Goal: Information Seeking & Learning: Learn about a topic

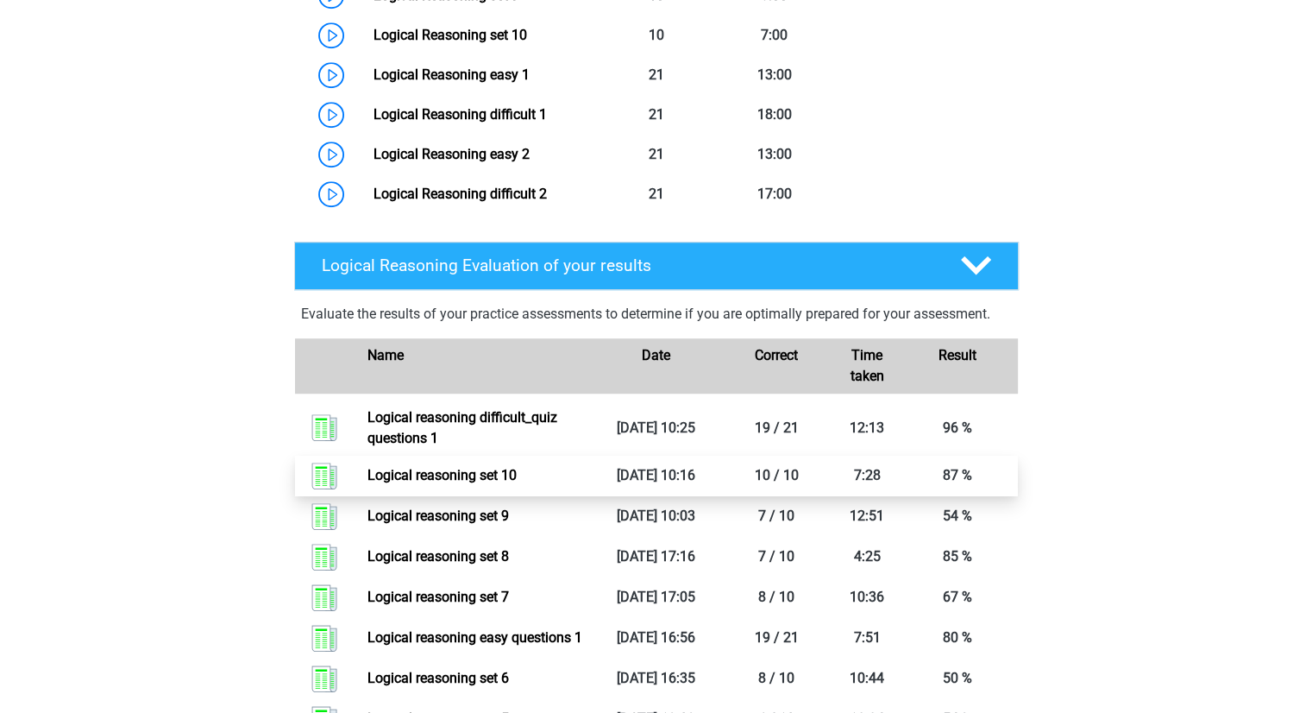
scroll to position [1211, 0]
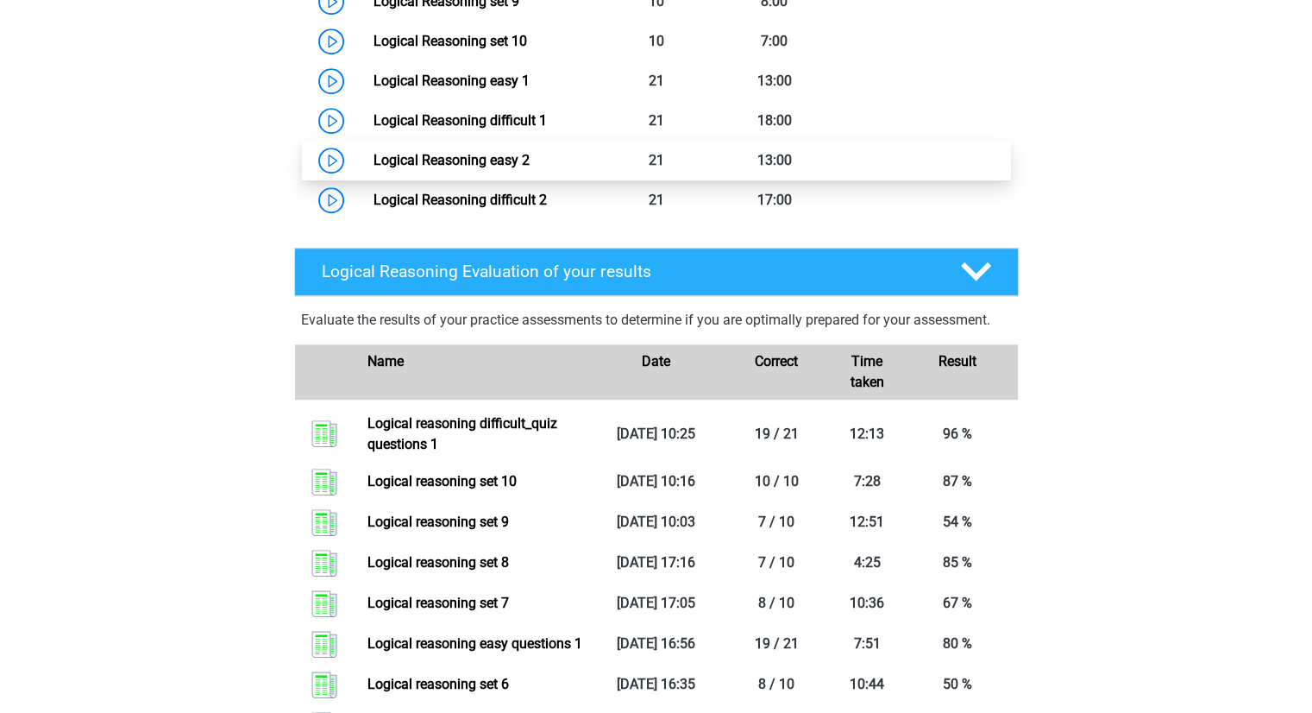
click at [374, 168] on link "Logical Reasoning easy 2" at bounding box center [452, 160] width 156 height 16
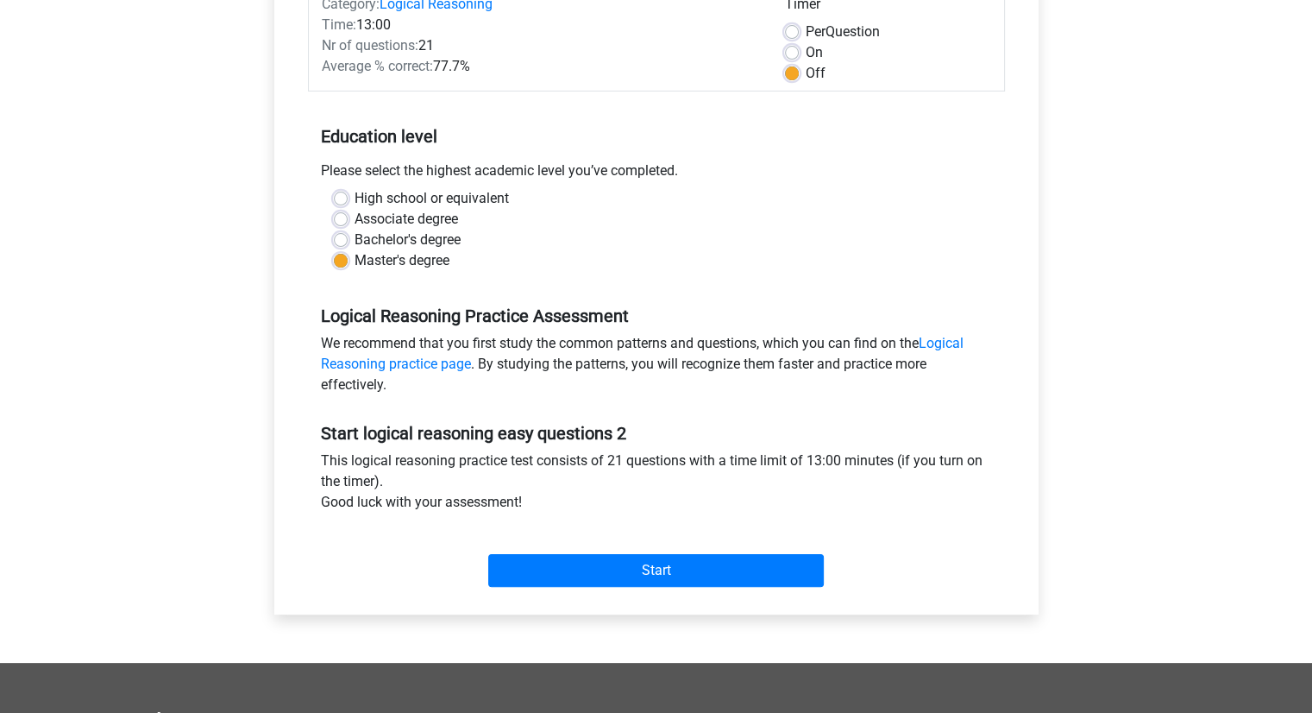
scroll to position [251, 0]
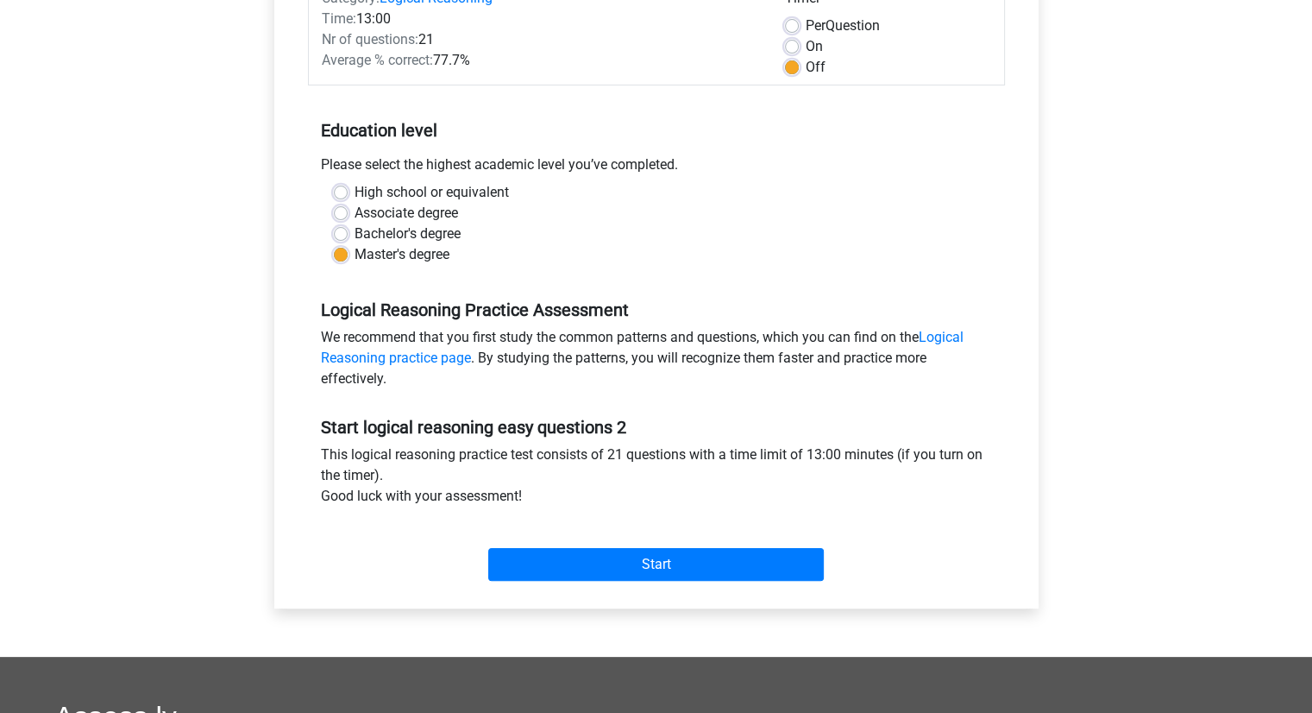
click at [607, 580] on div "Start" at bounding box center [656, 550] width 697 height 74
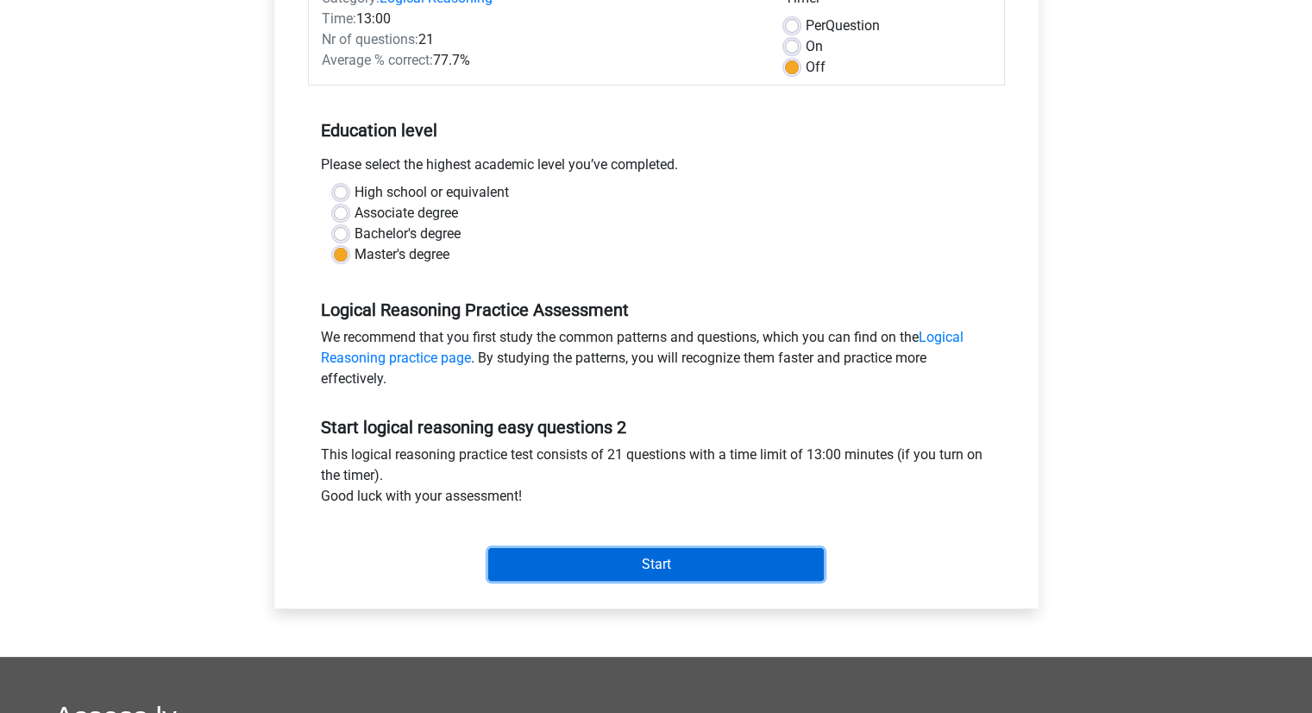
click at [609, 571] on input "Start" at bounding box center [656, 564] width 336 height 33
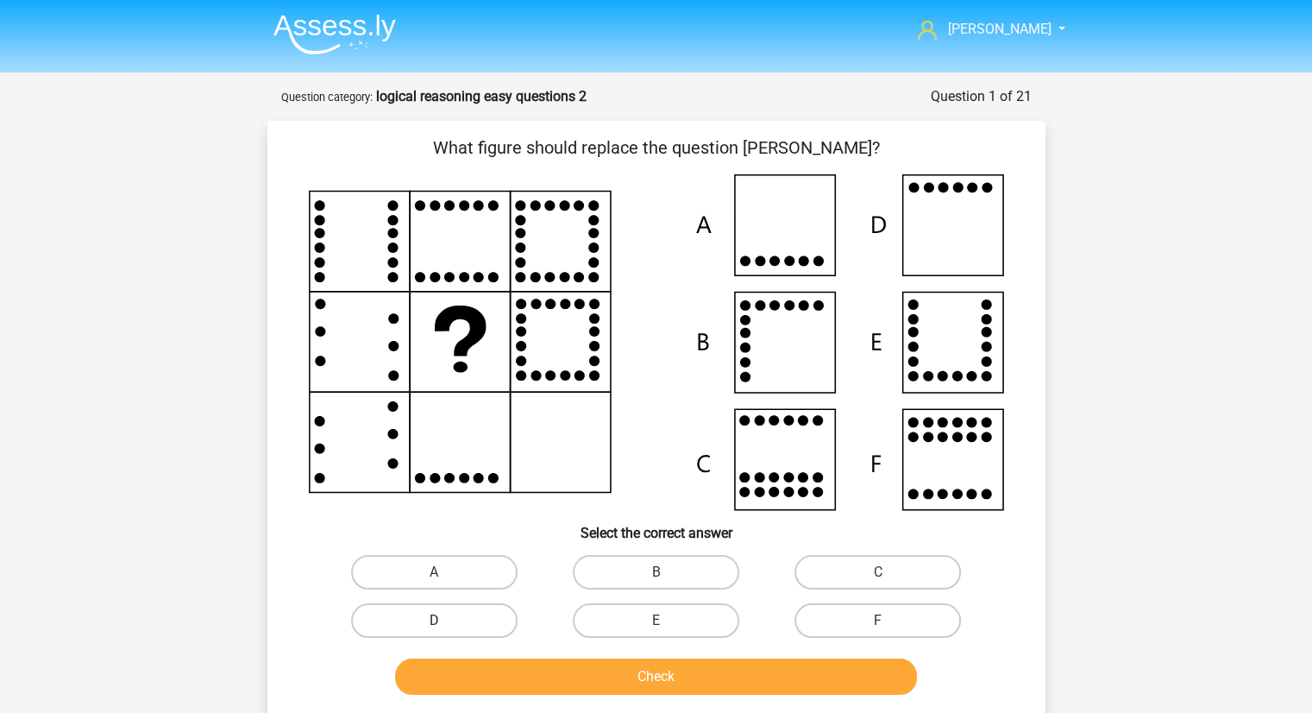
click at [499, 605] on label "D" at bounding box center [434, 620] width 166 height 35
click at [445, 620] on input "D" at bounding box center [439, 625] width 11 height 11
radio input "true"
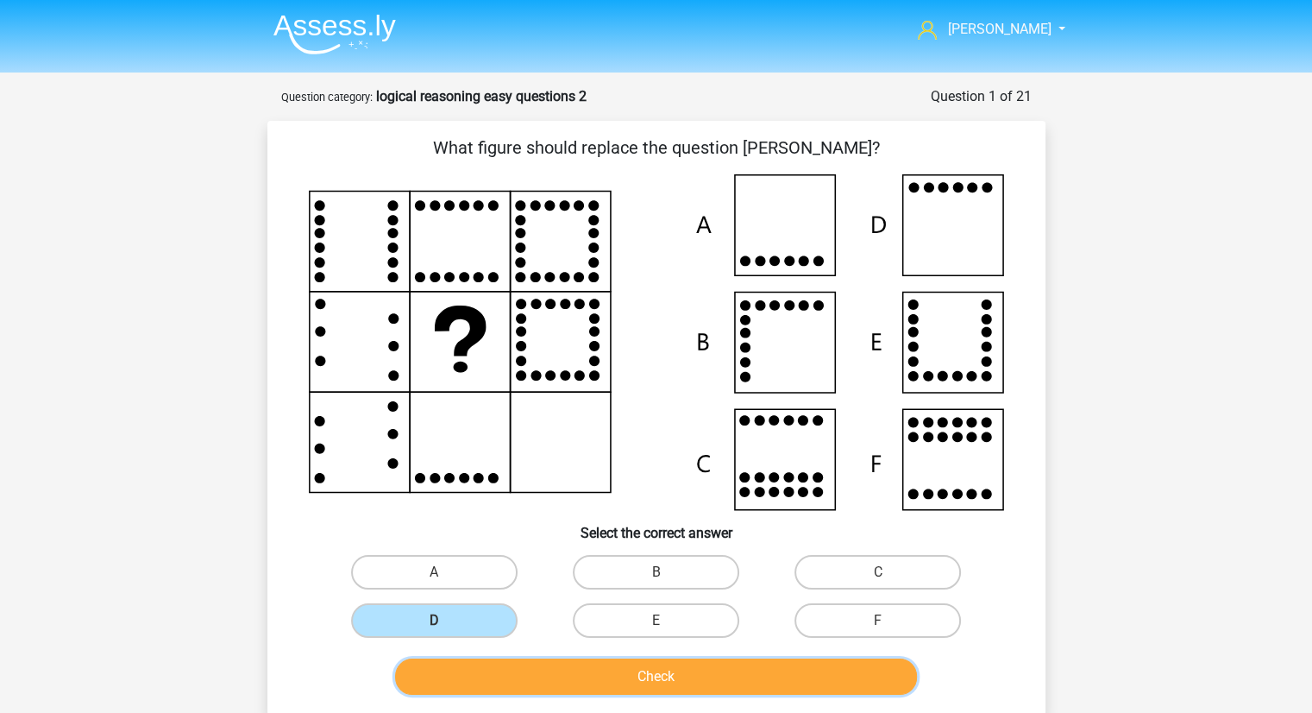
click at [569, 676] on button "Check" at bounding box center [656, 676] width 522 height 36
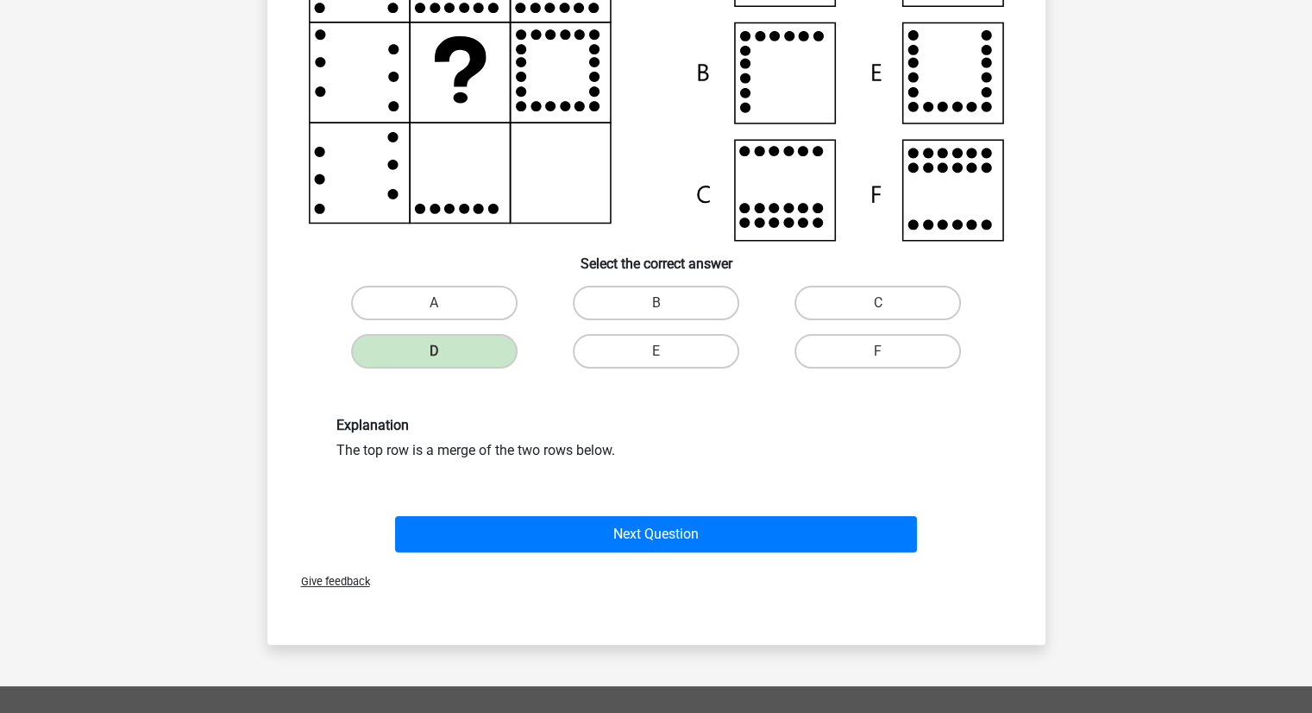
scroll to position [303, 0]
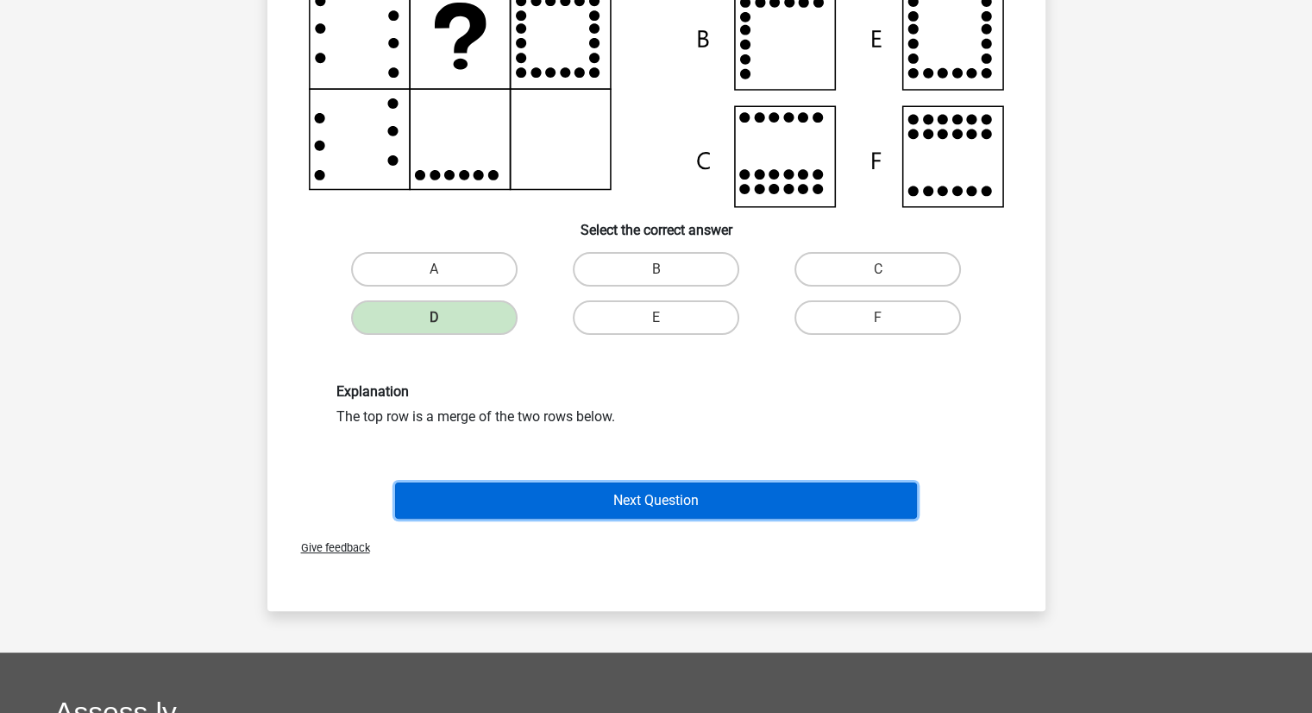
click at [650, 493] on button "Next Question" at bounding box center [656, 500] width 522 height 36
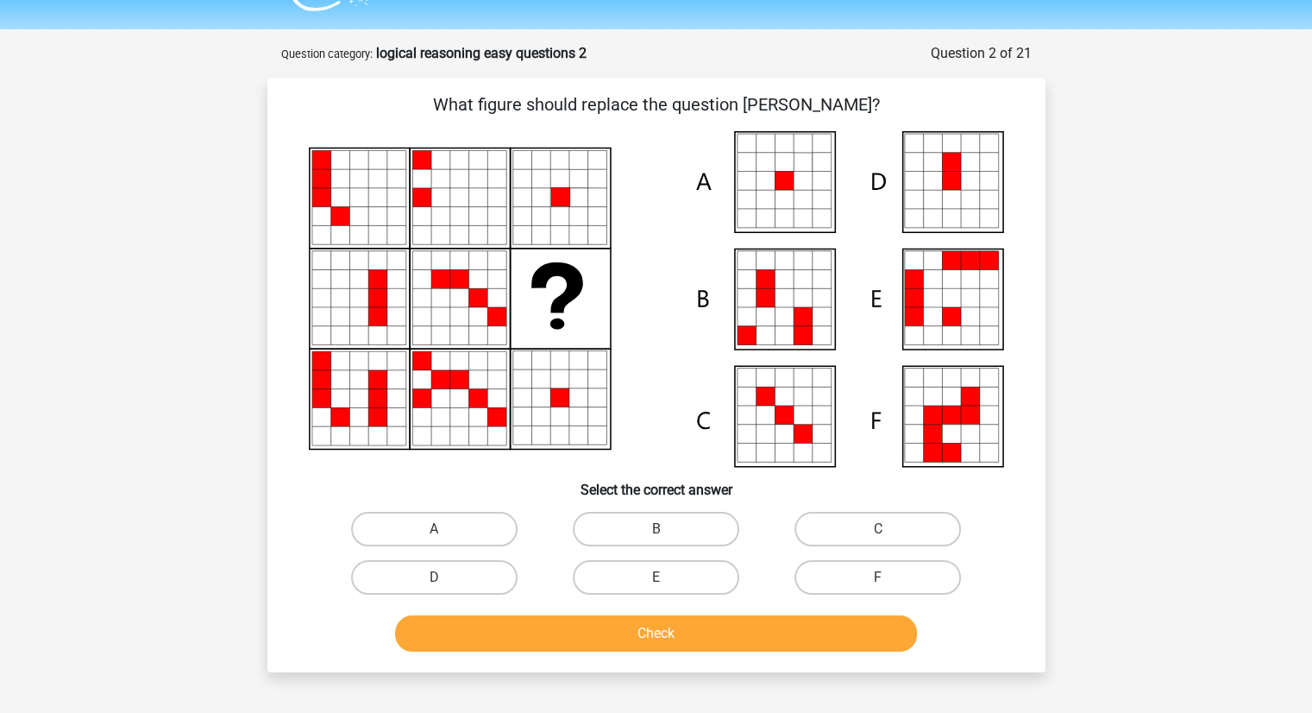
scroll to position [42, 0]
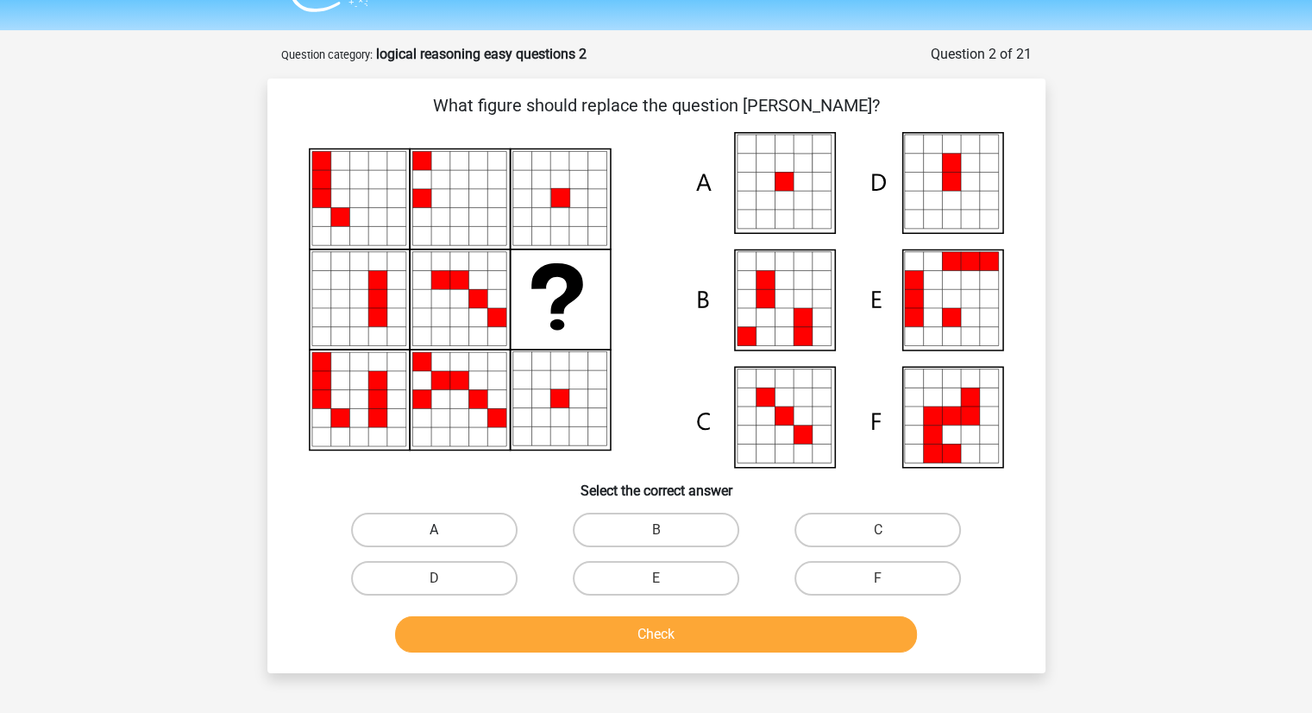
click at [489, 518] on label "A" at bounding box center [434, 529] width 166 height 35
click at [445, 530] on input "A" at bounding box center [439, 535] width 11 height 11
radio input "true"
drag, startPoint x: 589, startPoint y: 653, endPoint x: 583, endPoint y: 629, distance: 24.9
click at [583, 629] on div "Check" at bounding box center [657, 637] width 666 height 43
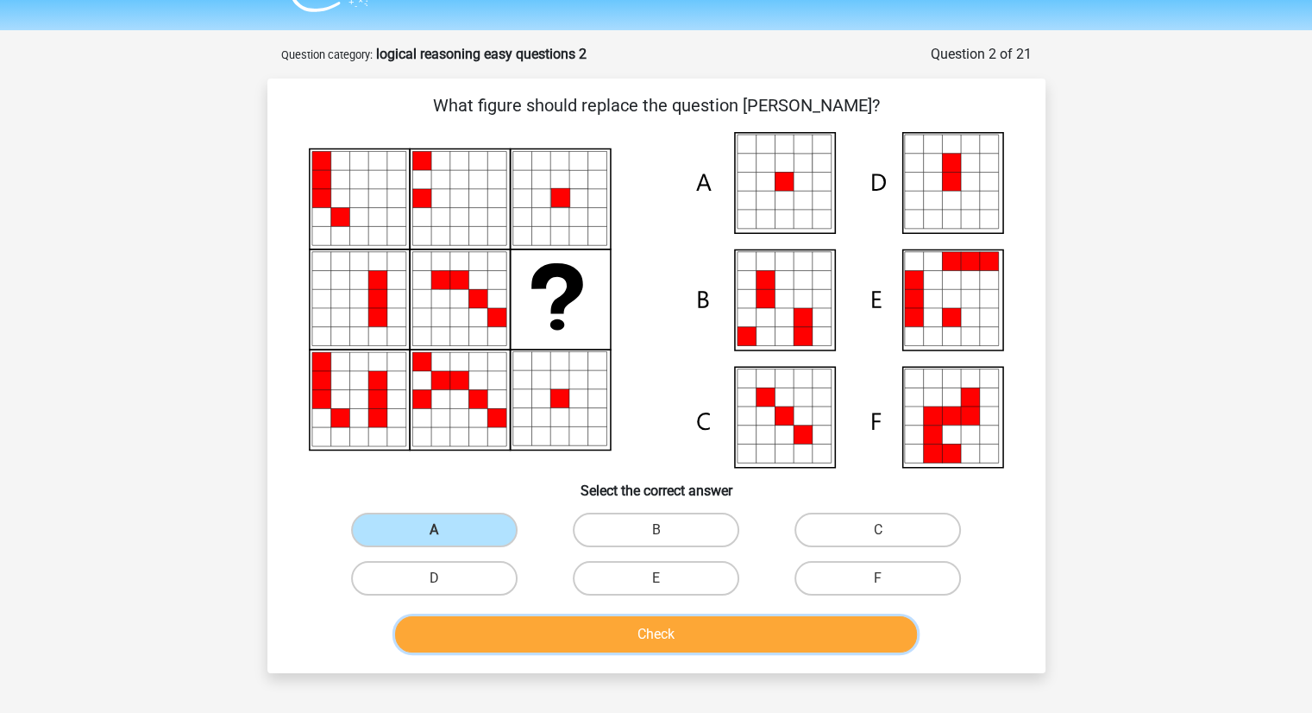
click at [583, 629] on button "Check" at bounding box center [656, 634] width 522 height 36
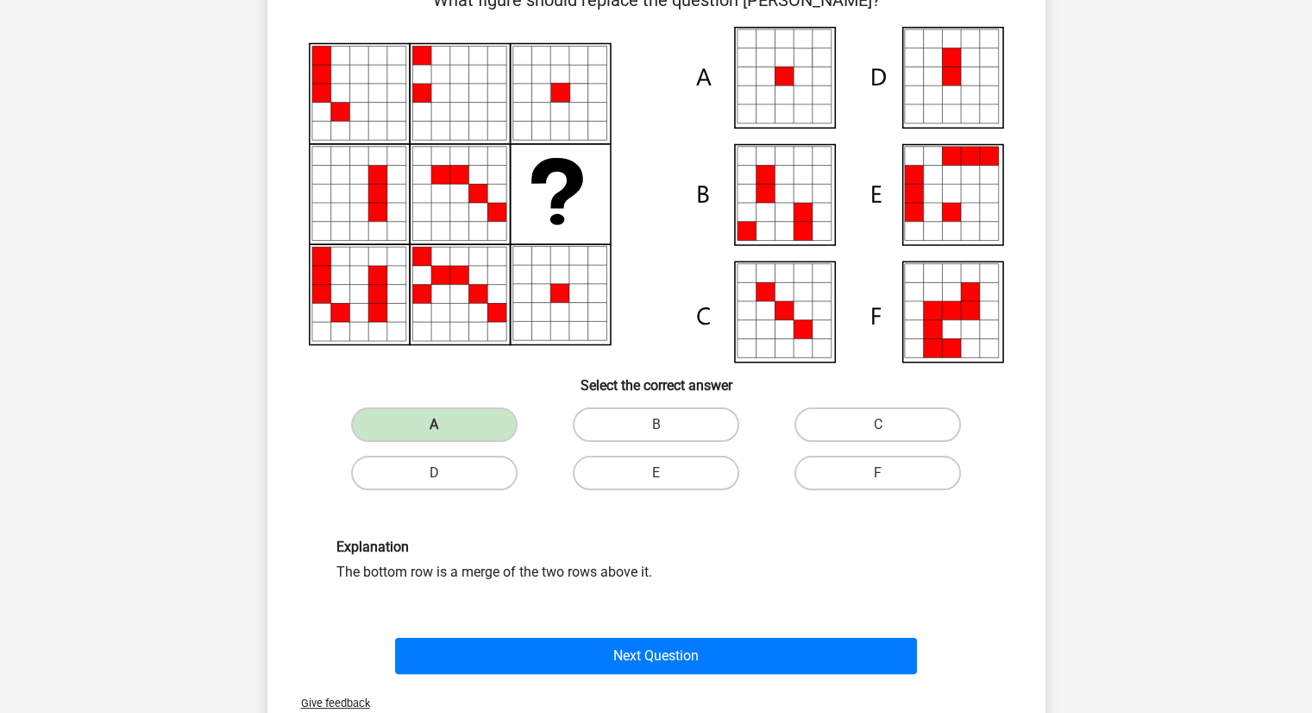
scroll to position [159, 0]
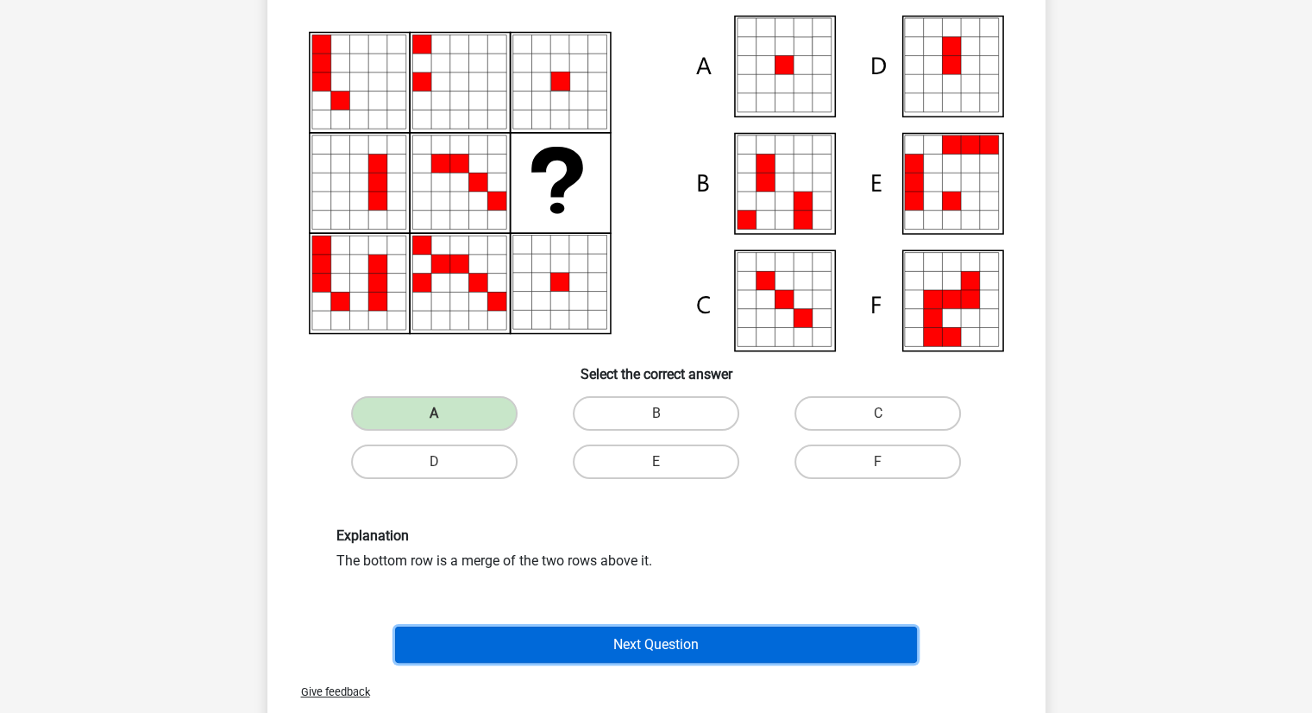
click at [627, 644] on button "Next Question" at bounding box center [656, 644] width 522 height 36
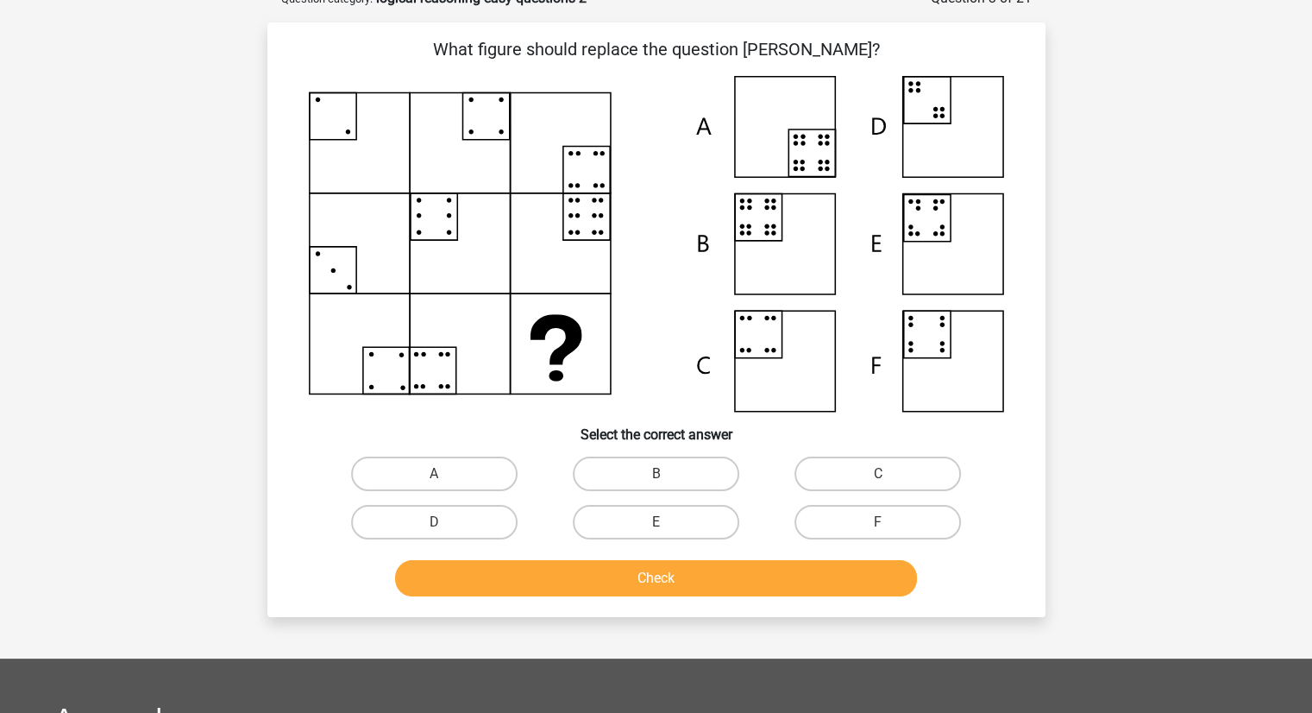
scroll to position [86, 0]
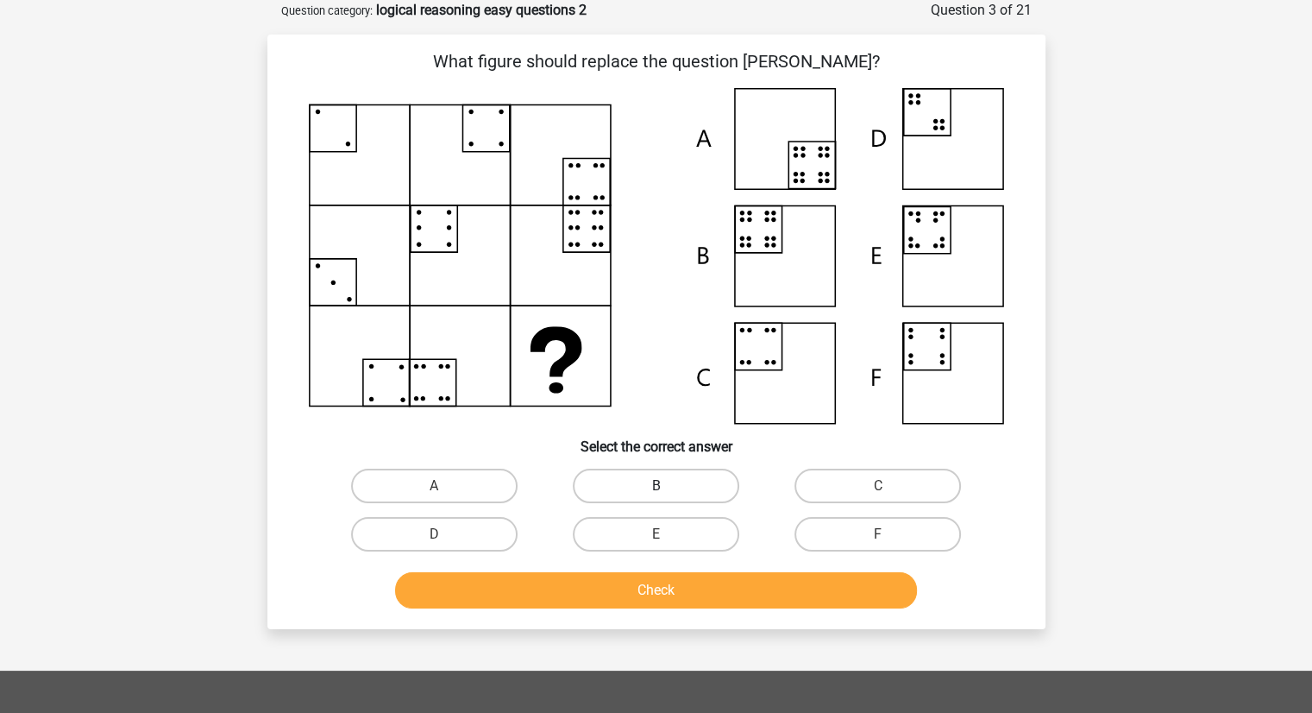
click at [622, 480] on label "B" at bounding box center [656, 485] width 166 height 35
click at [656, 486] on input "B" at bounding box center [661, 491] width 11 height 11
radio input "true"
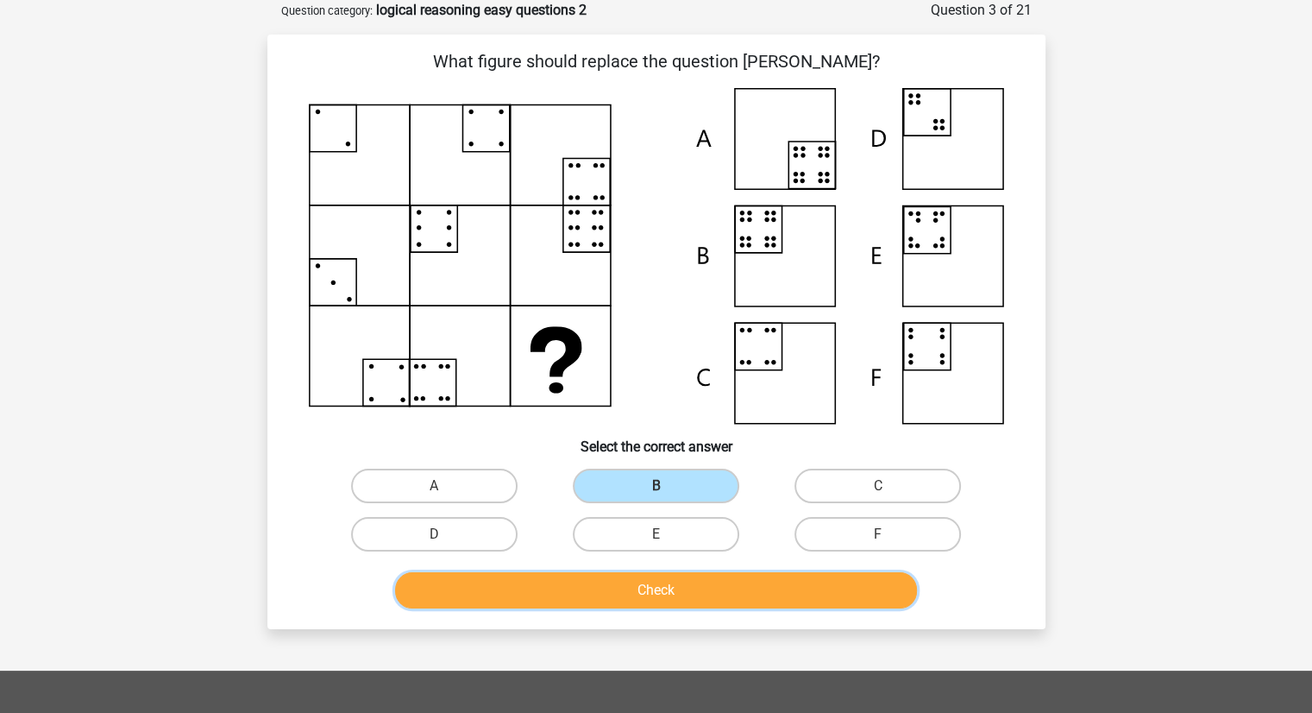
click at [731, 594] on button "Check" at bounding box center [656, 590] width 522 height 36
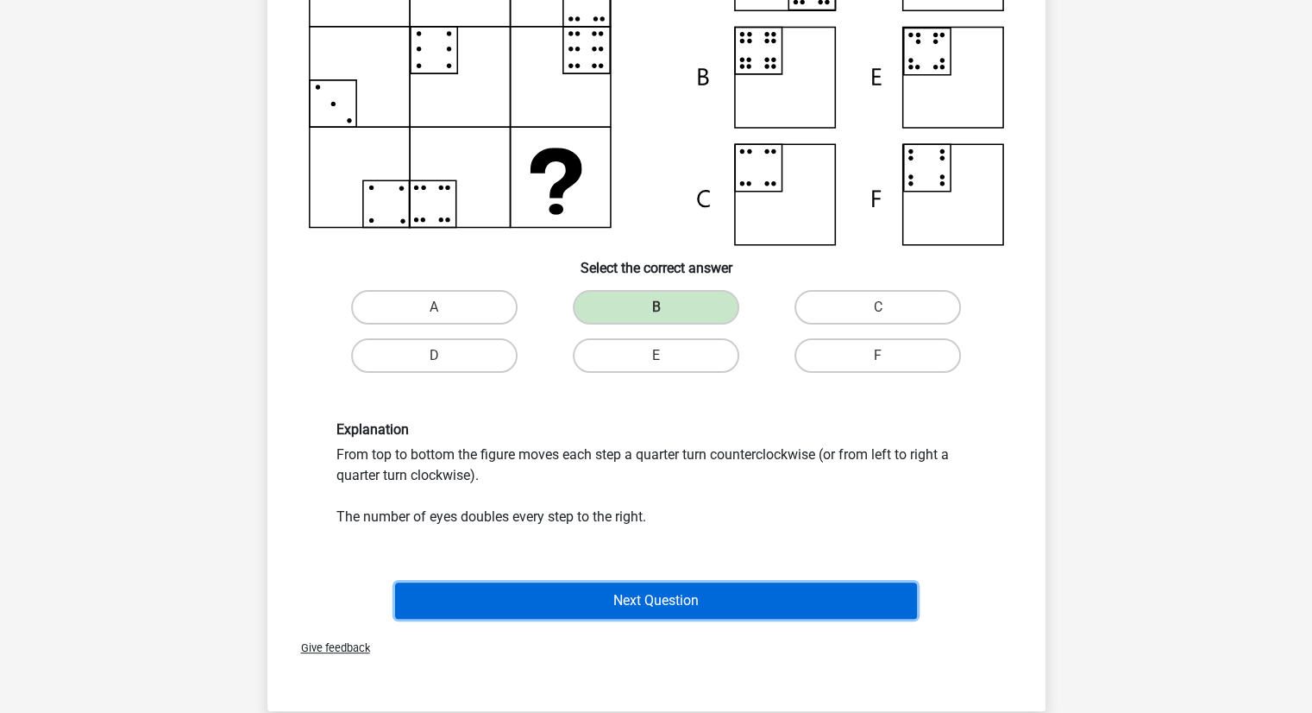
click at [649, 600] on button "Next Question" at bounding box center [656, 600] width 522 height 36
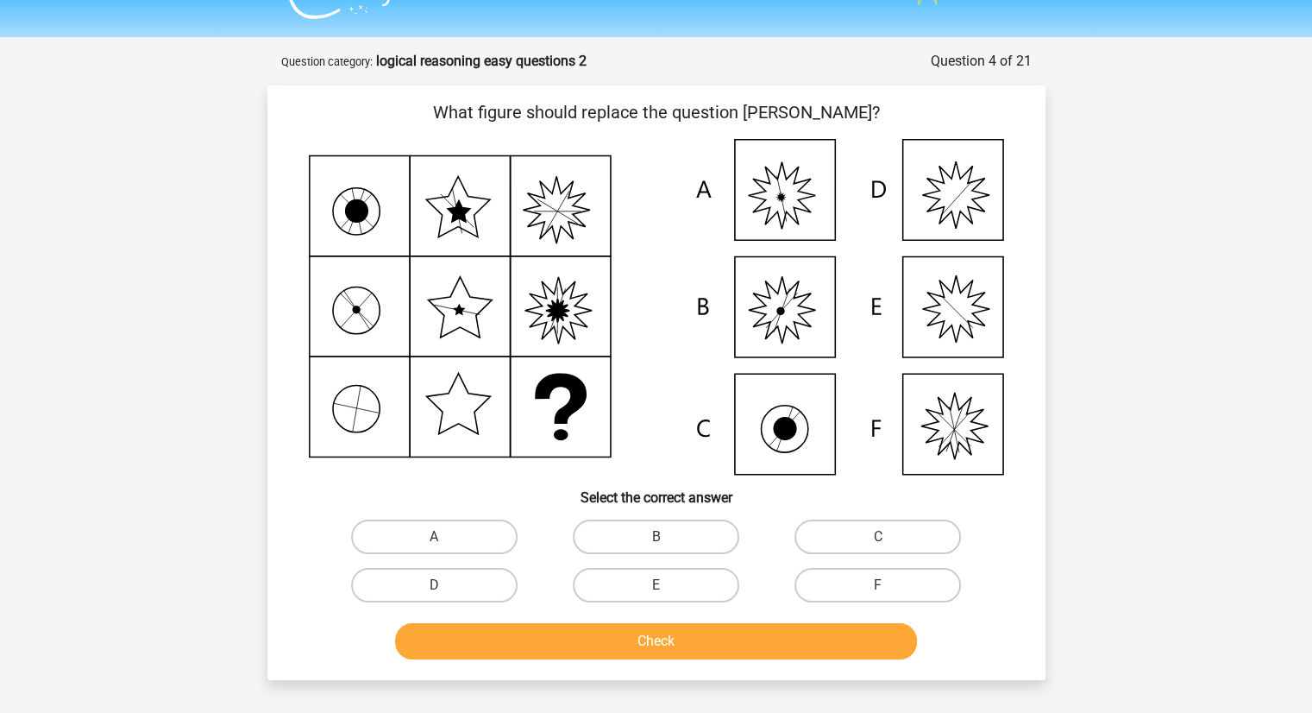
scroll to position [35, 0]
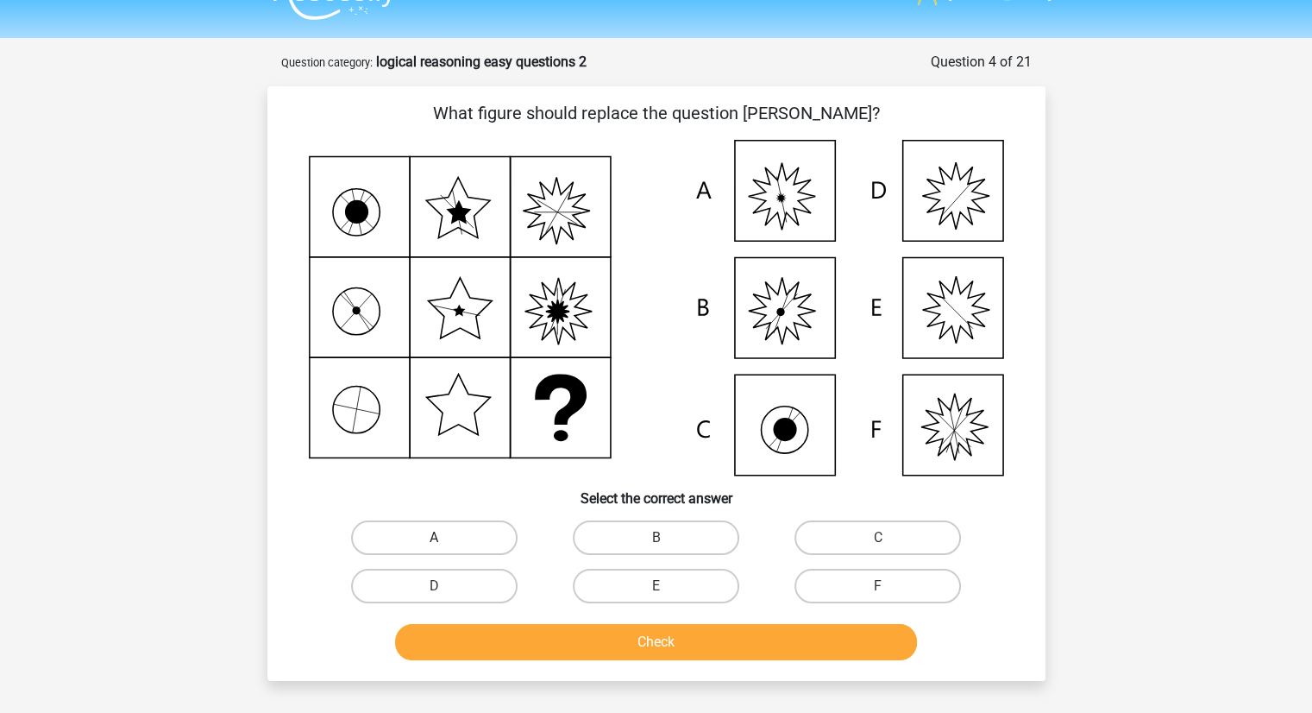
click at [484, 525] on label "A" at bounding box center [434, 537] width 166 height 35
click at [445, 537] on input "A" at bounding box center [439, 542] width 11 height 11
radio input "true"
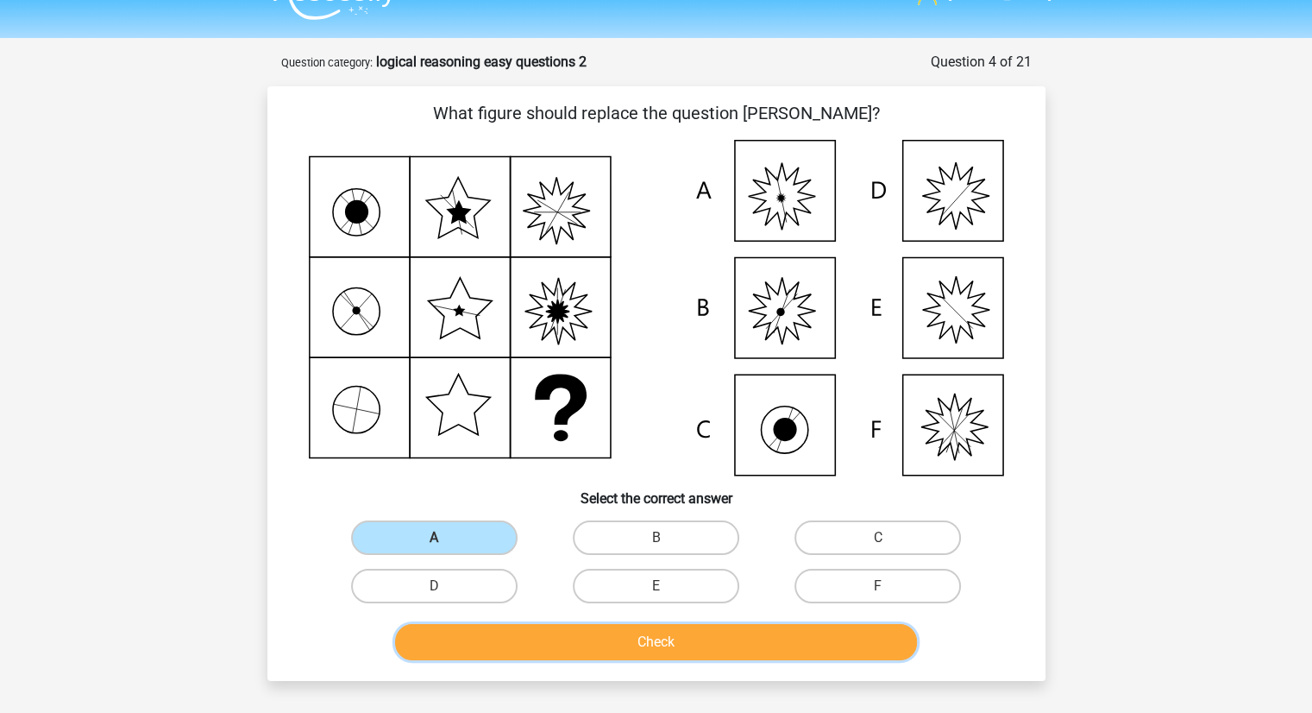
click at [594, 638] on button "Check" at bounding box center [656, 642] width 522 height 36
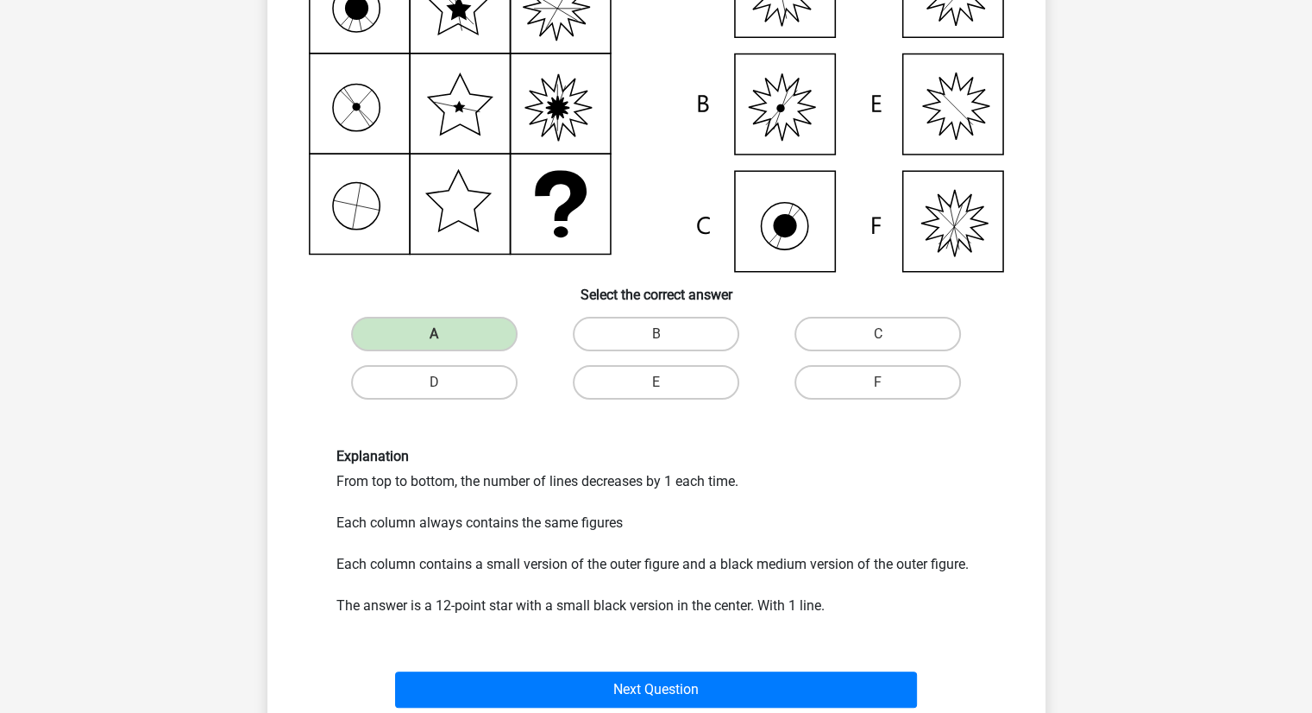
scroll to position [248, 0]
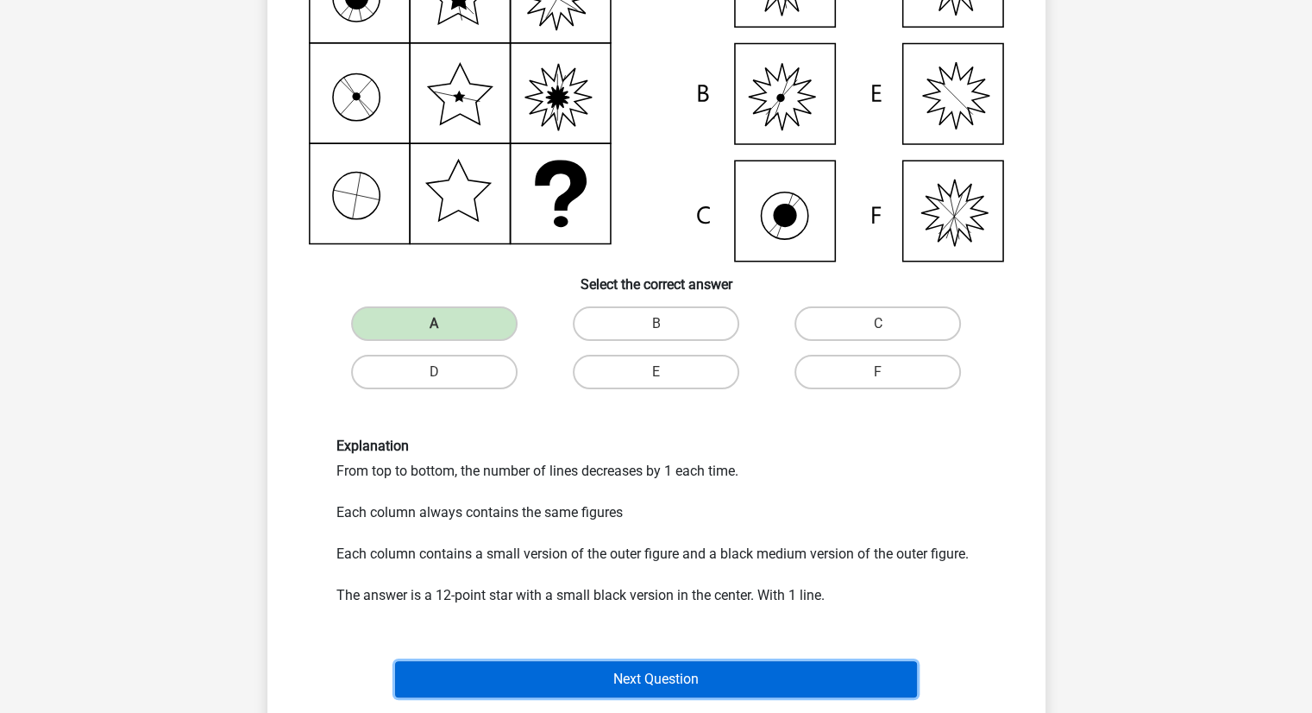
click at [616, 664] on button "Next Question" at bounding box center [656, 679] width 522 height 36
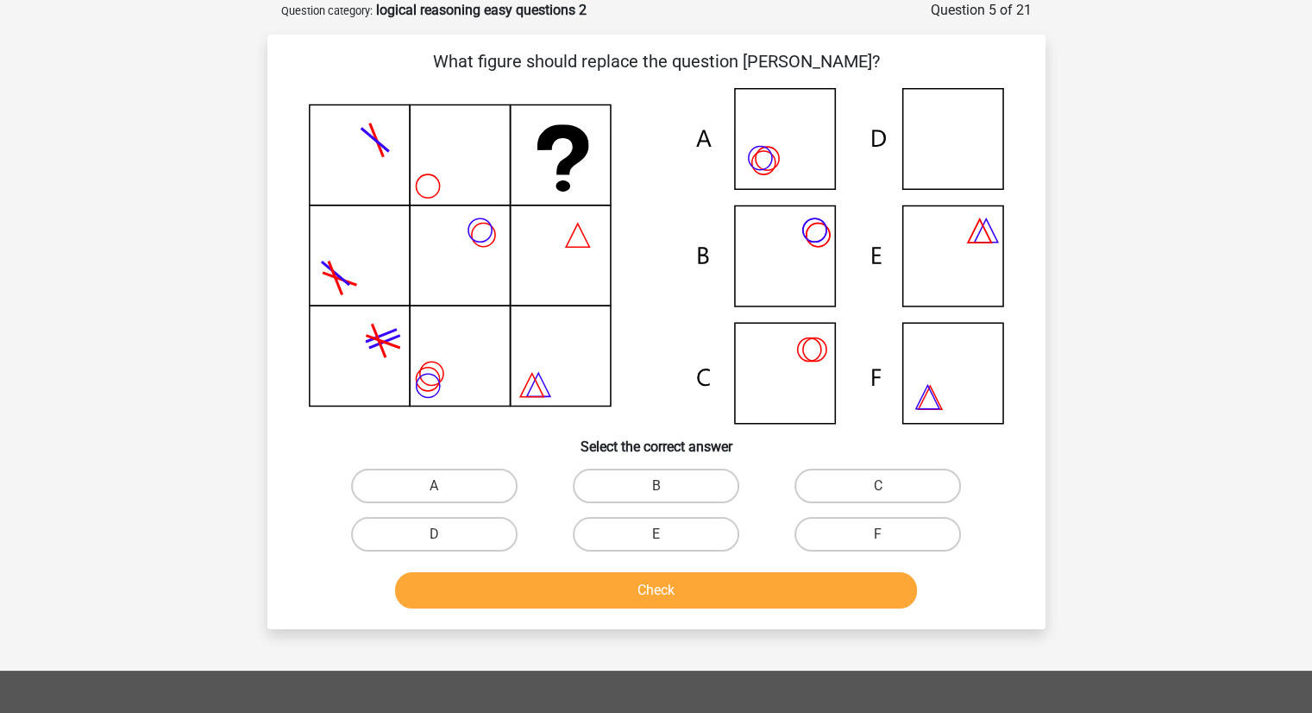
scroll to position [86, 0]
click at [474, 538] on label "D" at bounding box center [434, 534] width 166 height 35
click at [445, 538] on input "D" at bounding box center [439, 539] width 11 height 11
radio input "true"
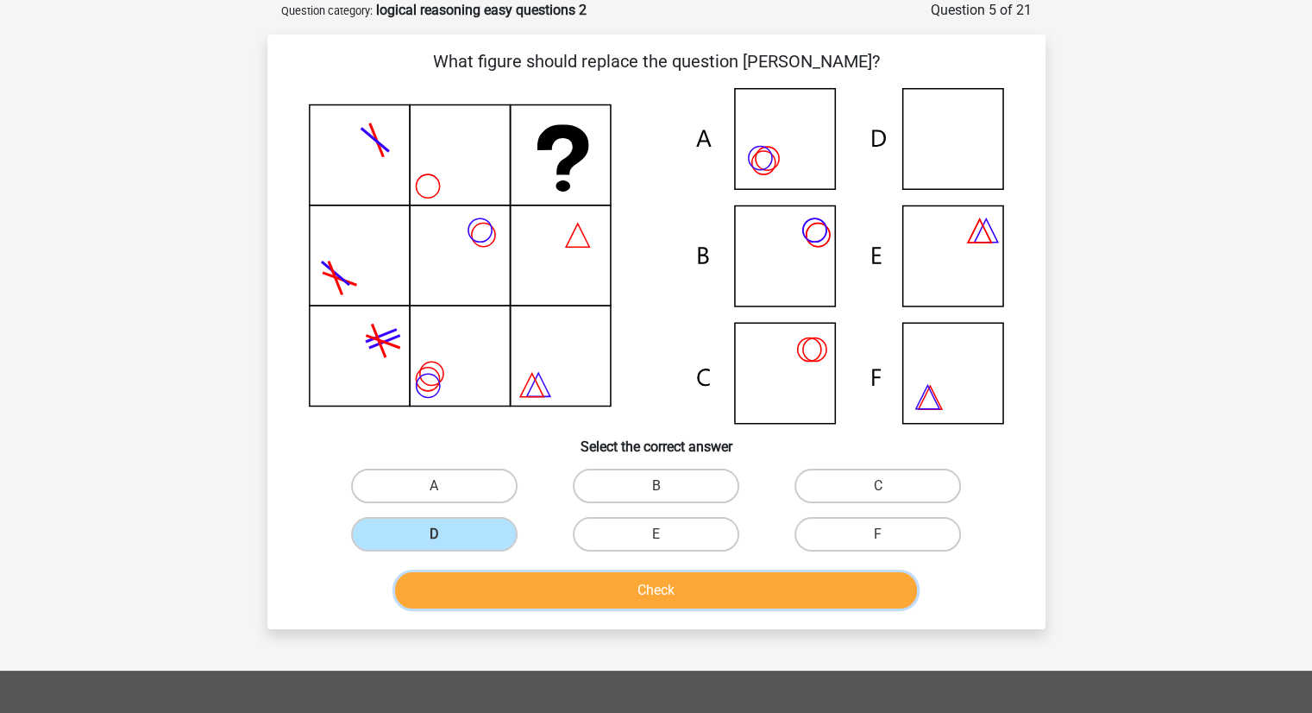
click at [542, 591] on button "Check" at bounding box center [656, 590] width 522 height 36
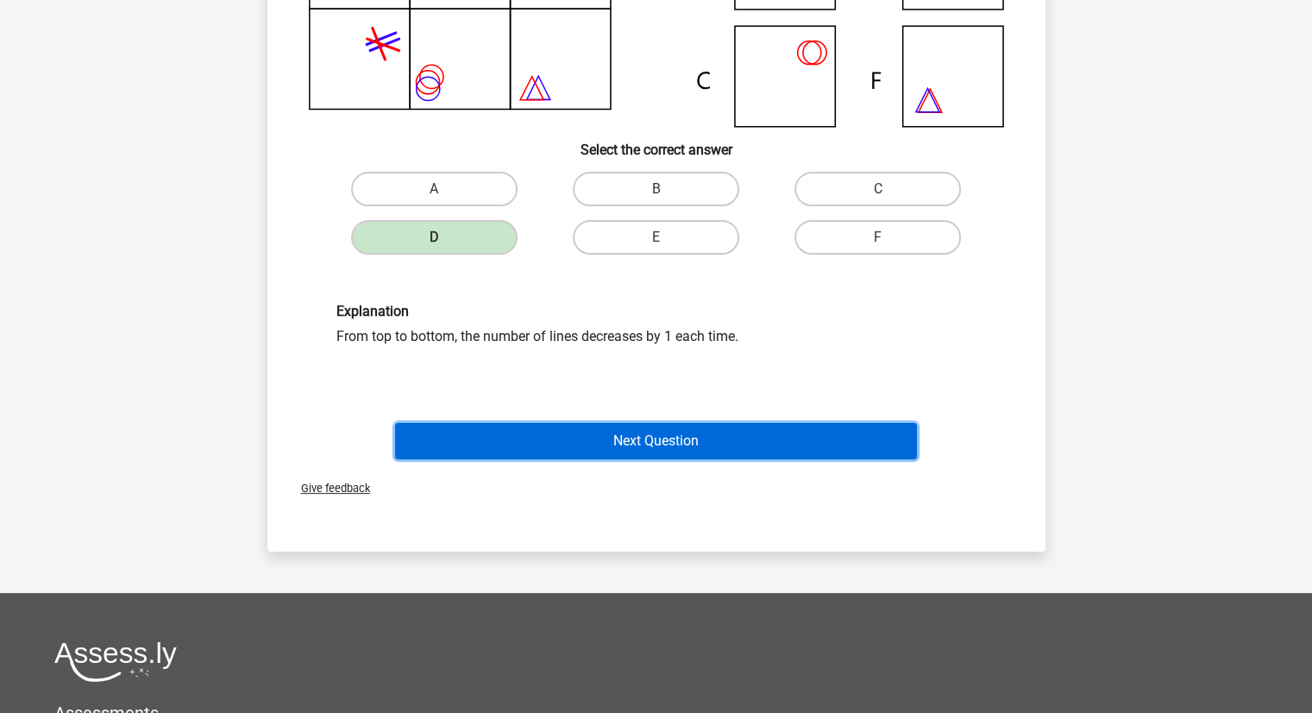
click at [629, 440] on button "Next Question" at bounding box center [656, 441] width 522 height 36
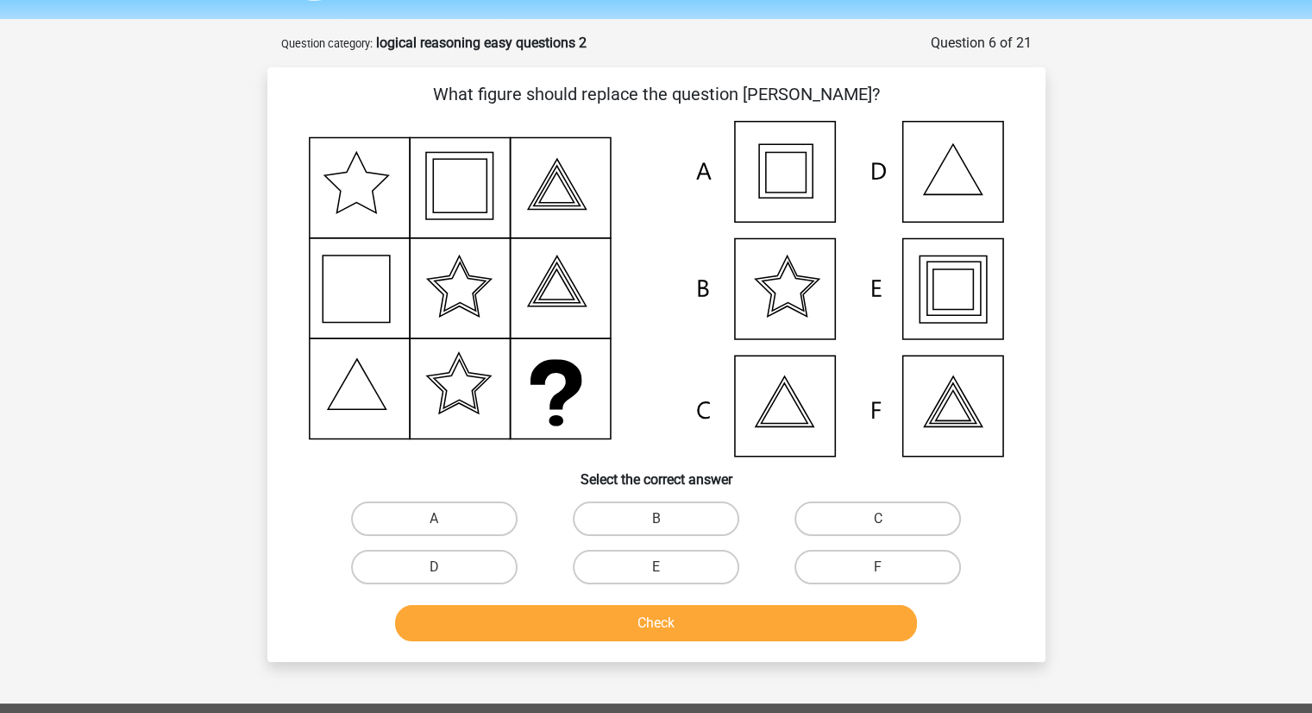
scroll to position [51, 0]
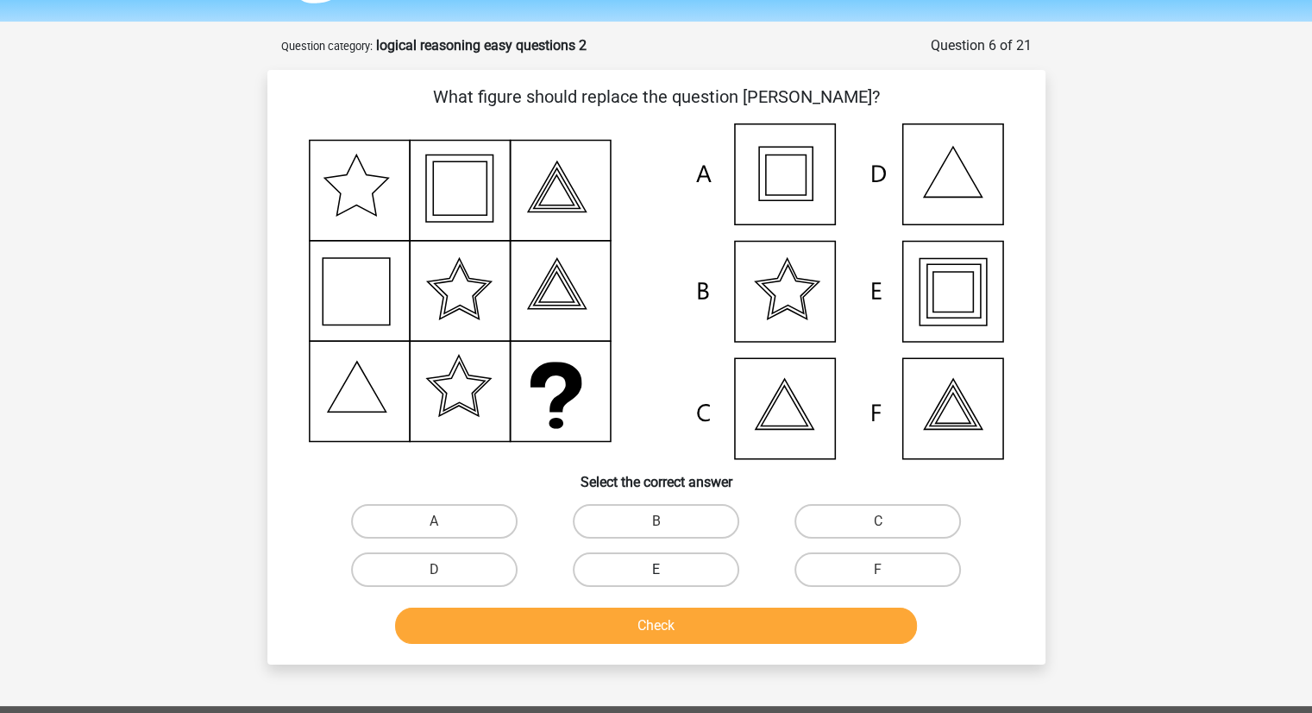
click at [600, 565] on label "E" at bounding box center [656, 569] width 166 height 35
click at [656, 569] on input "E" at bounding box center [661, 574] width 11 height 11
radio input "true"
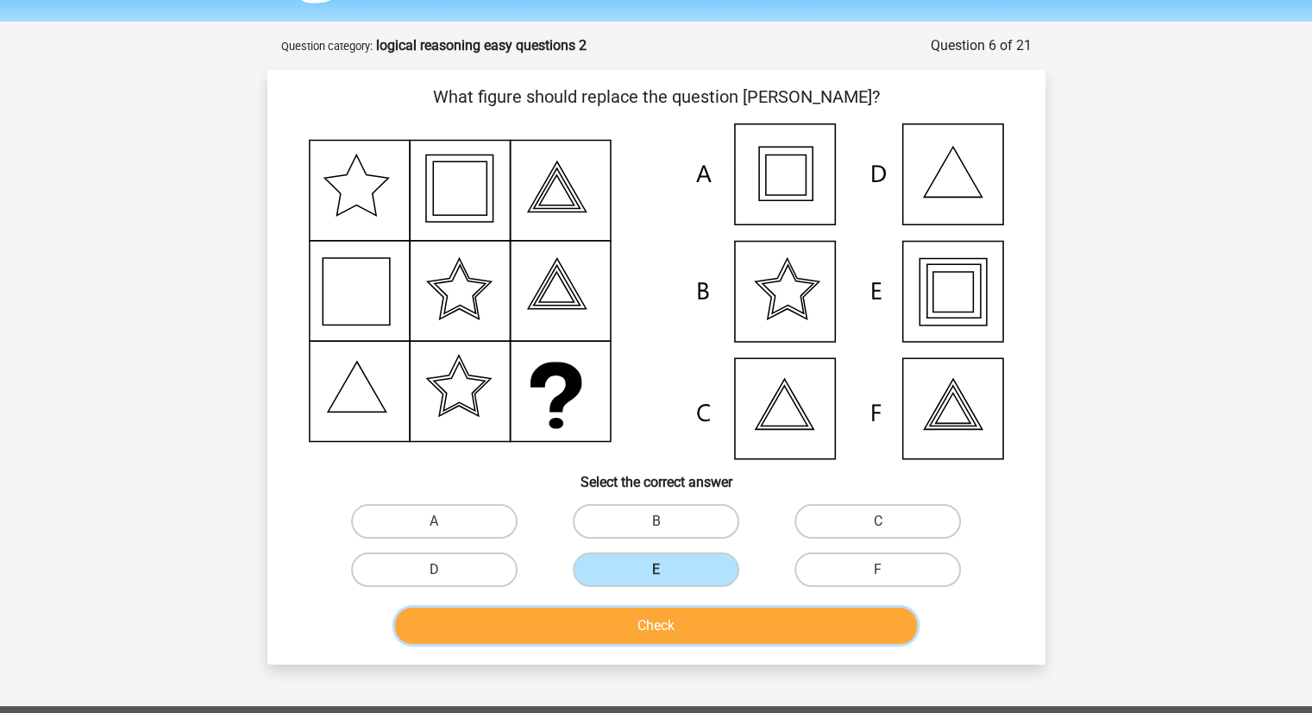
click at [611, 629] on button "Check" at bounding box center [656, 625] width 522 height 36
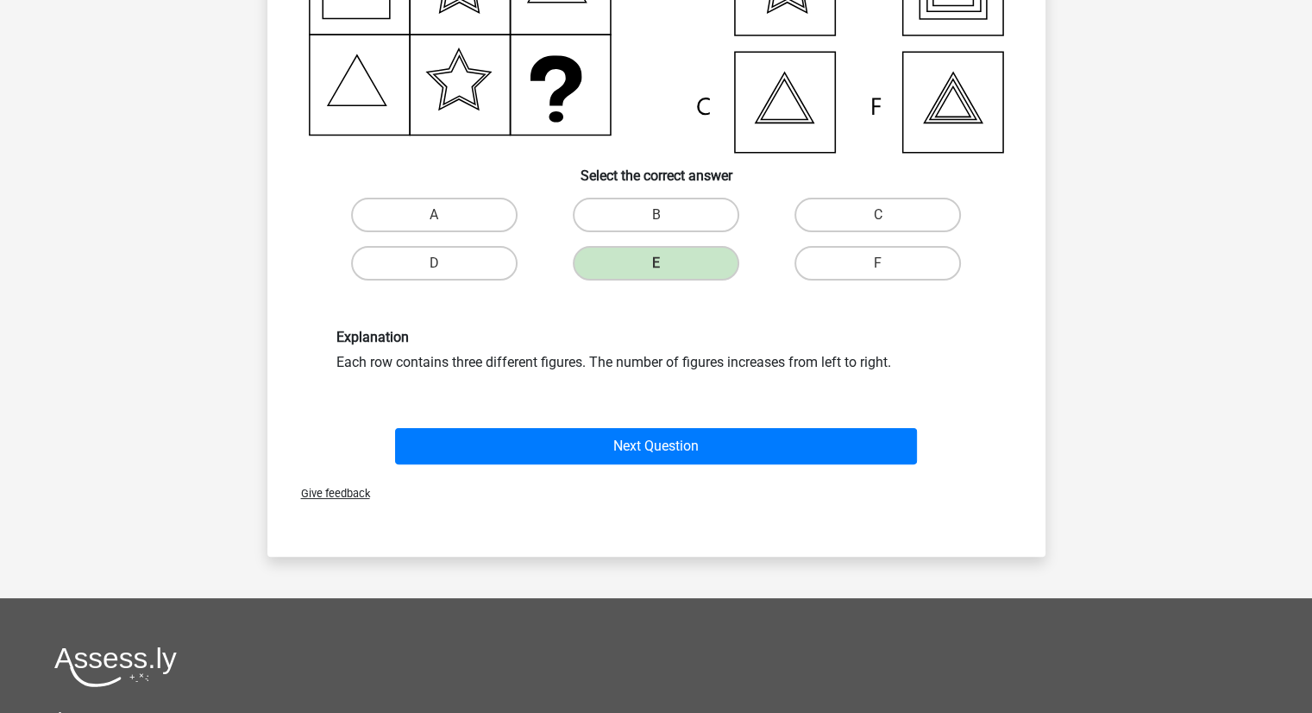
scroll to position [363, 0]
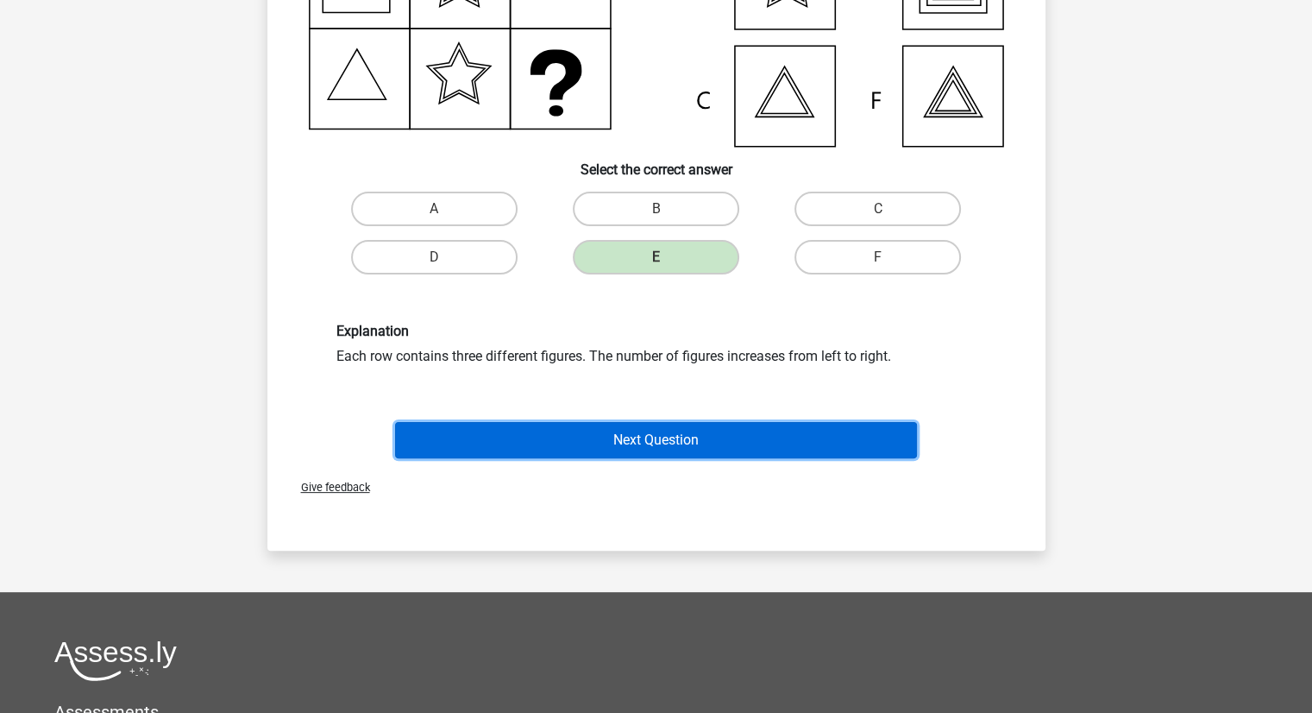
click at [640, 430] on button "Next Question" at bounding box center [656, 440] width 522 height 36
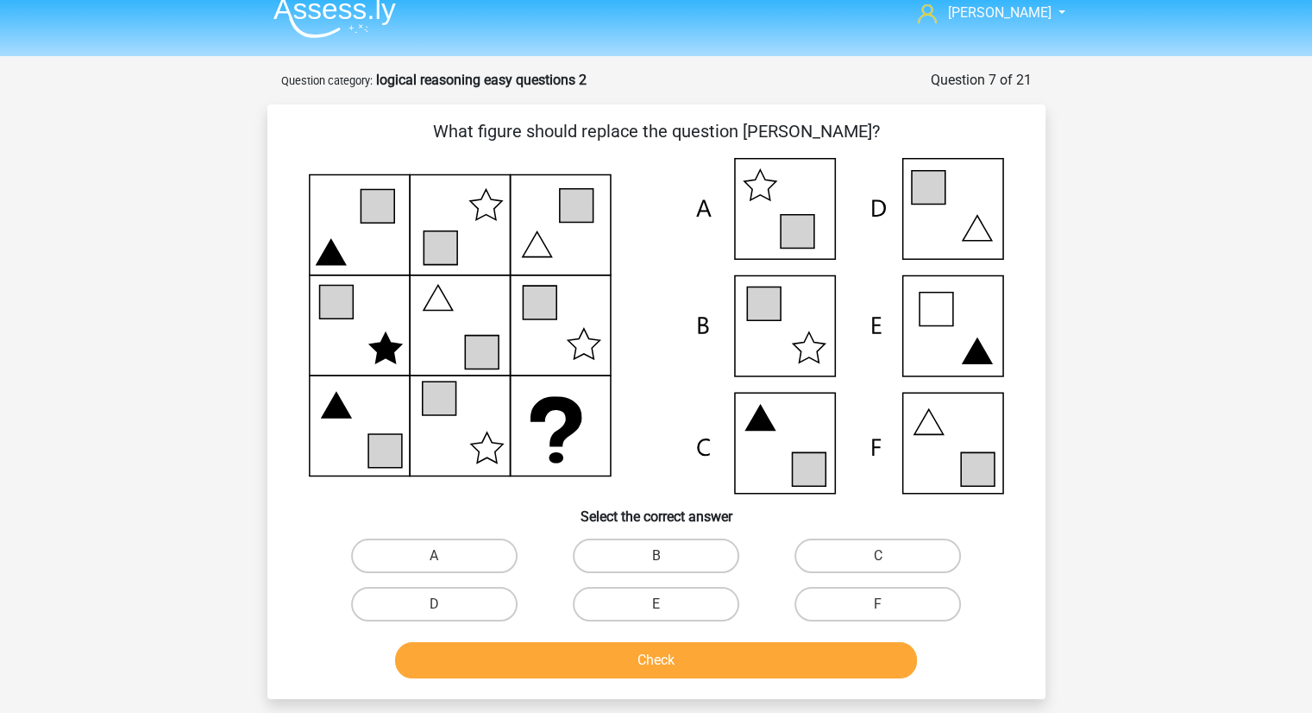
scroll to position [10, 0]
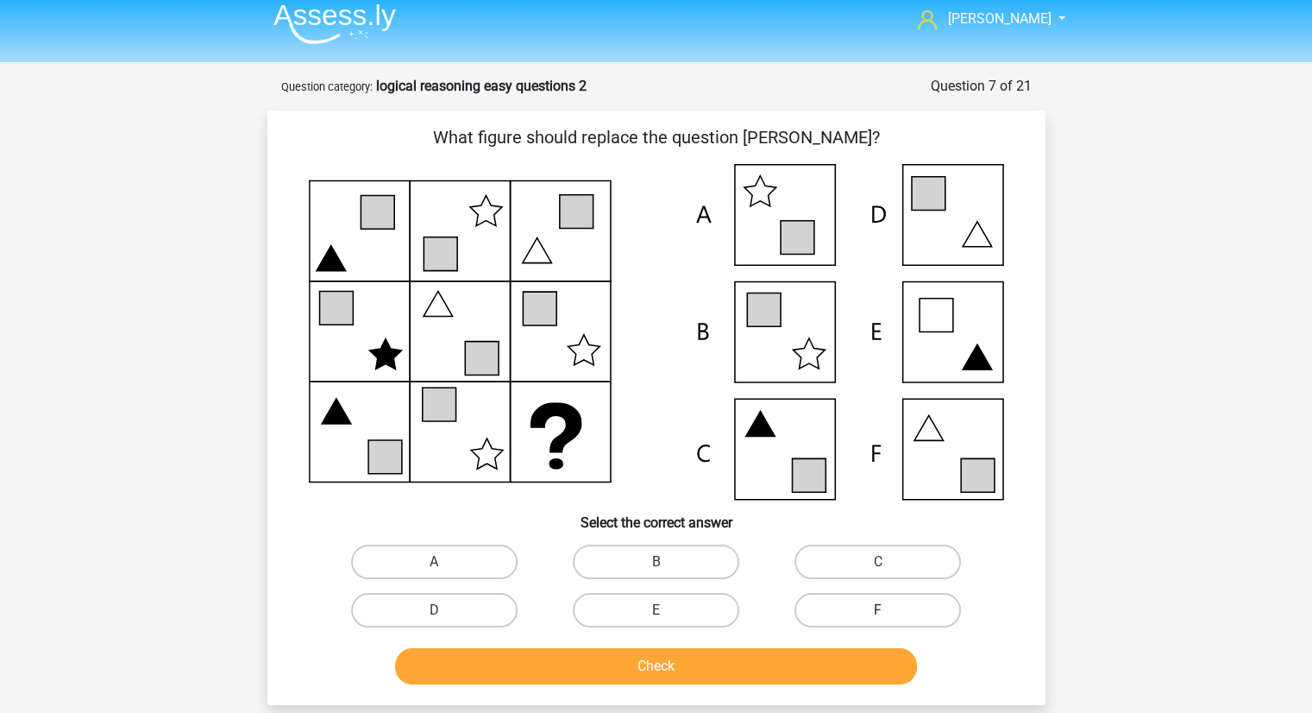
click at [845, 624] on label "F" at bounding box center [878, 610] width 166 height 35
click at [878, 621] on input "F" at bounding box center [883, 615] width 11 height 11
radio input "true"
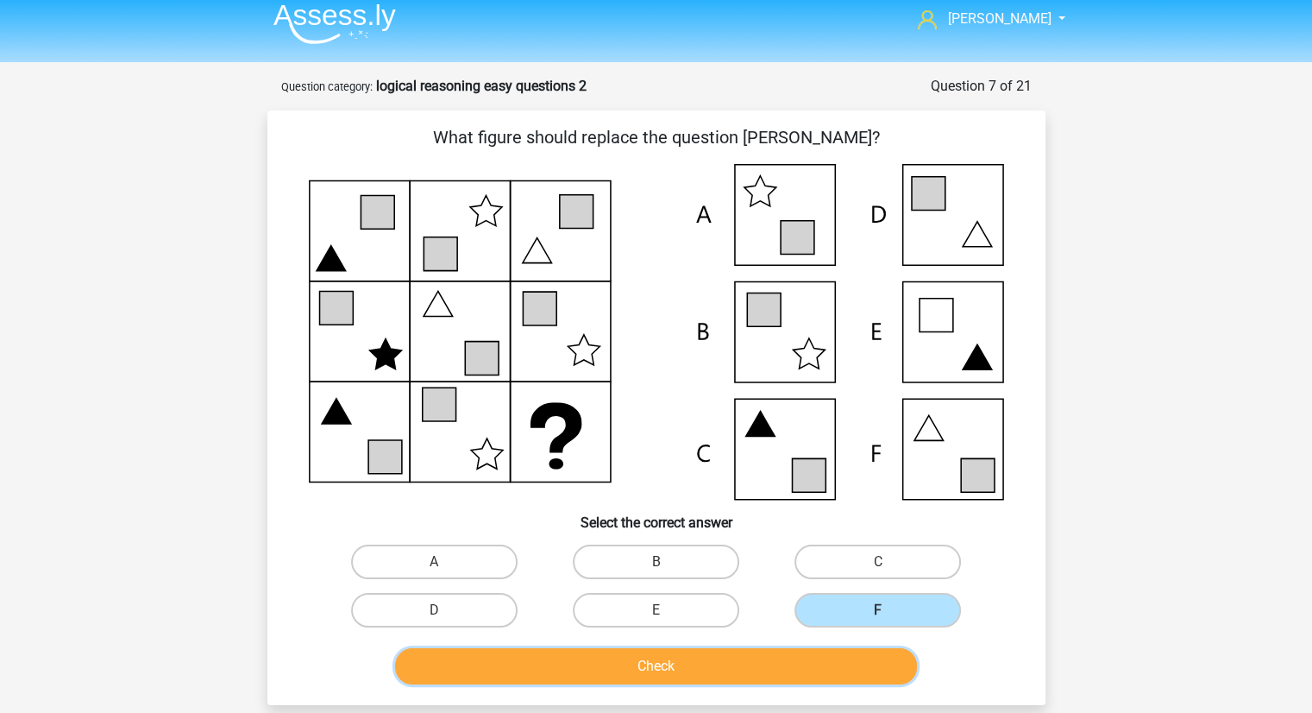
click at [782, 666] on button "Check" at bounding box center [656, 666] width 522 height 36
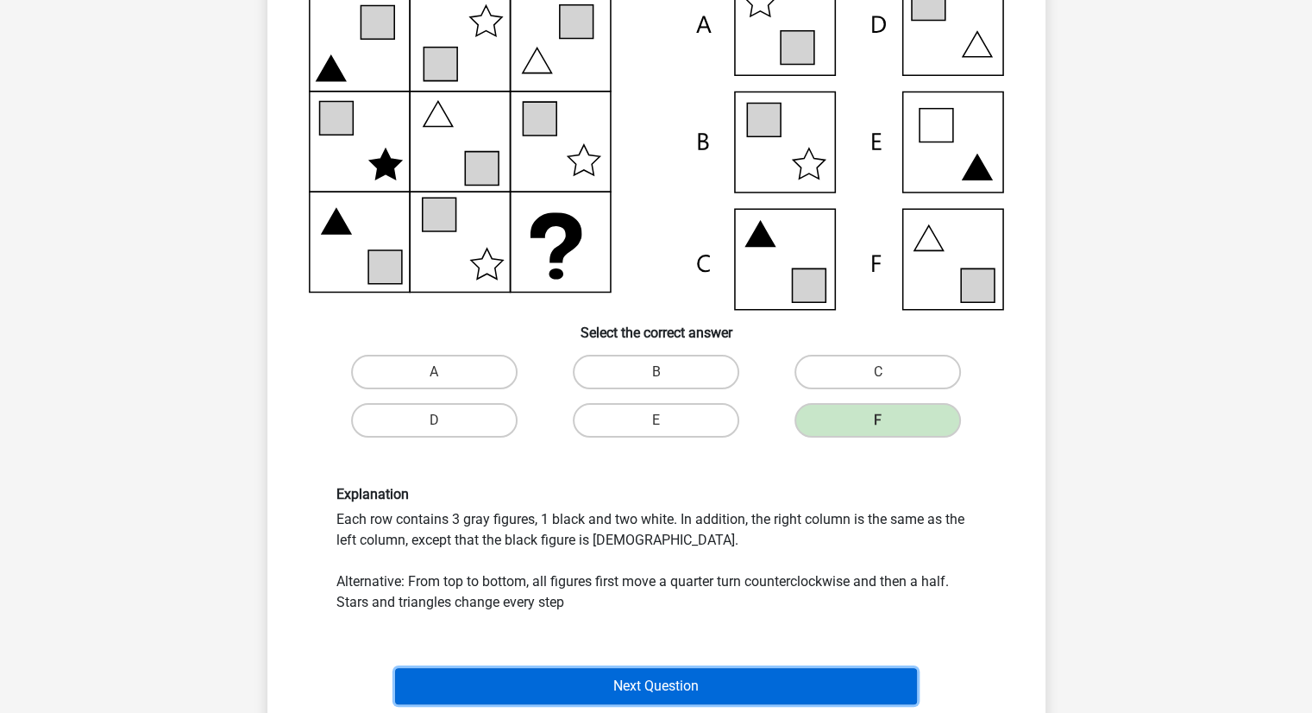
click at [754, 677] on button "Next Question" at bounding box center [656, 686] width 522 height 36
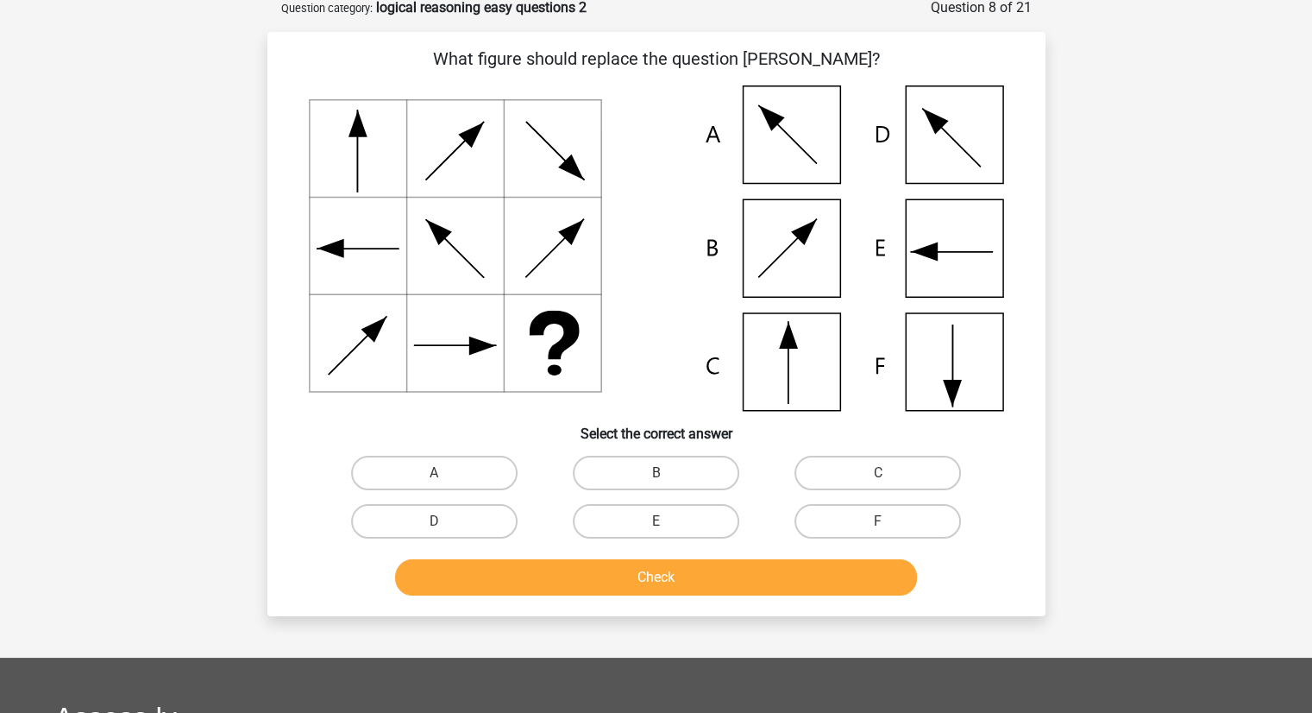
scroll to position [86, 0]
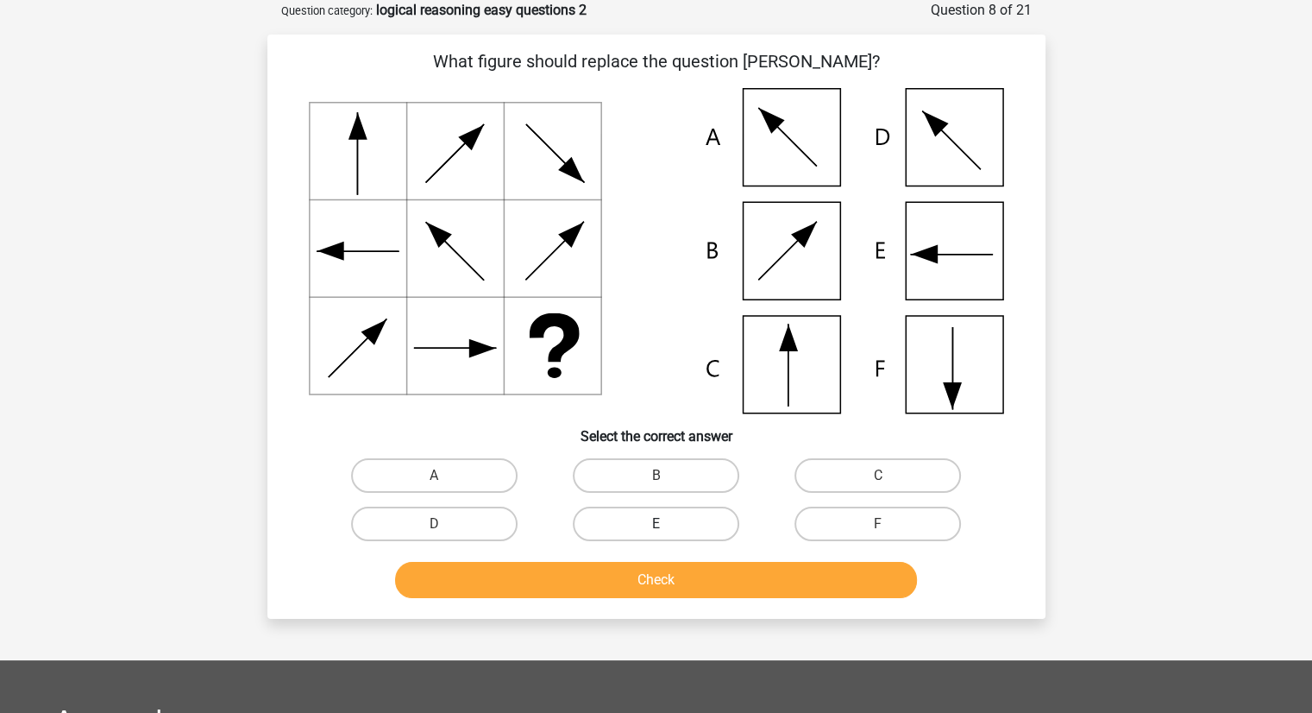
click at [671, 521] on label "E" at bounding box center [656, 523] width 166 height 35
click at [667, 524] on input "E" at bounding box center [661, 529] width 11 height 11
radio input "true"
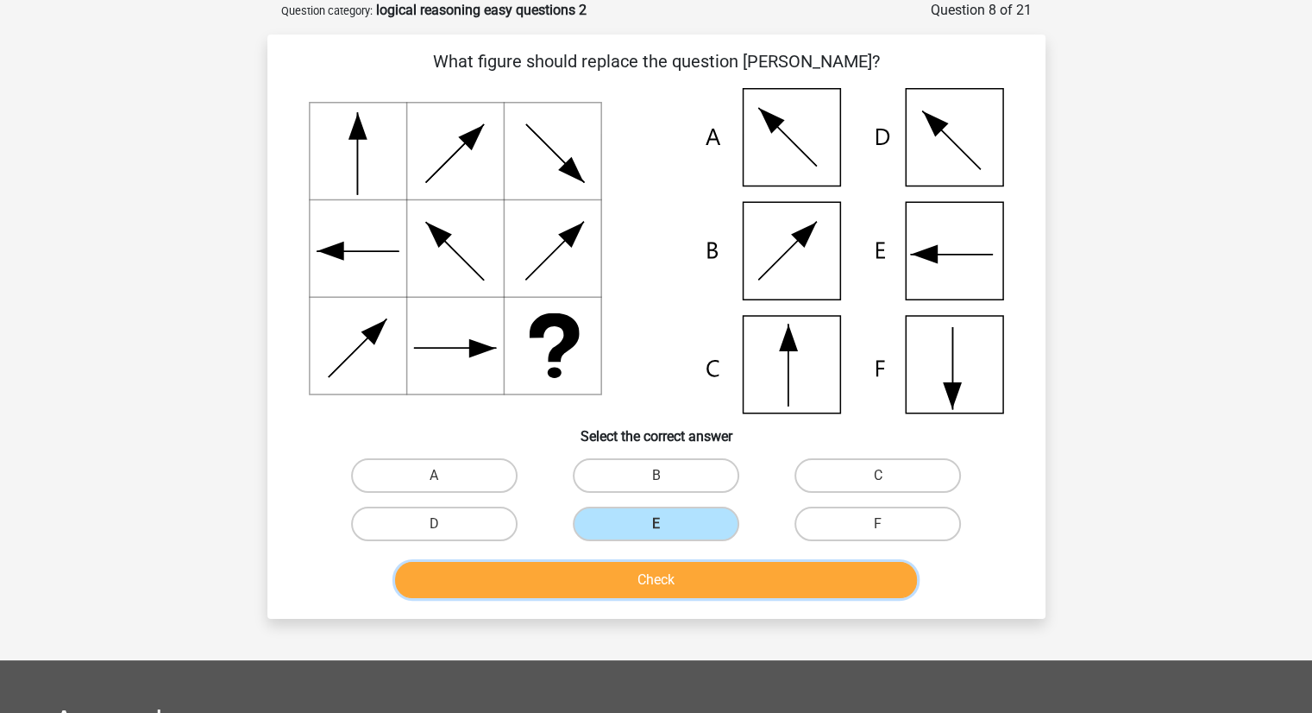
click at [668, 573] on button "Check" at bounding box center [656, 580] width 522 height 36
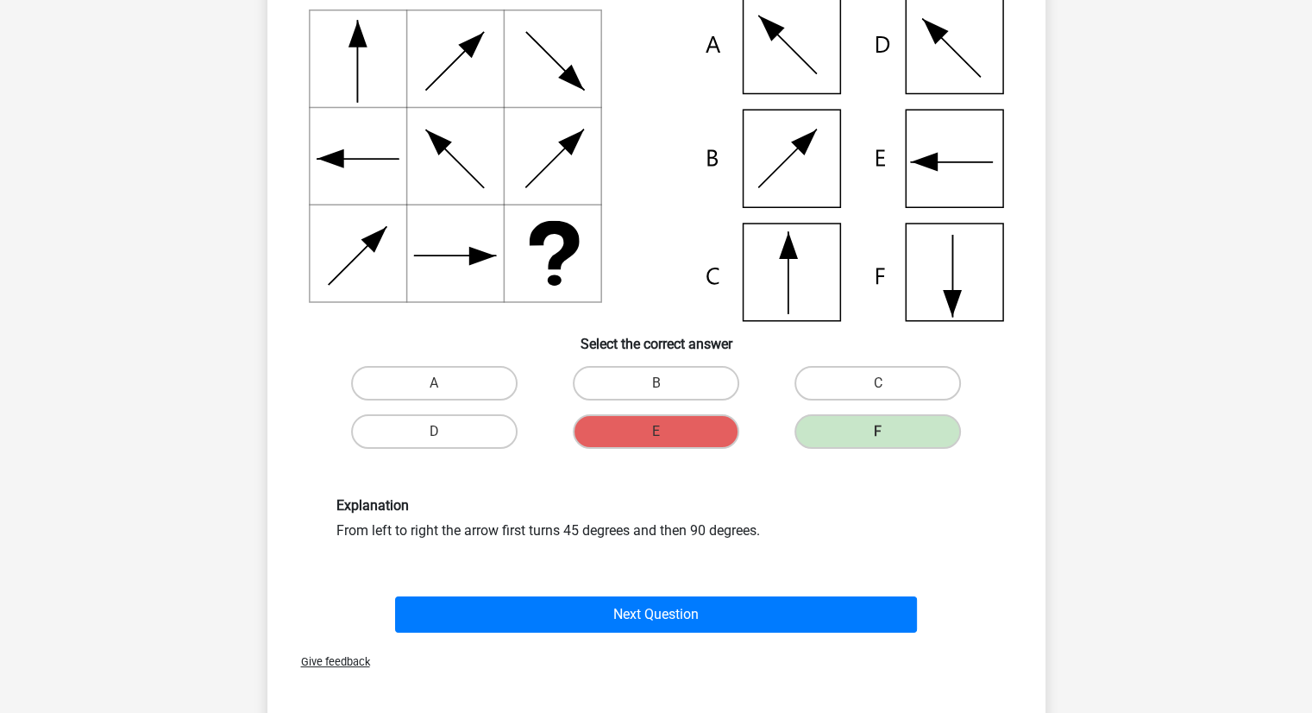
scroll to position [179, 0]
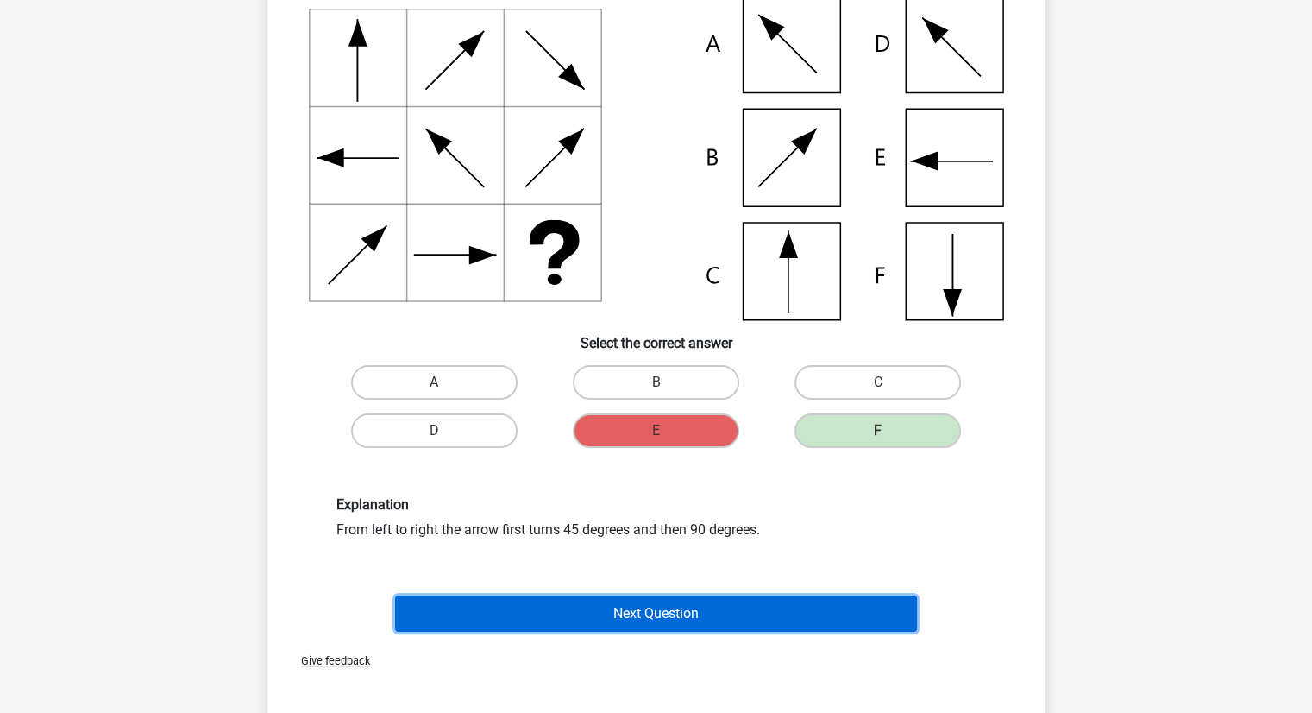
click at [651, 619] on button "Next Question" at bounding box center [656, 613] width 522 height 36
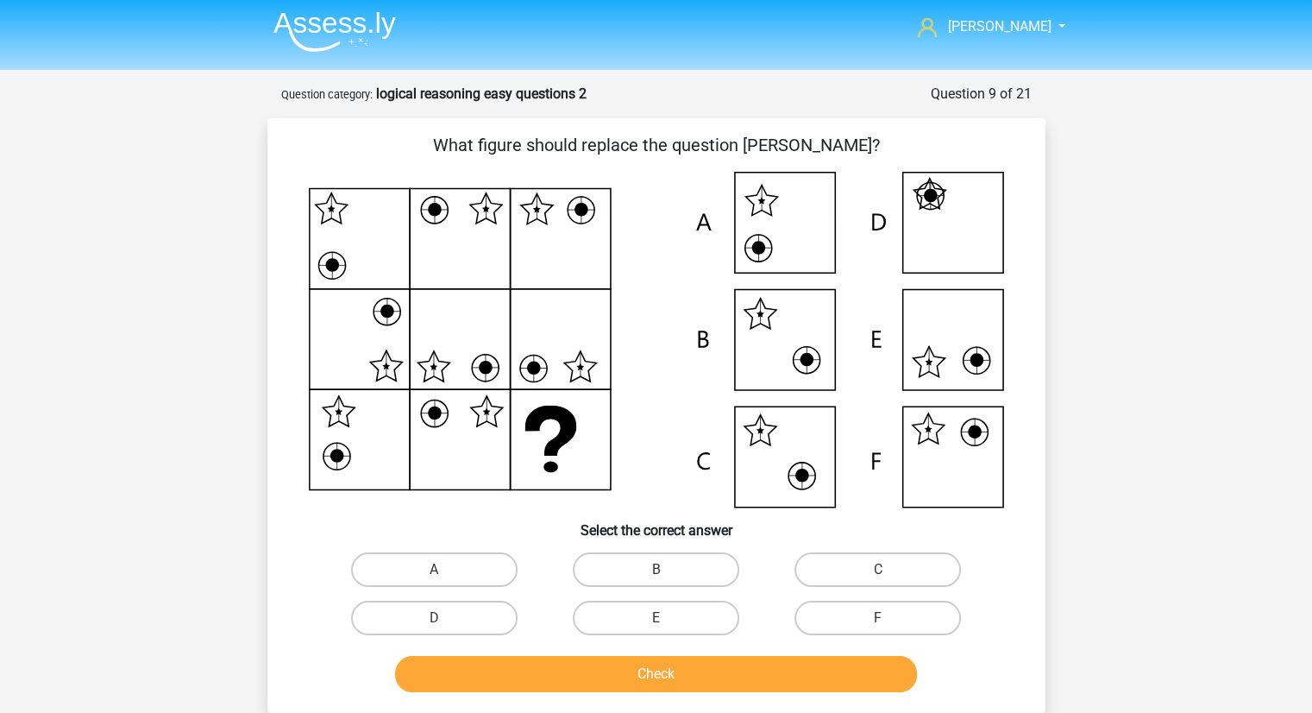
scroll to position [2, 0]
click at [864, 632] on label "F" at bounding box center [878, 618] width 166 height 35
click at [878, 630] on input "F" at bounding box center [883, 624] width 11 height 11
radio input "true"
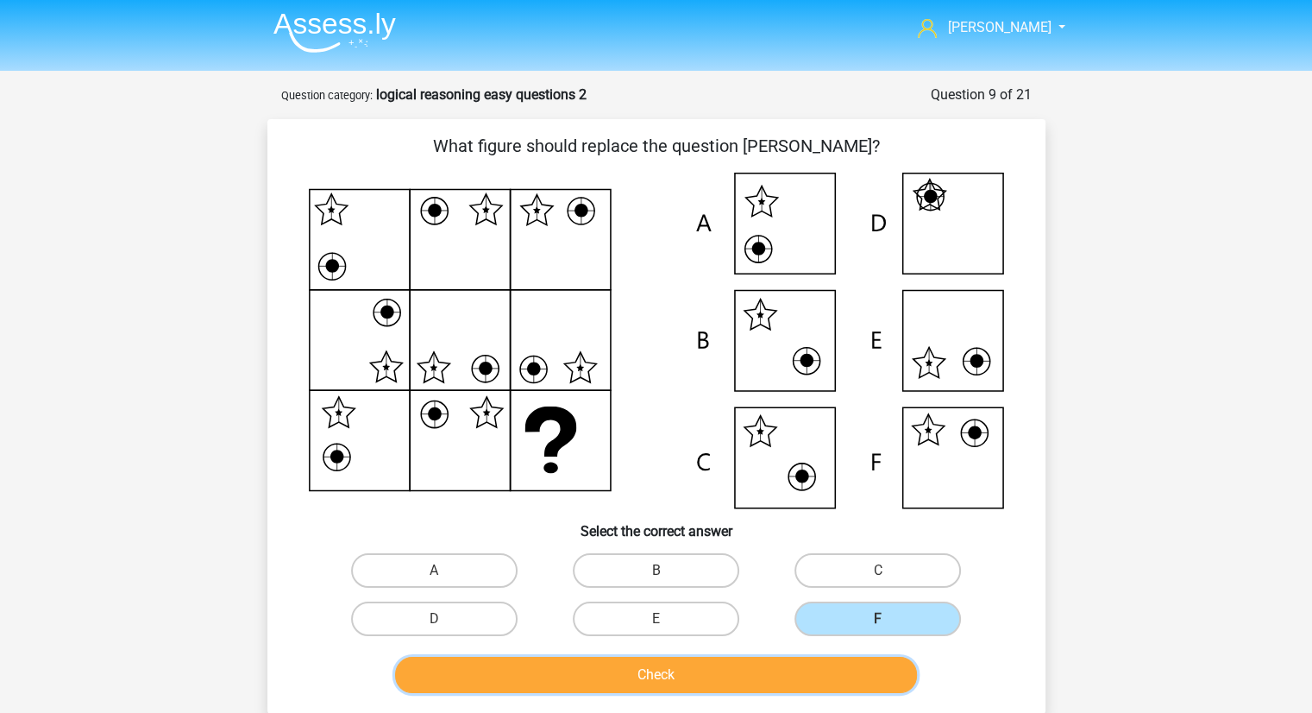
click at [773, 659] on button "Check" at bounding box center [656, 675] width 522 height 36
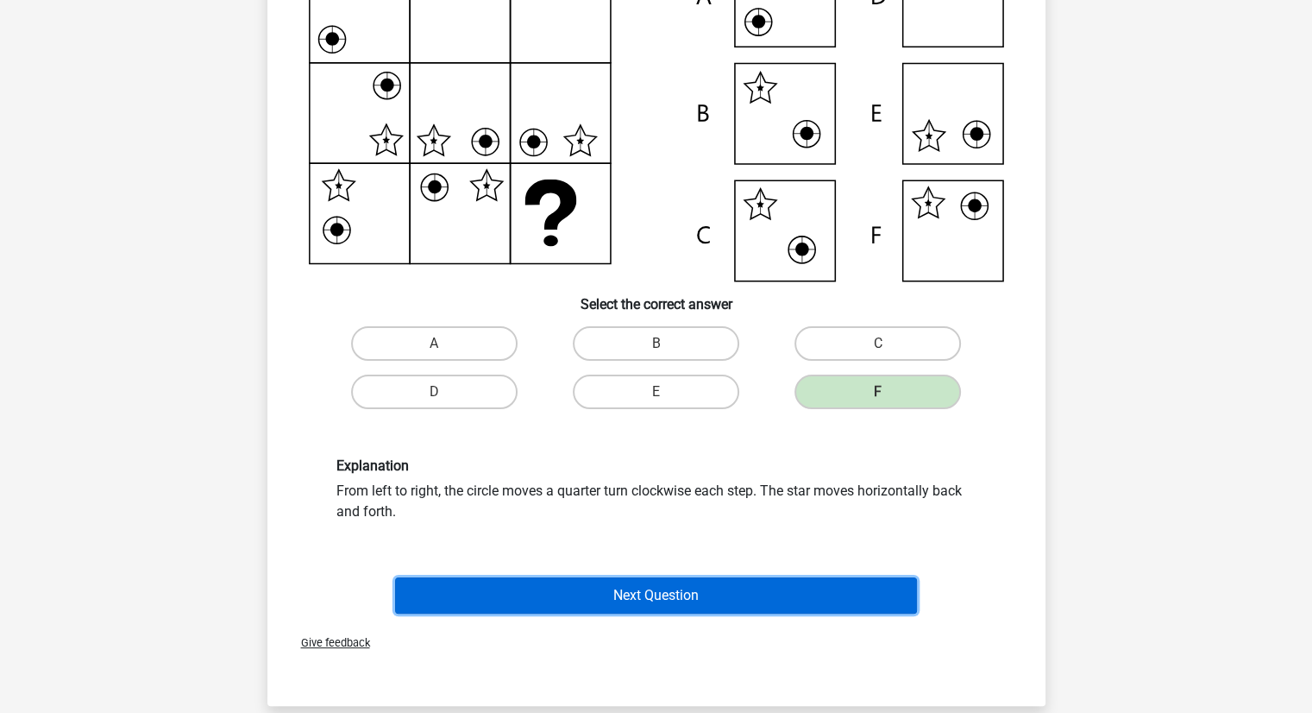
click at [672, 582] on button "Next Question" at bounding box center [656, 595] width 522 height 36
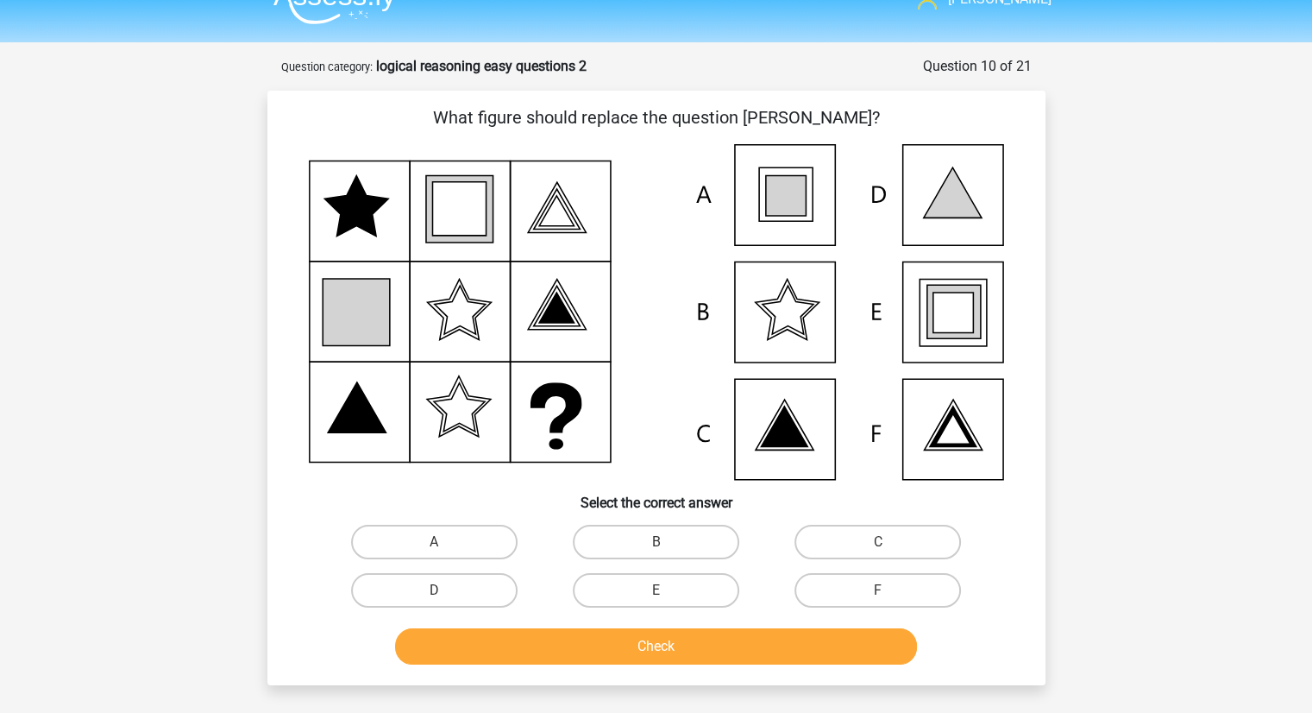
scroll to position [24, 0]
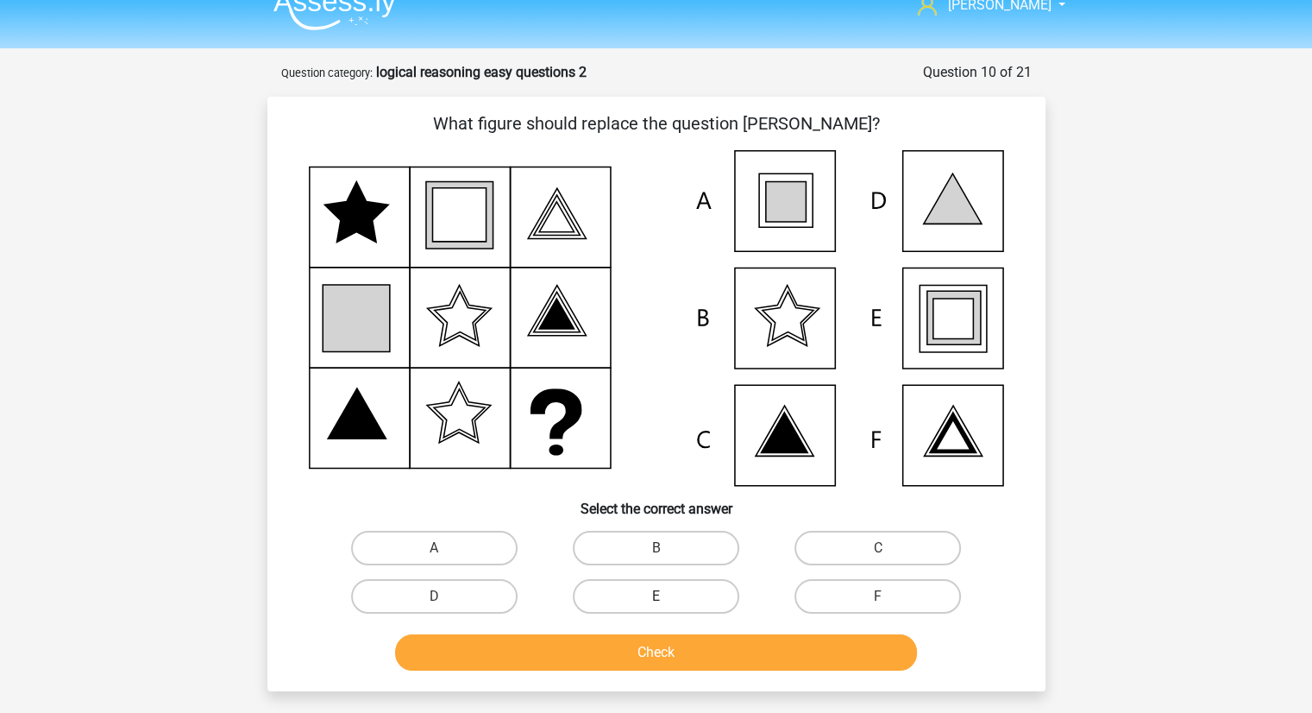
click at [701, 598] on label "E" at bounding box center [656, 596] width 166 height 35
click at [667, 598] on input "E" at bounding box center [661, 601] width 11 height 11
radio input "true"
click at [721, 644] on button "Check" at bounding box center [656, 652] width 522 height 36
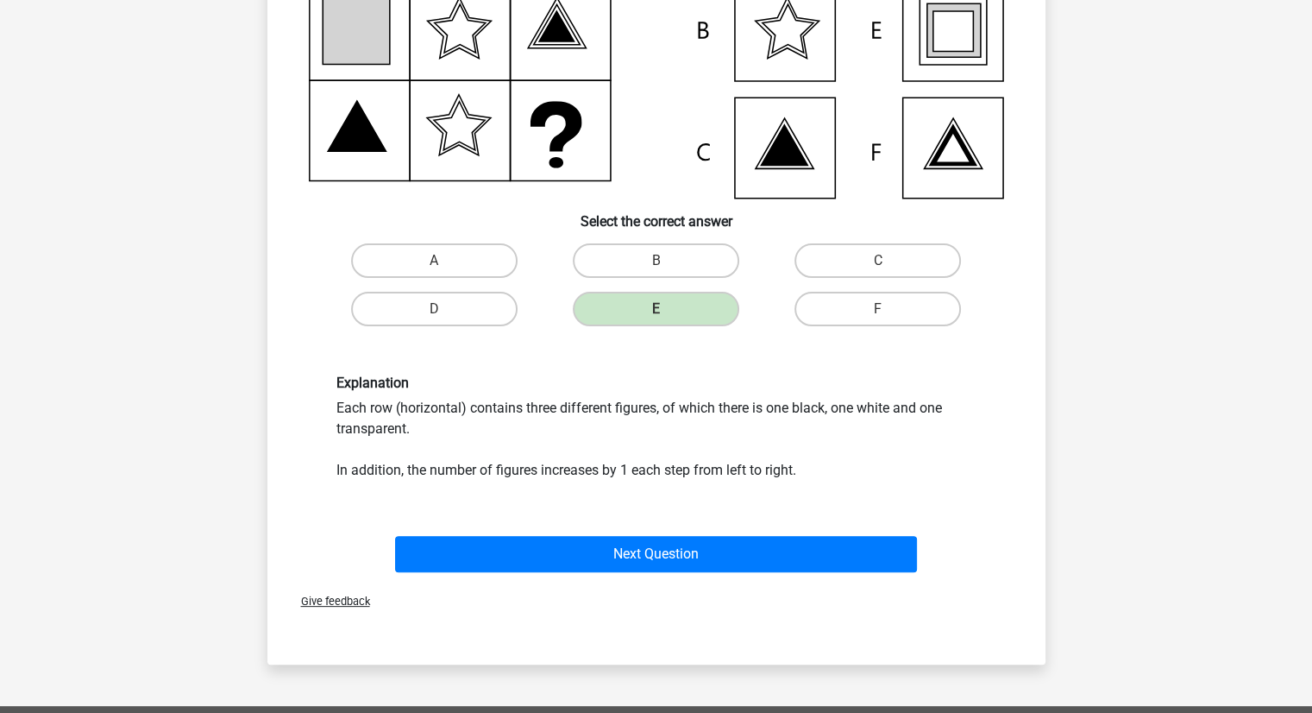
scroll to position [315, 0]
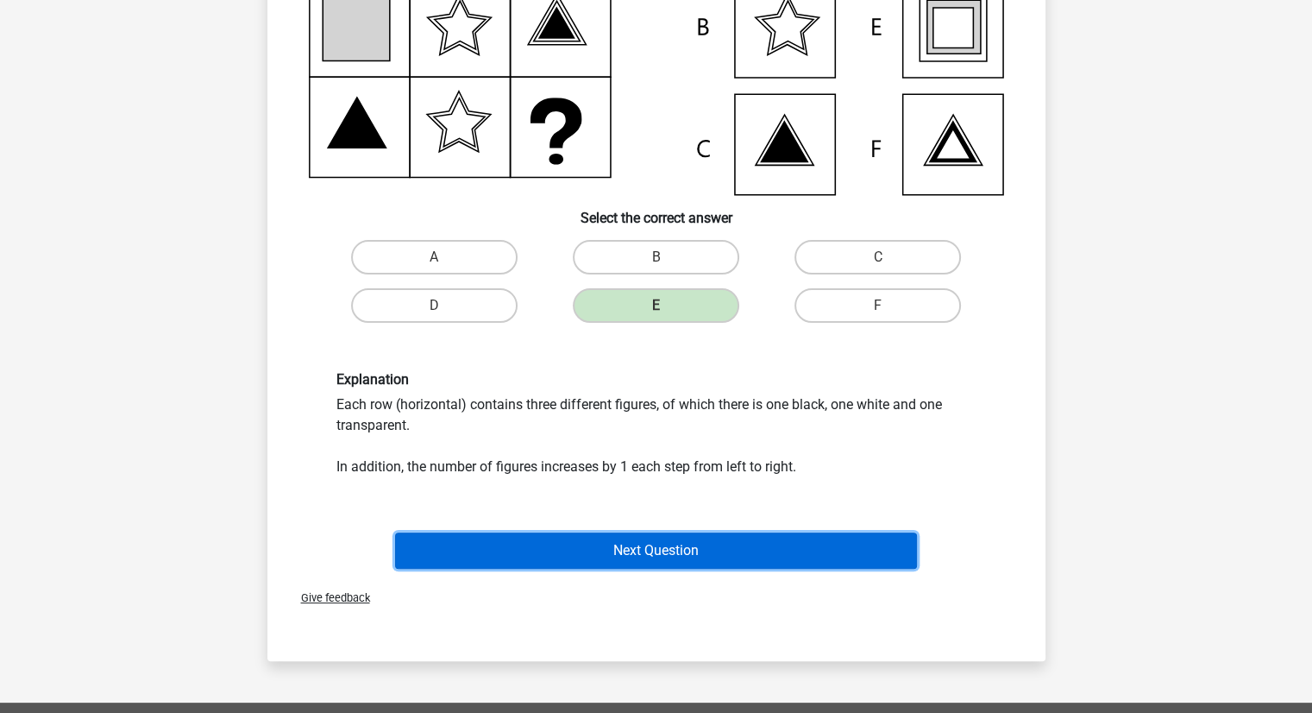
click at [669, 547] on button "Next Question" at bounding box center [656, 550] width 522 height 36
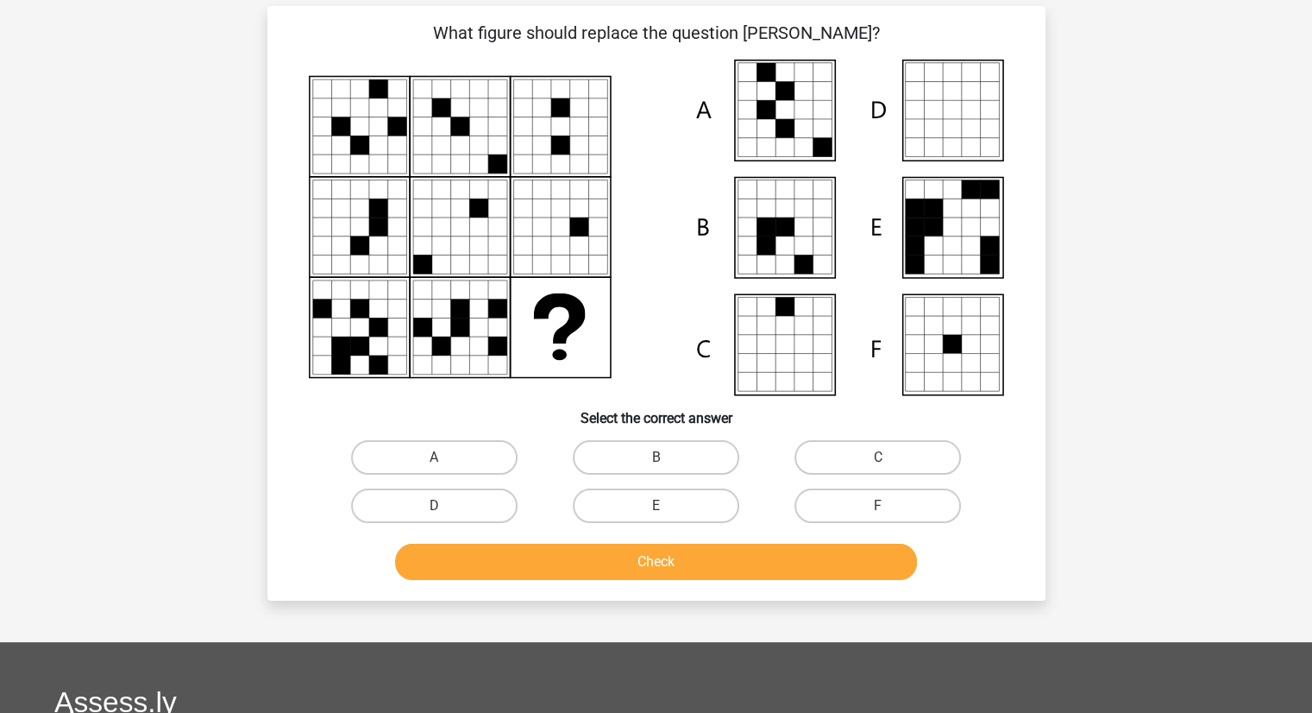
scroll to position [86, 0]
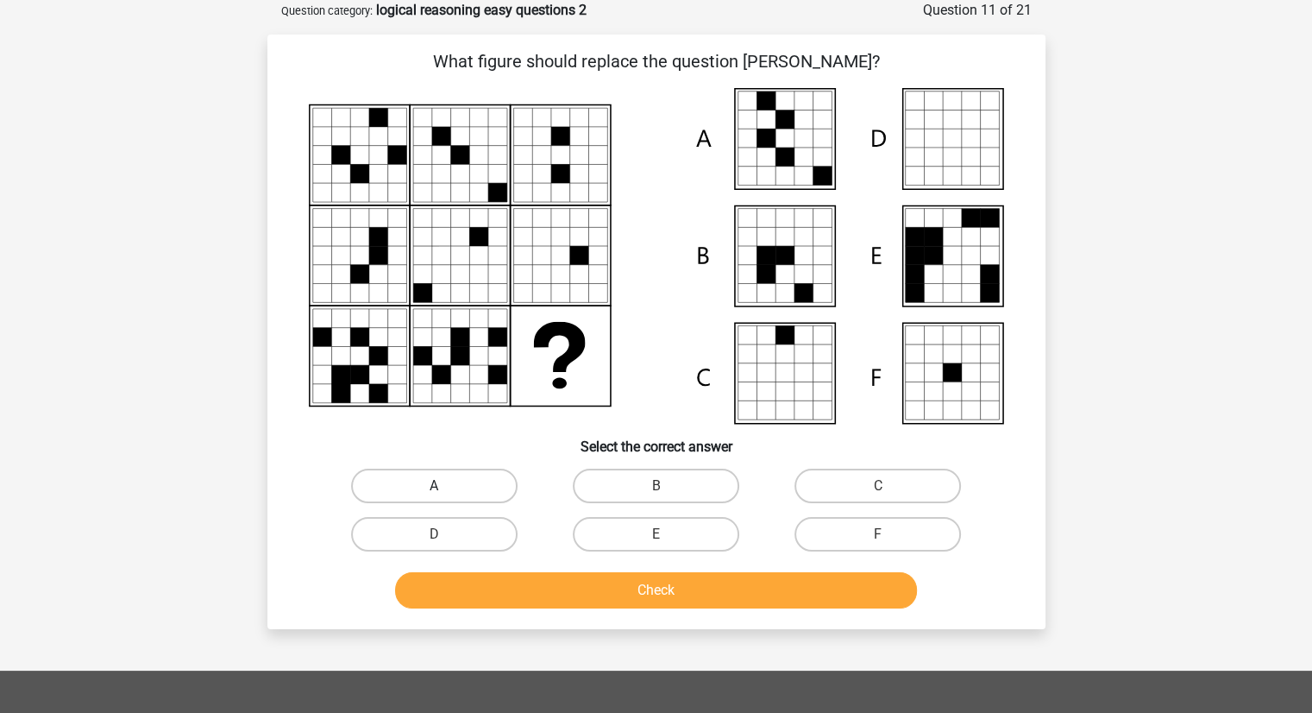
click at [449, 501] on label "A" at bounding box center [434, 485] width 166 height 35
click at [445, 497] on input "A" at bounding box center [439, 491] width 11 height 11
radio input "true"
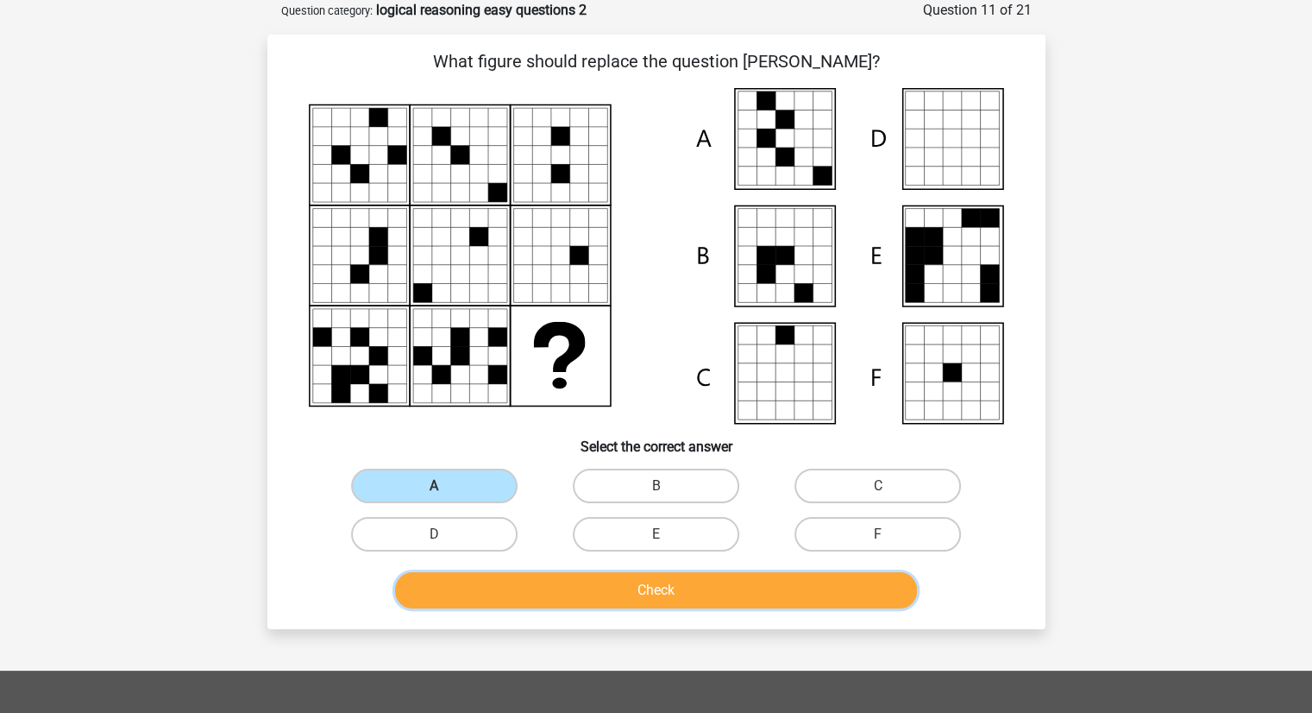
click at [718, 594] on button "Check" at bounding box center [656, 590] width 522 height 36
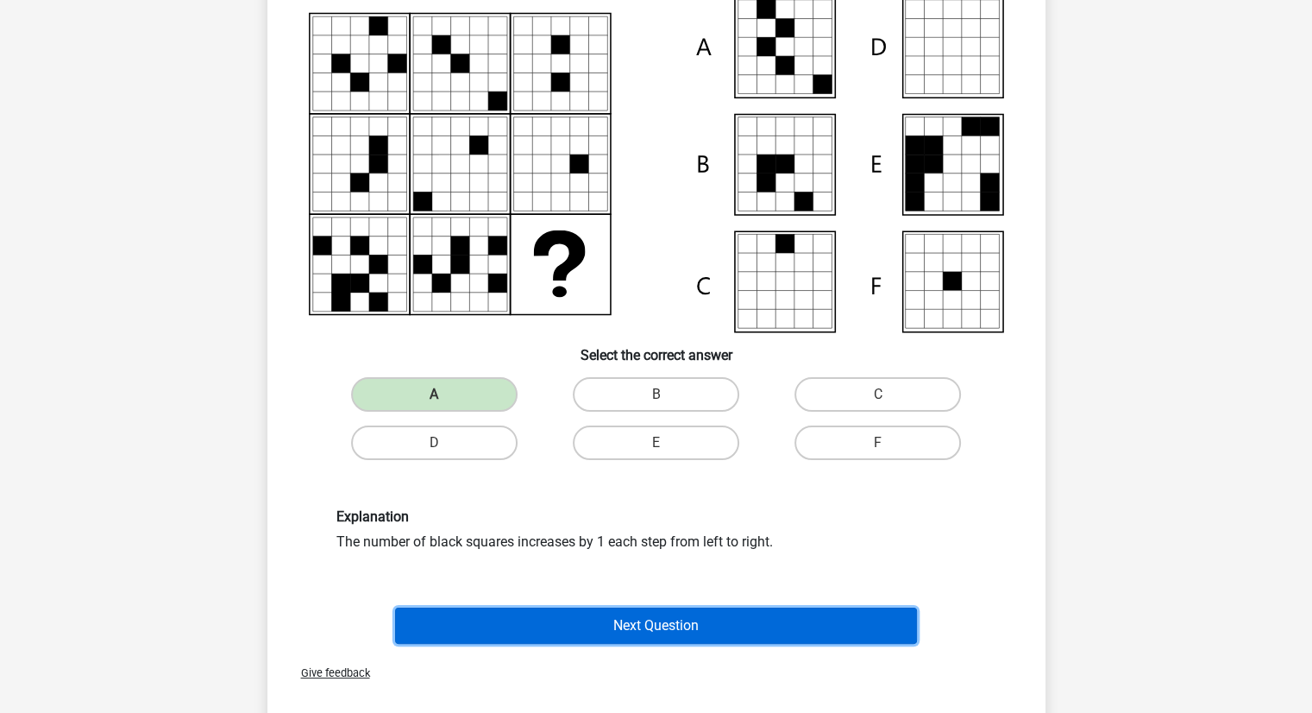
click at [673, 619] on button "Next Question" at bounding box center [656, 625] width 522 height 36
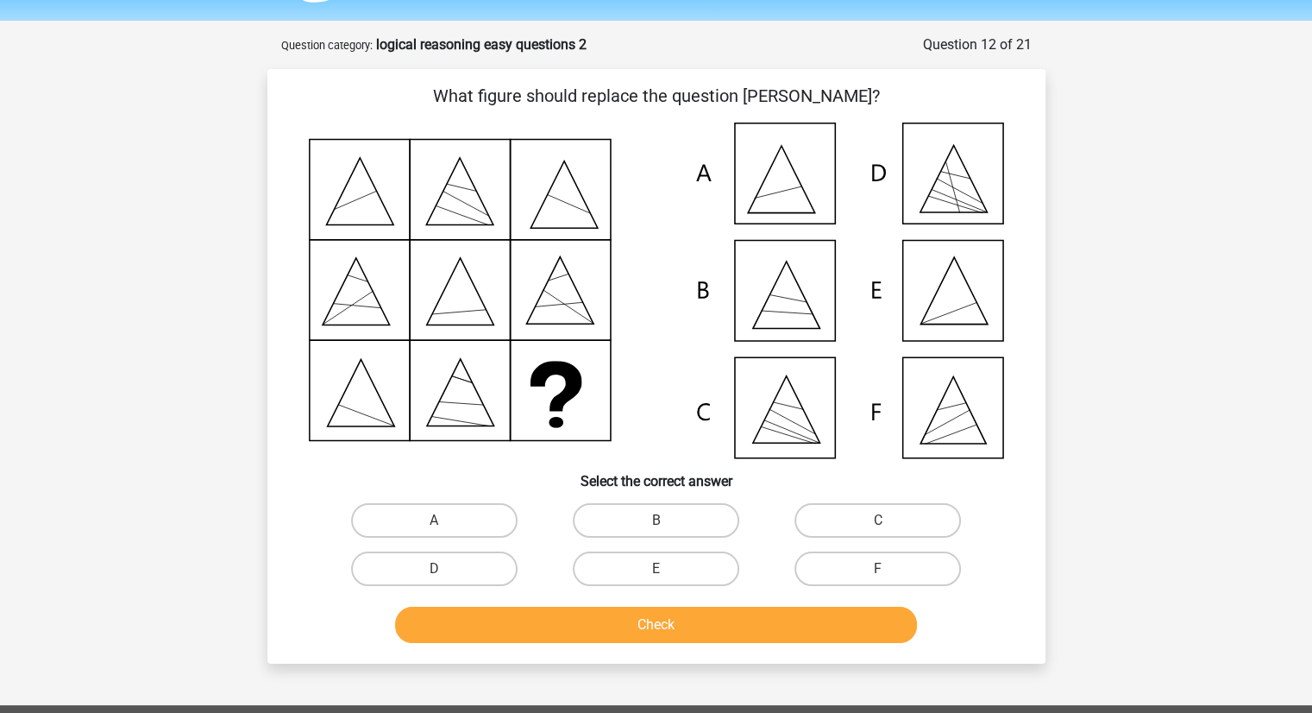
scroll to position [48, 0]
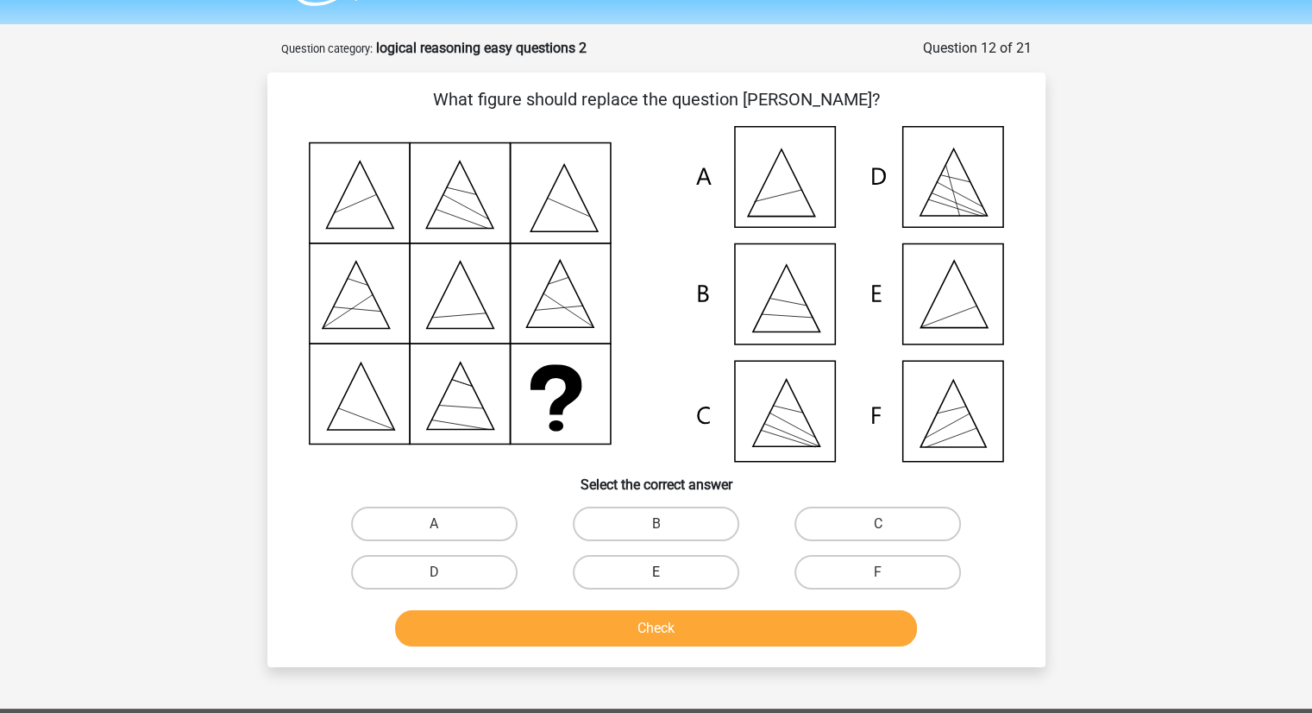
click at [711, 572] on label "E" at bounding box center [656, 572] width 166 height 35
click at [667, 572] on input "E" at bounding box center [661, 577] width 11 height 11
radio input "true"
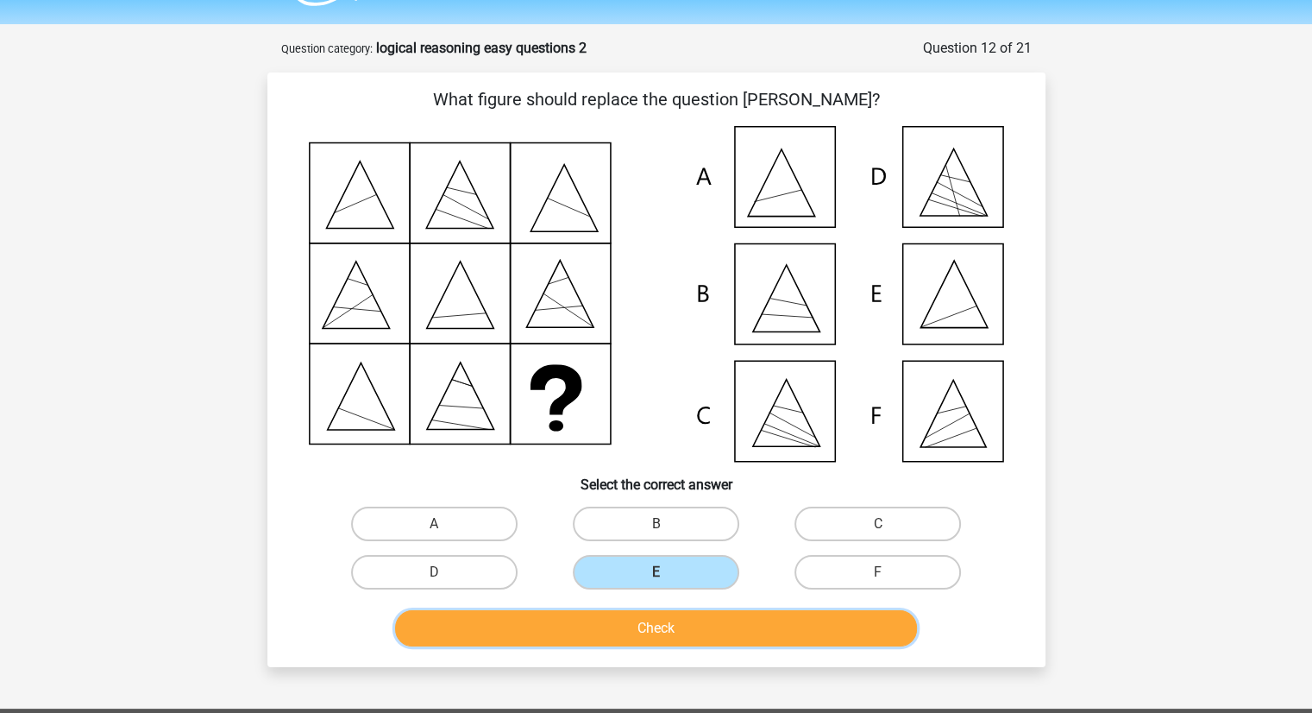
click at [716, 616] on button "Check" at bounding box center [656, 628] width 522 height 36
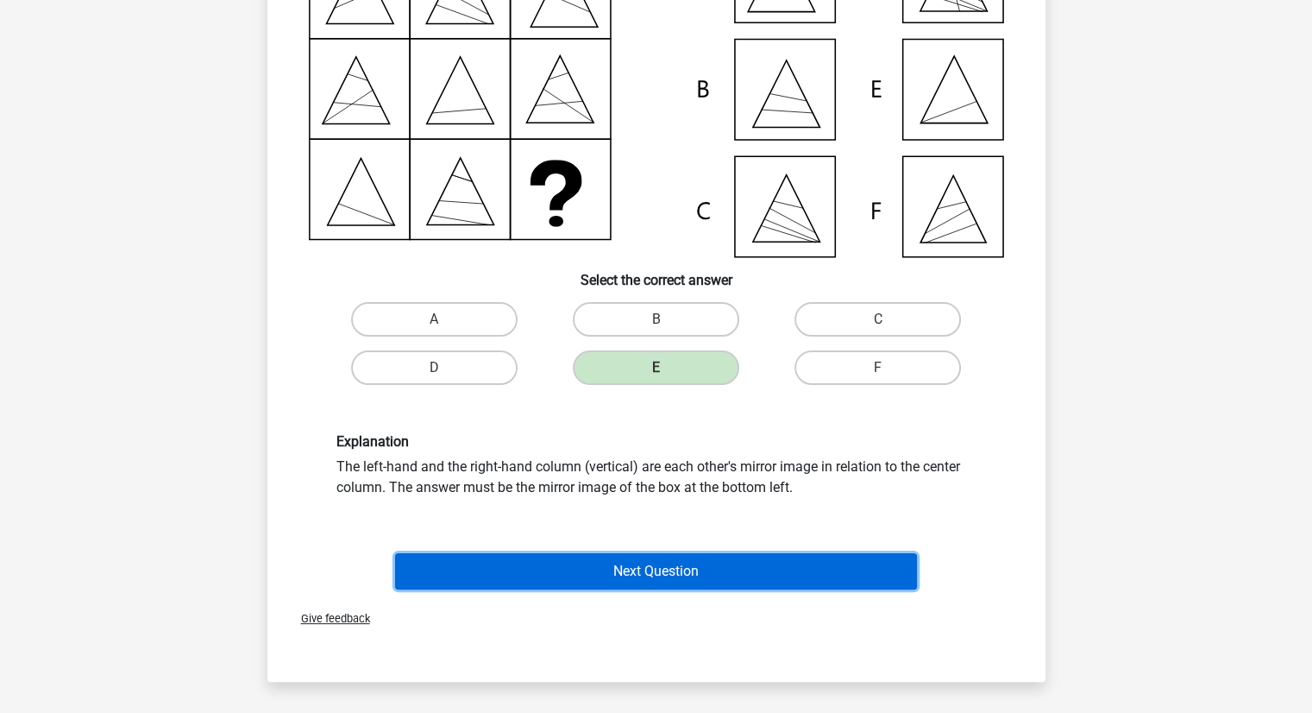
click at [688, 563] on button "Next Question" at bounding box center [656, 571] width 522 height 36
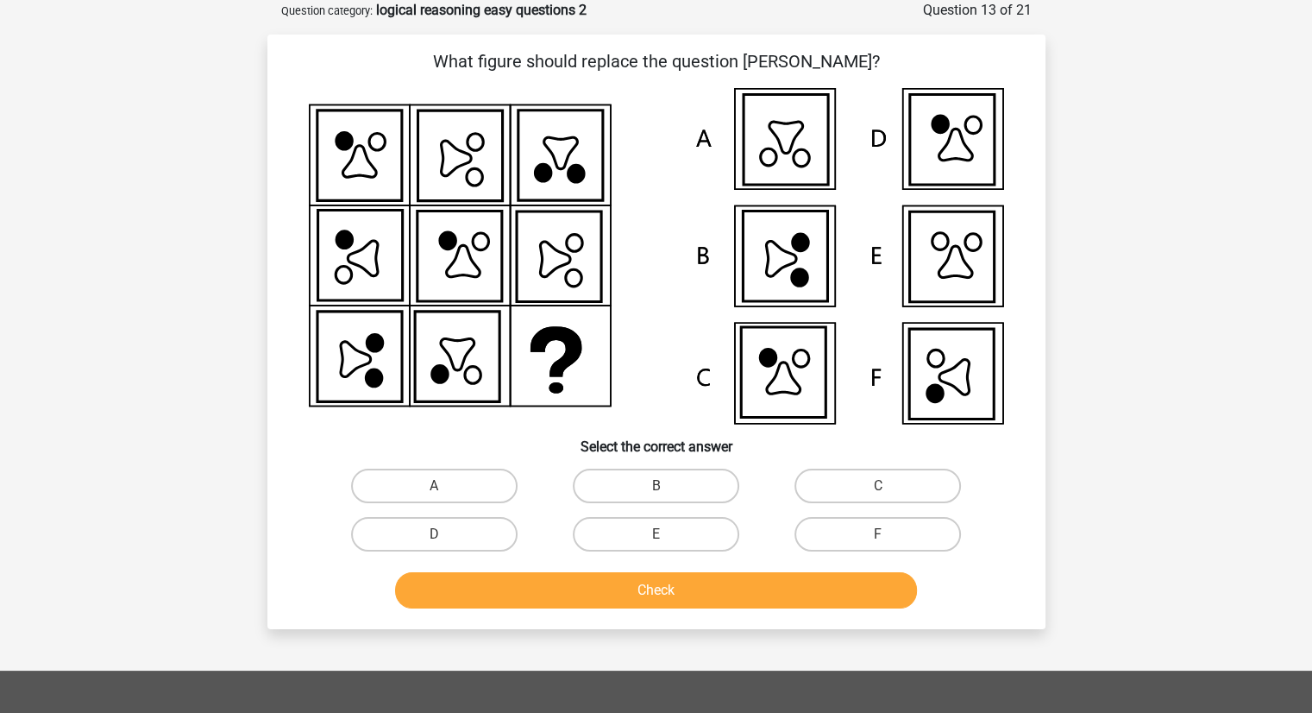
scroll to position [86, 0]
click at [856, 550] on div "F" at bounding box center [878, 534] width 222 height 48
click at [856, 536] on label "F" at bounding box center [878, 534] width 166 height 35
click at [878, 536] on input "F" at bounding box center [883, 539] width 11 height 11
radio input "true"
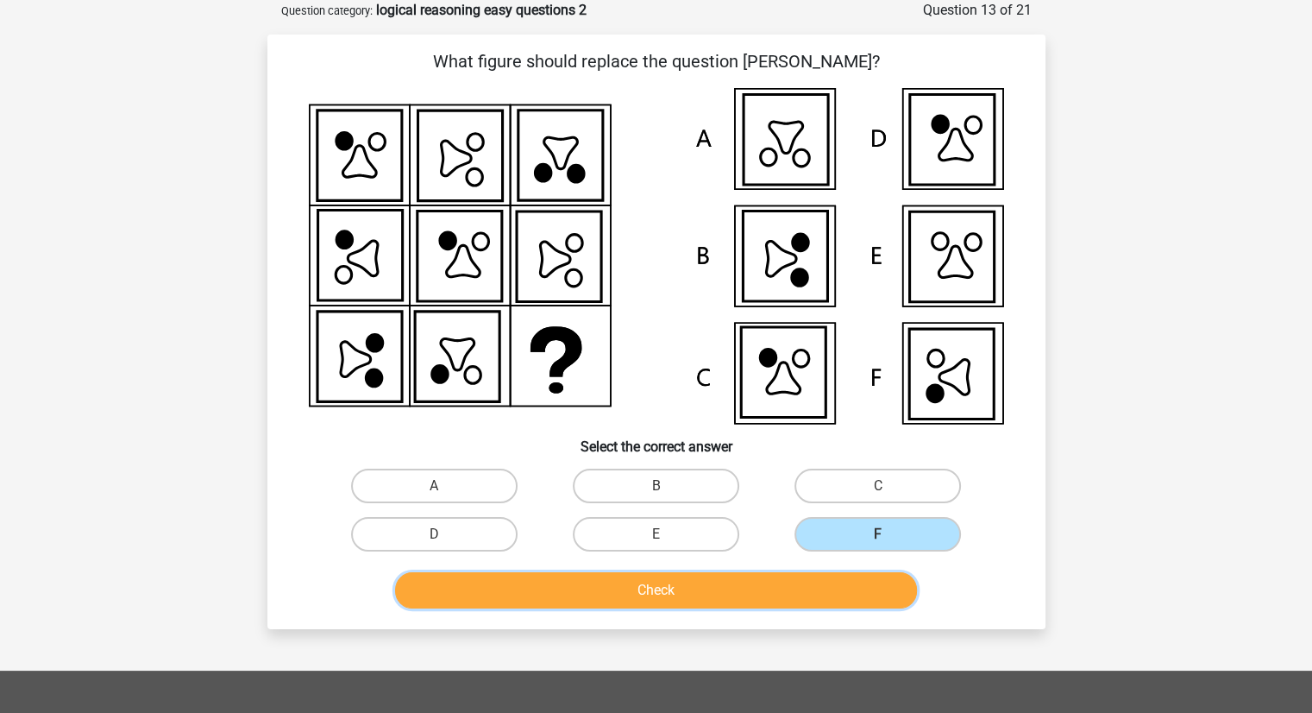
click at [791, 591] on button "Check" at bounding box center [656, 590] width 522 height 36
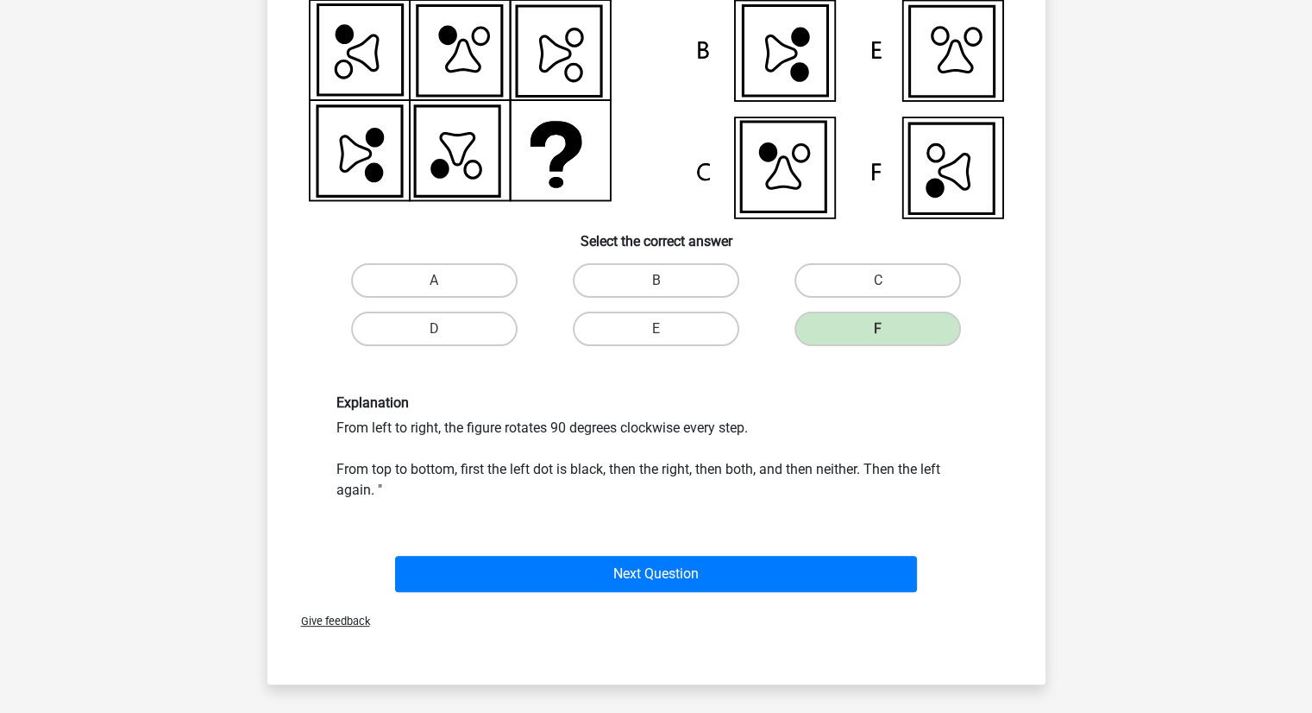
scroll to position [314, 0]
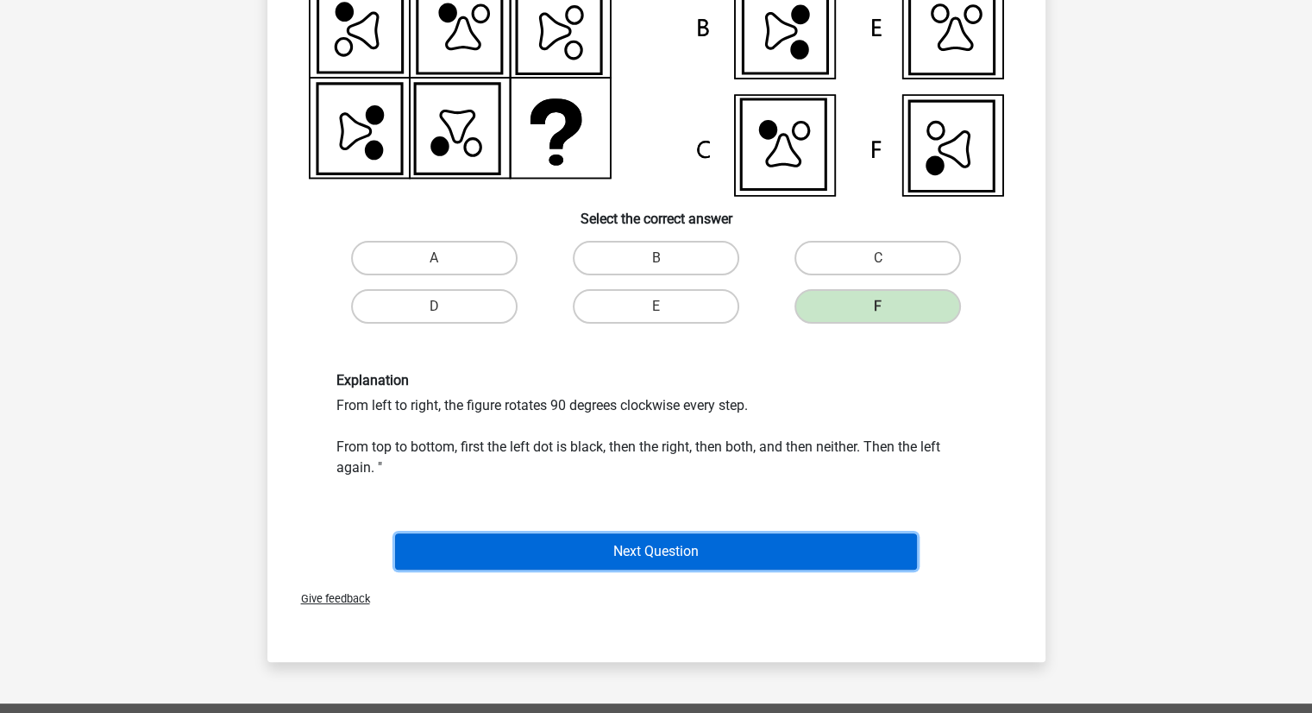
click at [666, 533] on button "Next Question" at bounding box center [656, 551] width 522 height 36
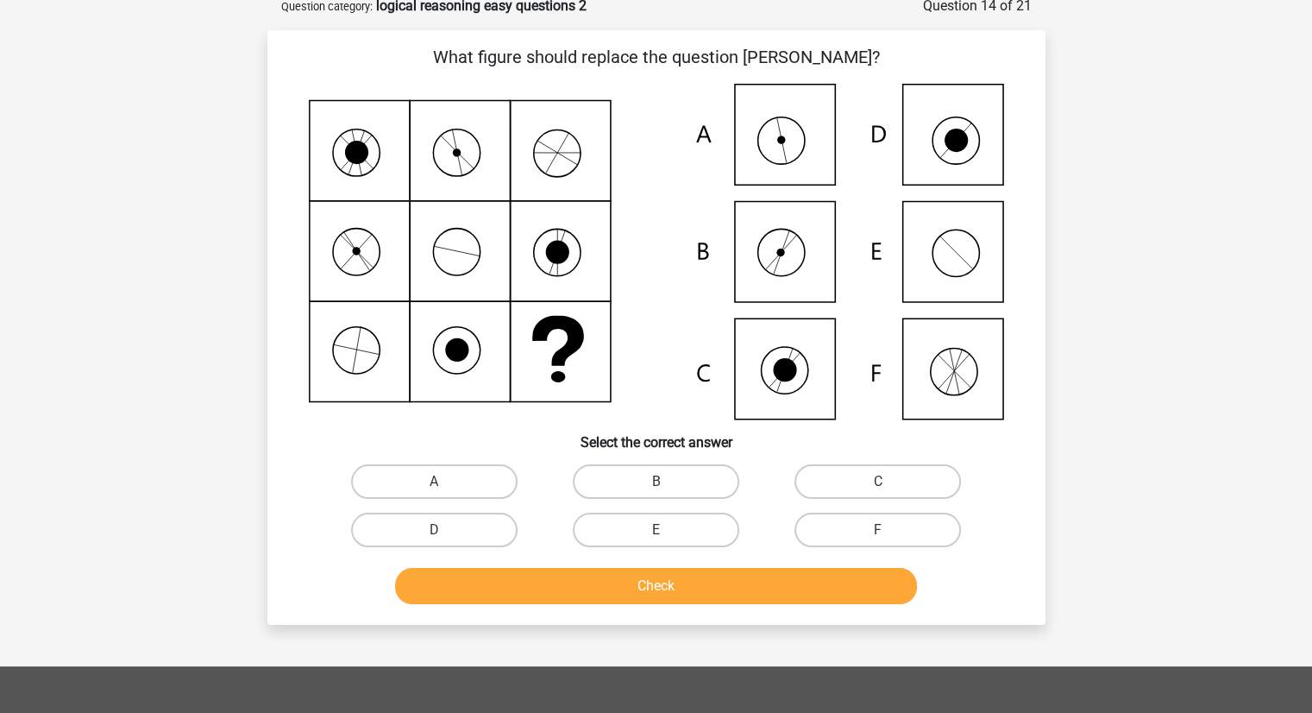
scroll to position [86, 0]
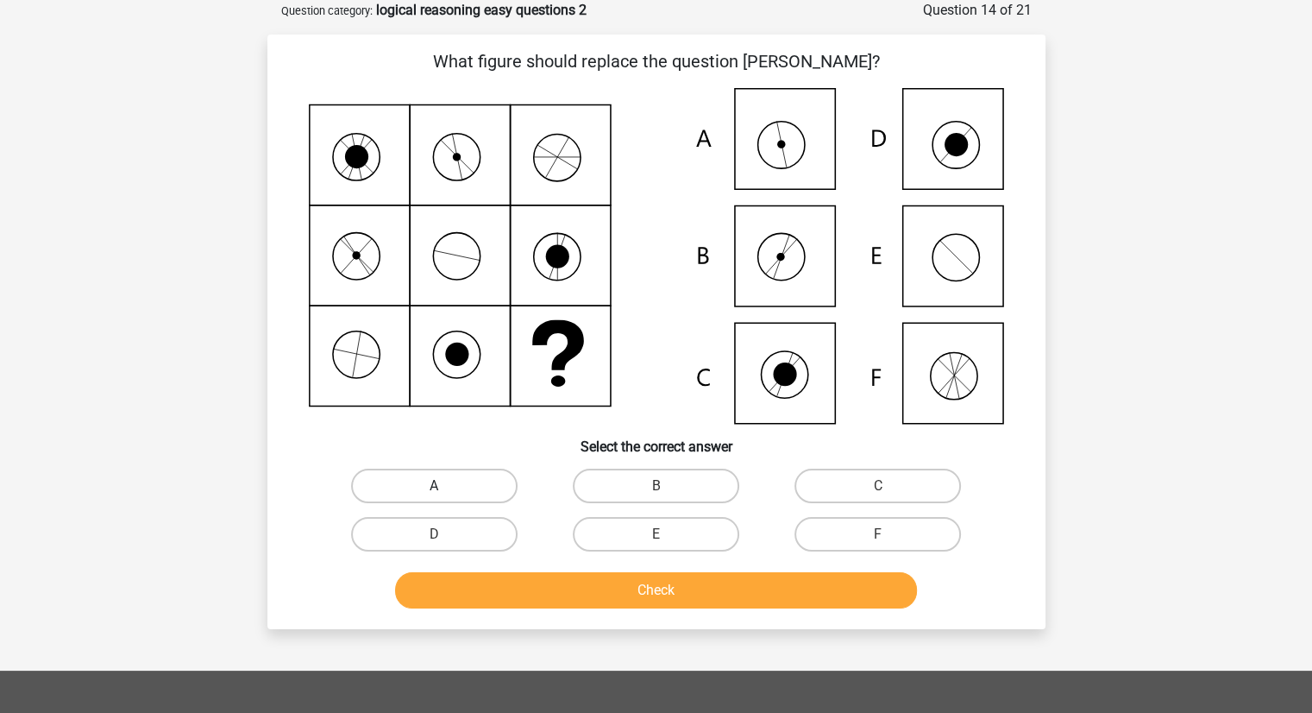
click at [462, 494] on label "A" at bounding box center [434, 485] width 166 height 35
click at [445, 494] on input "A" at bounding box center [439, 491] width 11 height 11
radio input "true"
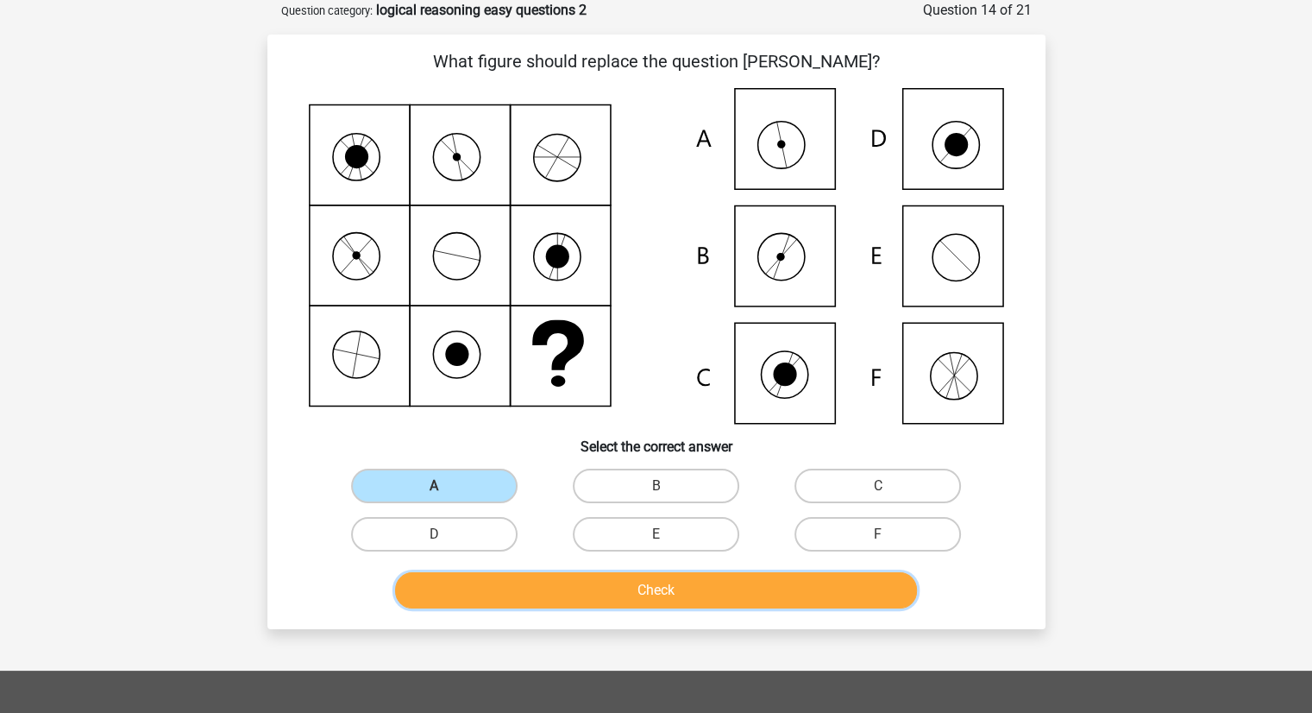
click at [540, 575] on button "Check" at bounding box center [656, 590] width 522 height 36
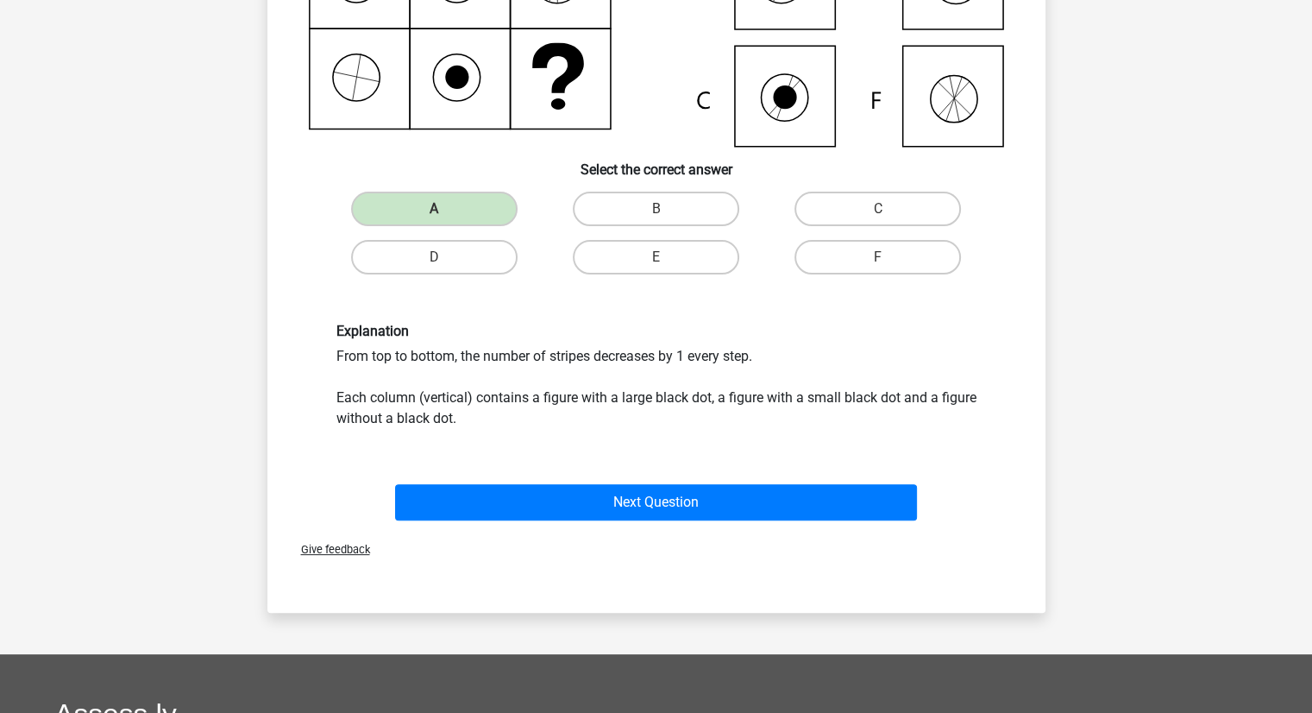
scroll to position [373, 0]
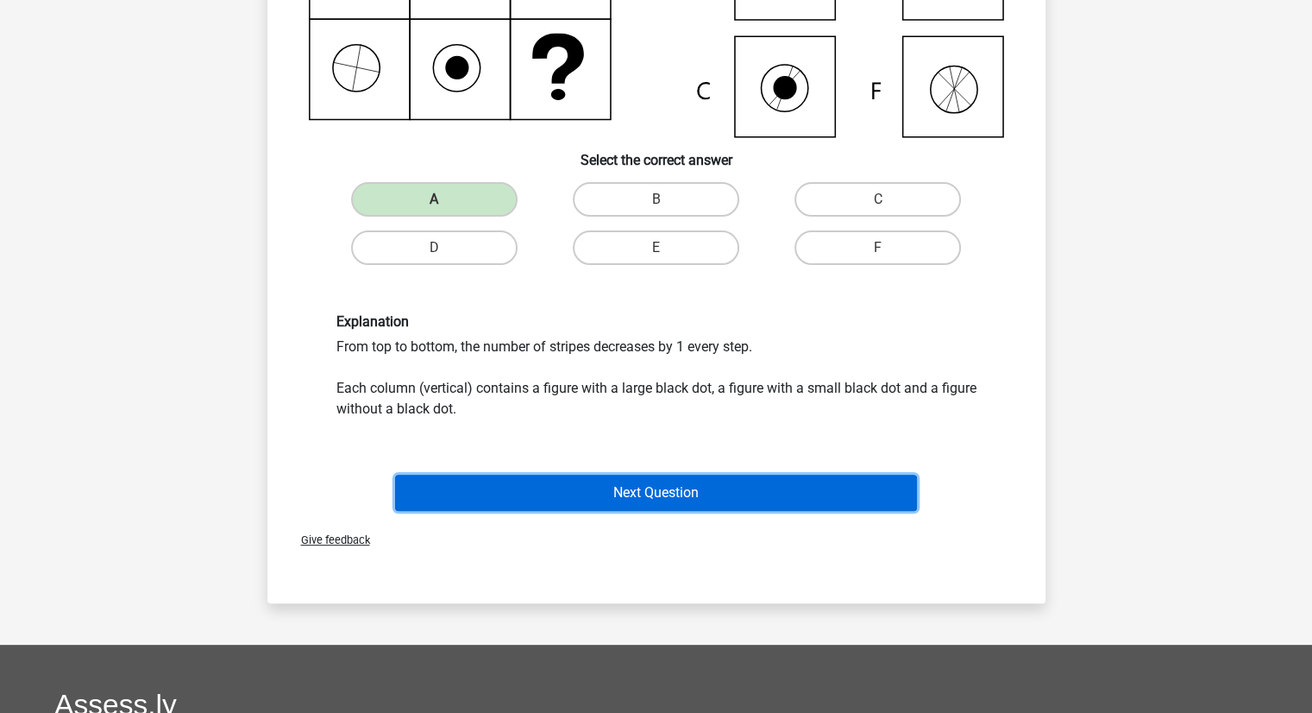
click at [603, 481] on button "Next Question" at bounding box center [656, 492] width 522 height 36
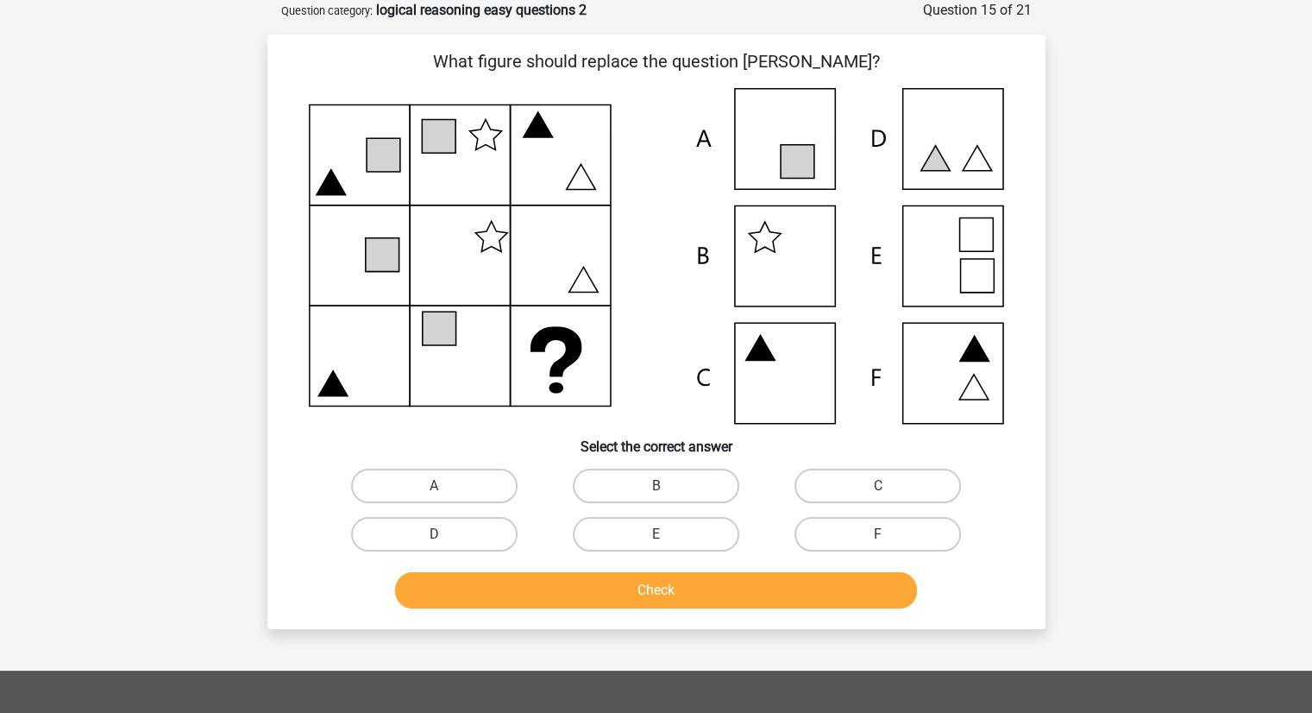
scroll to position [0, 0]
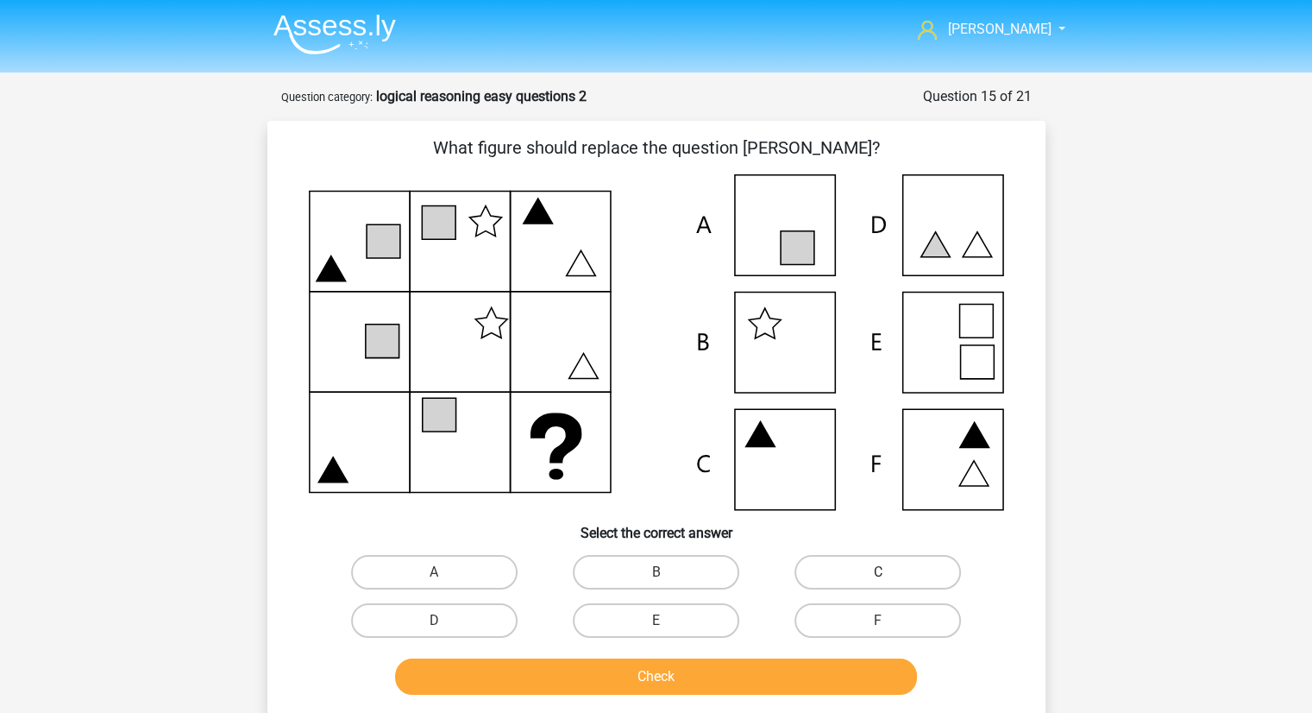
click at [861, 567] on label "C" at bounding box center [878, 572] width 166 height 35
click at [878, 572] on input "C" at bounding box center [883, 577] width 11 height 11
radio input "true"
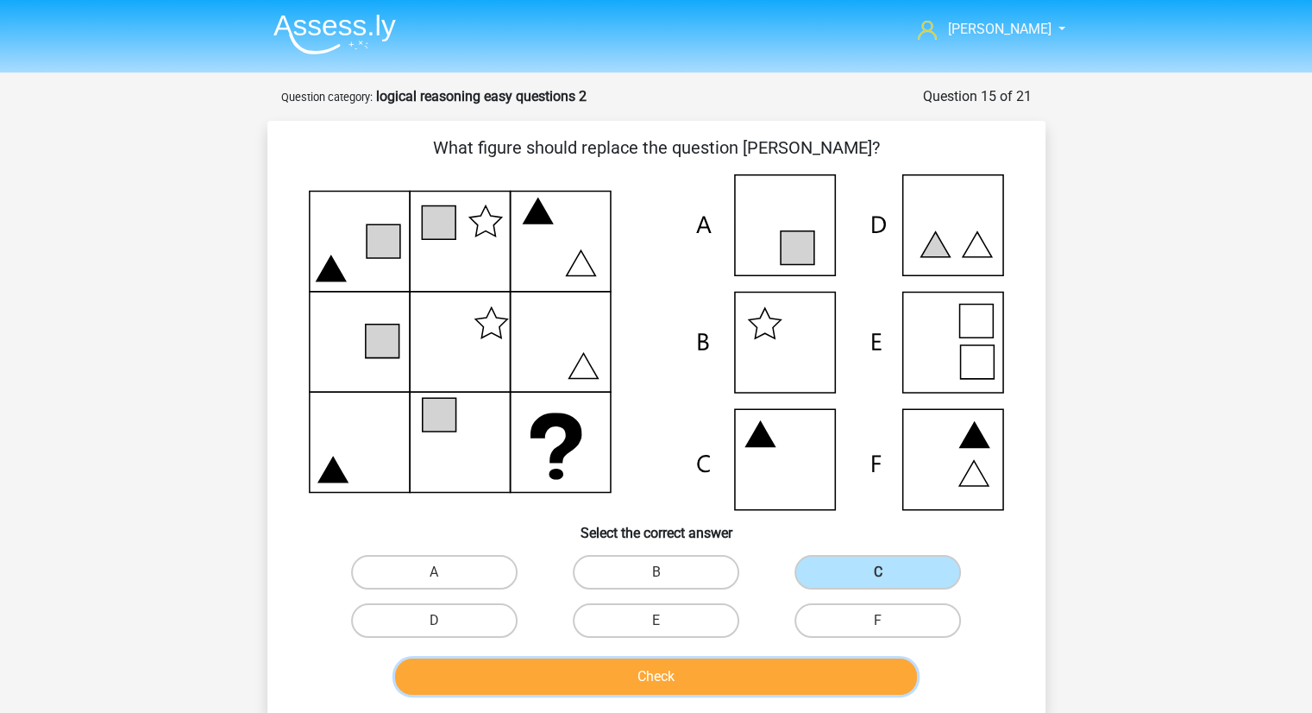
click at [735, 682] on button "Check" at bounding box center [656, 676] width 522 height 36
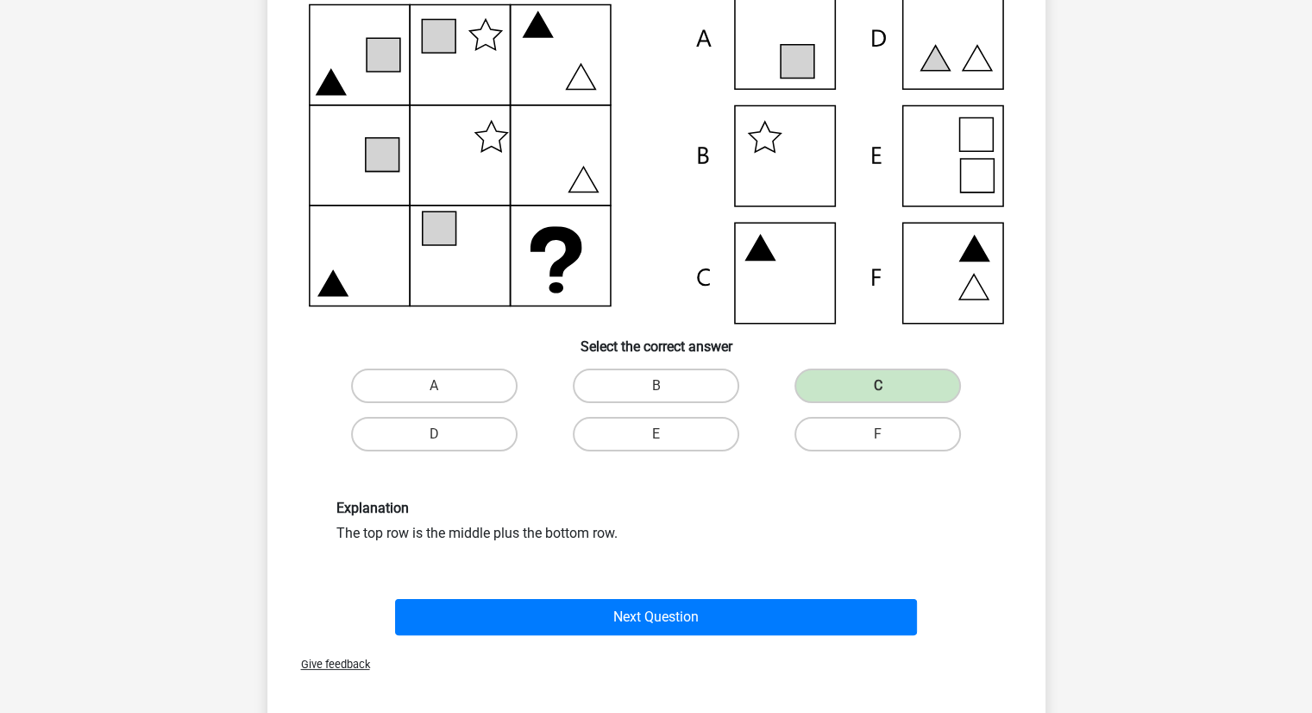
scroll to position [192, 0]
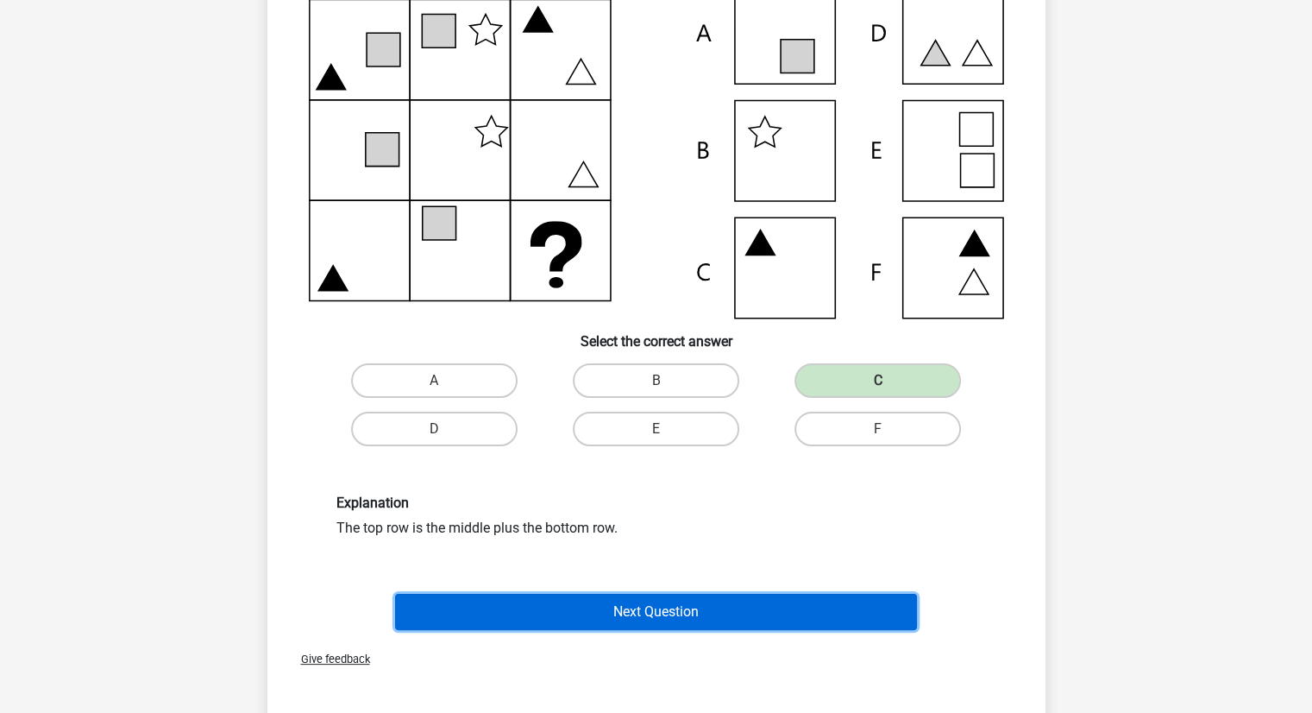
click at [687, 614] on button "Next Question" at bounding box center [656, 612] width 522 height 36
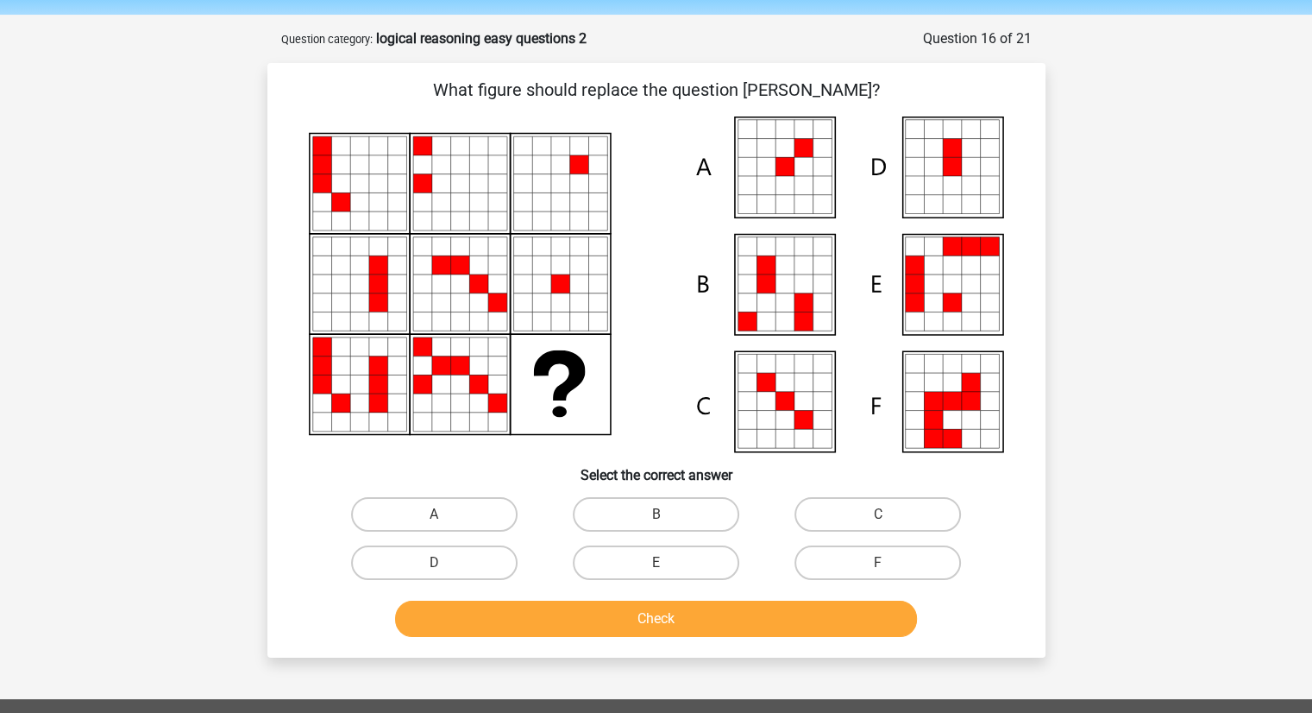
scroll to position [57, 0]
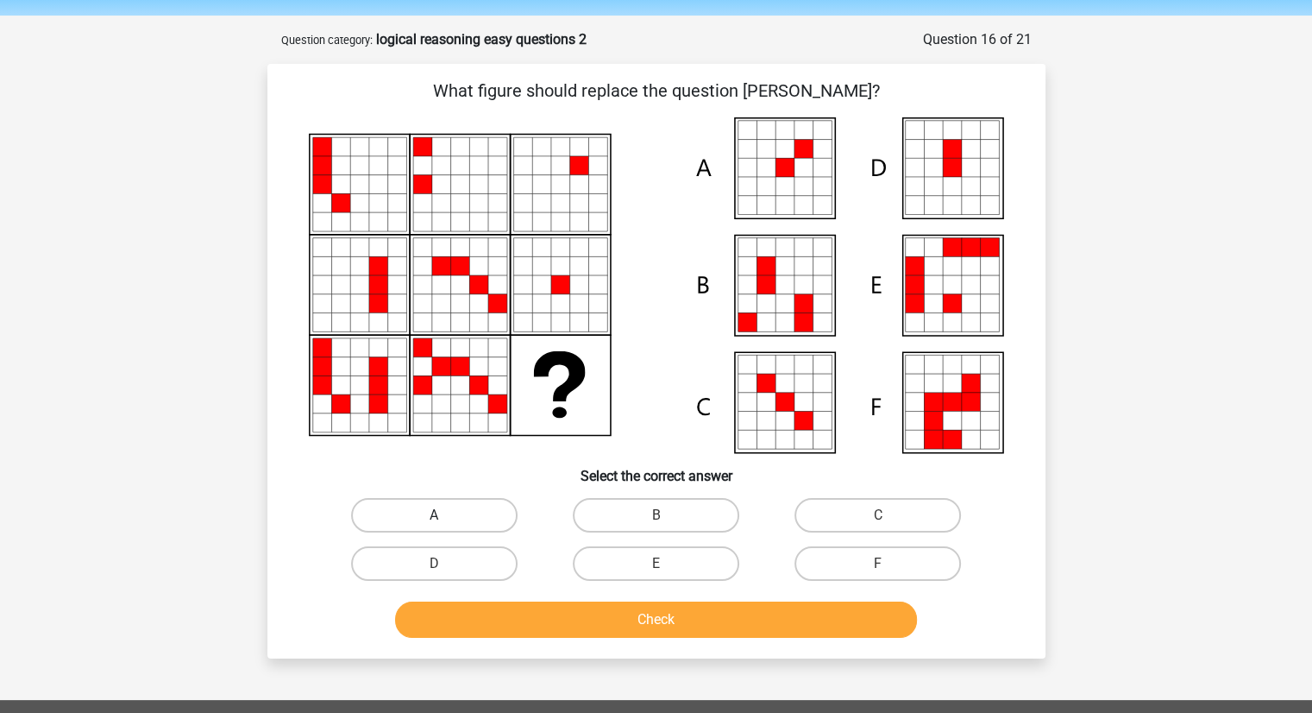
click at [467, 518] on label "A" at bounding box center [434, 515] width 166 height 35
click at [445, 518] on input "A" at bounding box center [439, 520] width 11 height 11
radio input "true"
click at [467, 518] on label "A" at bounding box center [434, 515] width 166 height 35
click at [445, 518] on input "A" at bounding box center [439, 520] width 11 height 11
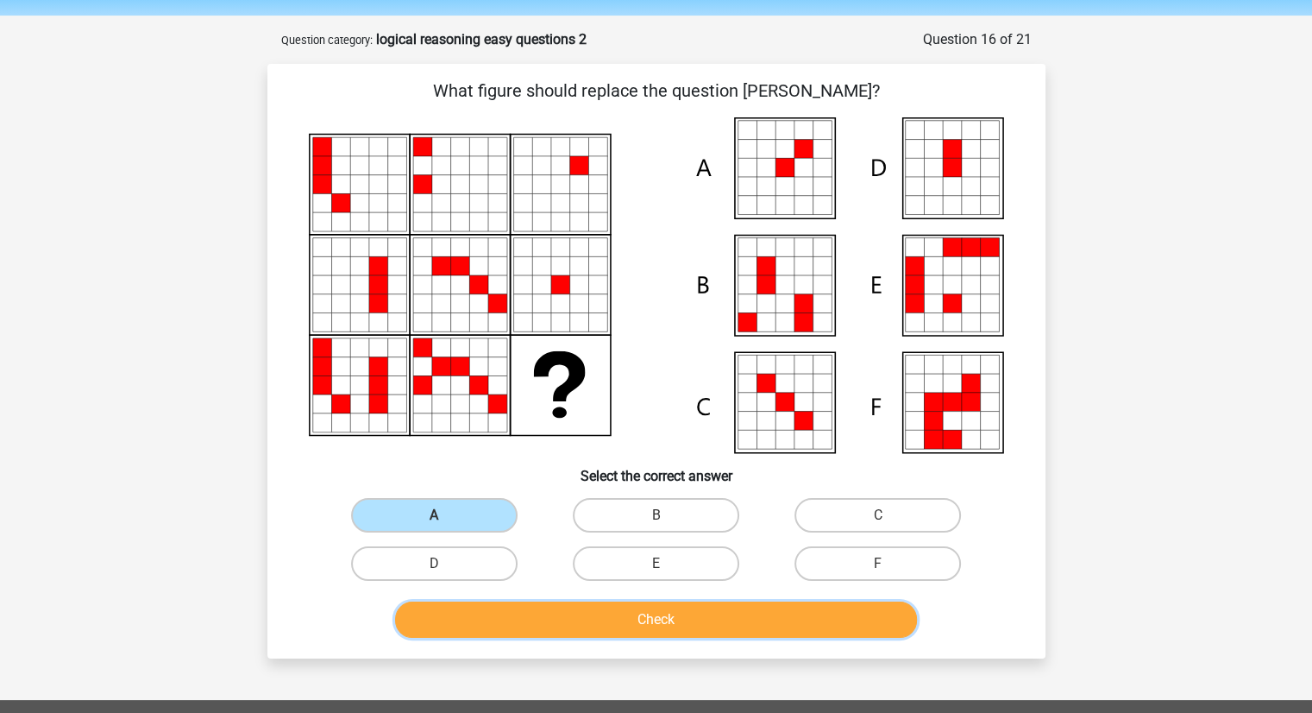
click at [564, 612] on button "Check" at bounding box center [656, 619] width 522 height 36
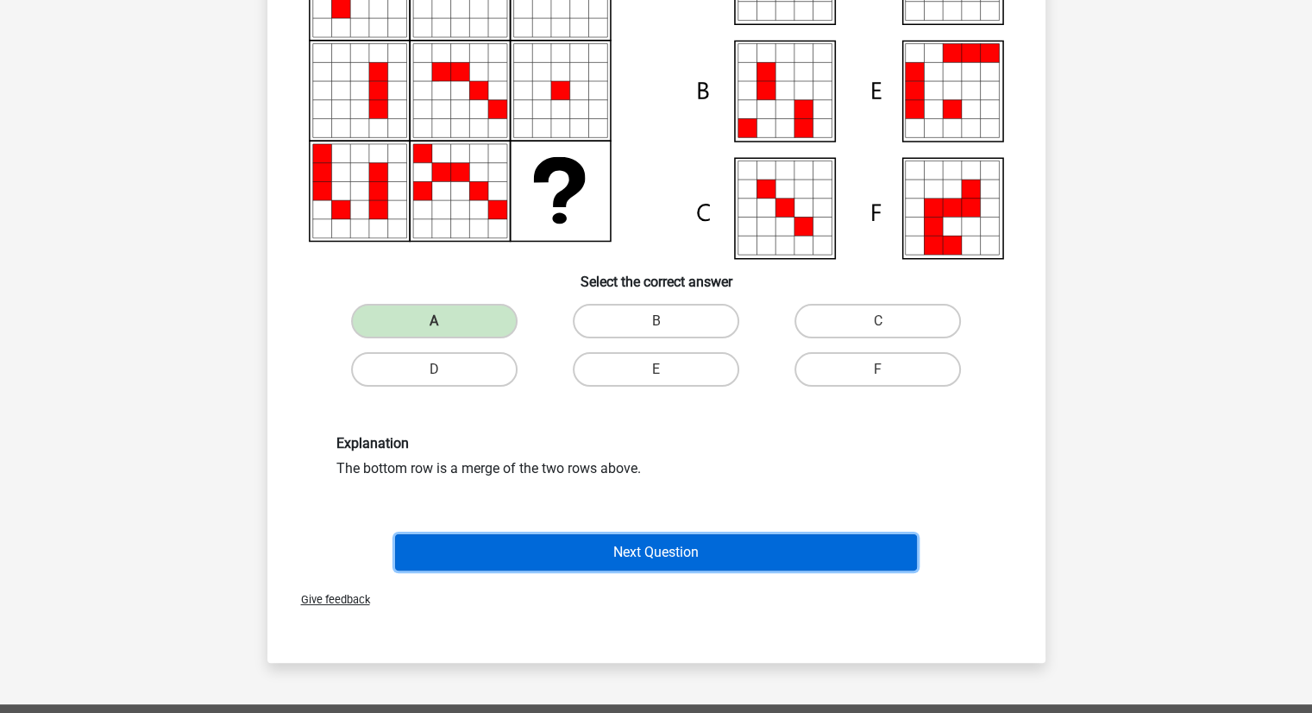
click at [595, 553] on button "Next Question" at bounding box center [656, 552] width 522 height 36
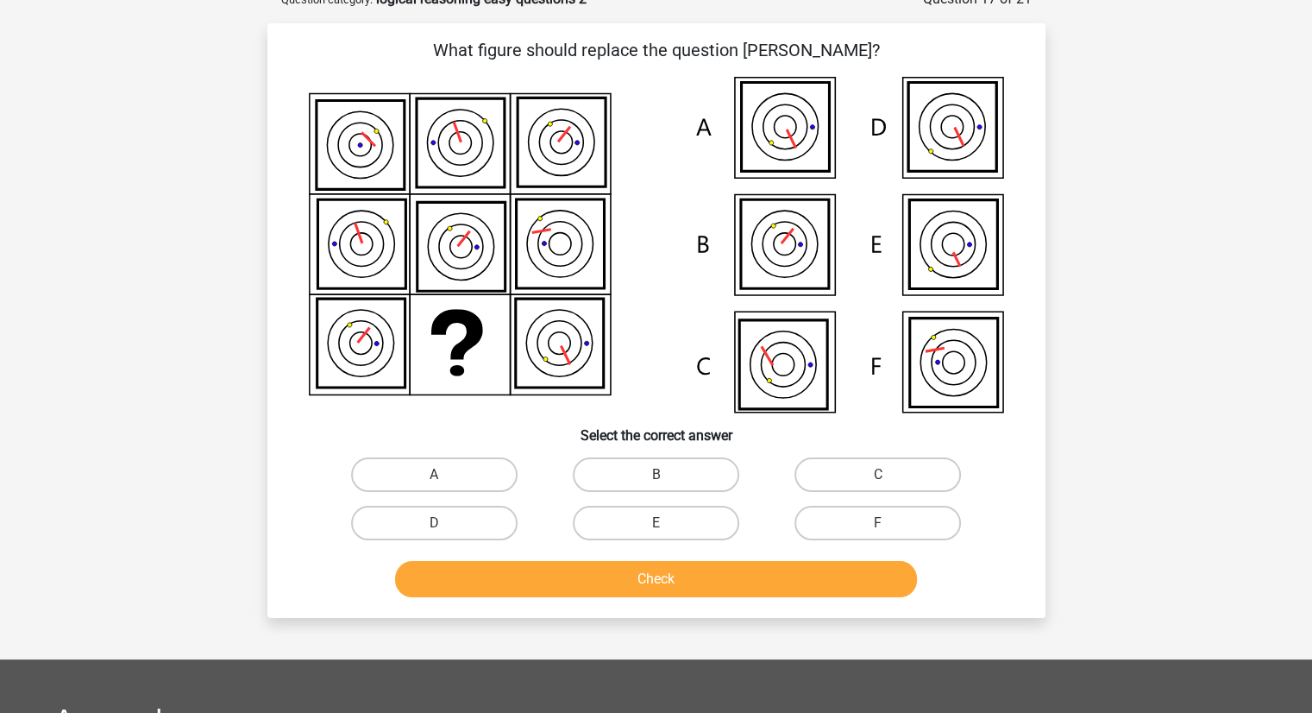
scroll to position [86, 0]
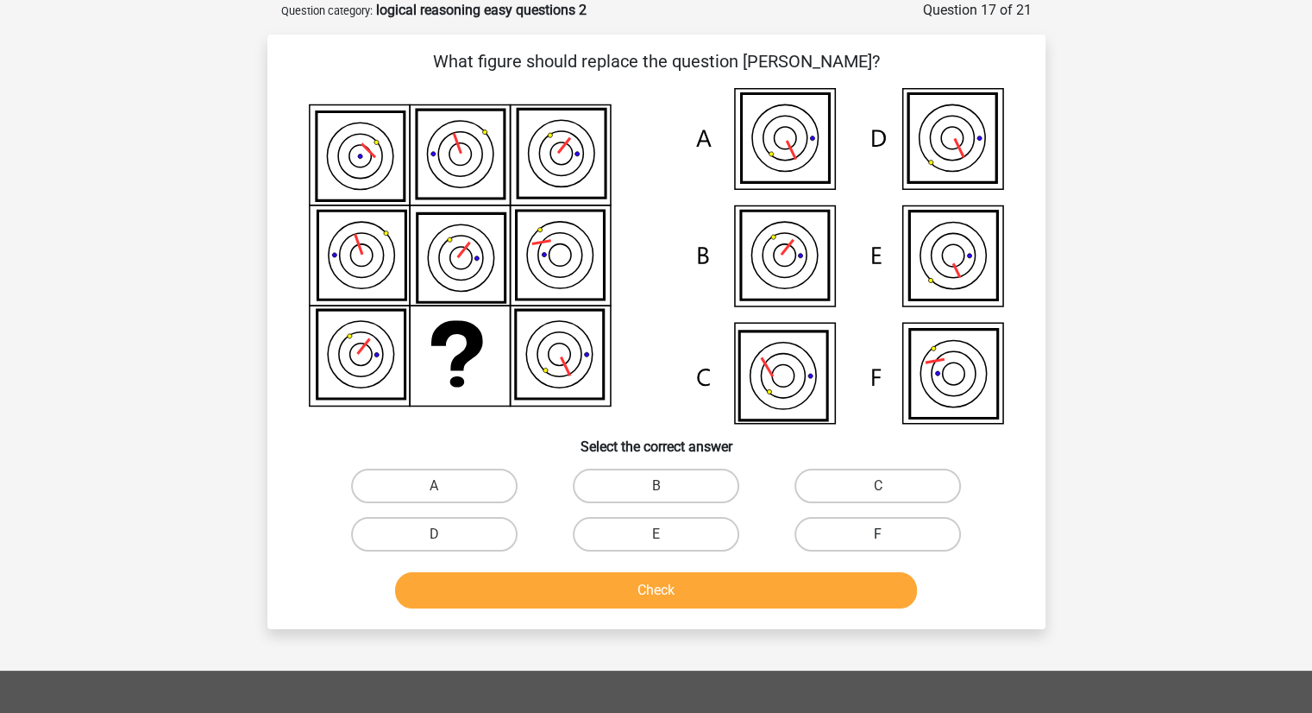
click at [842, 537] on label "F" at bounding box center [878, 534] width 166 height 35
click at [878, 537] on input "F" at bounding box center [883, 539] width 11 height 11
radio input "true"
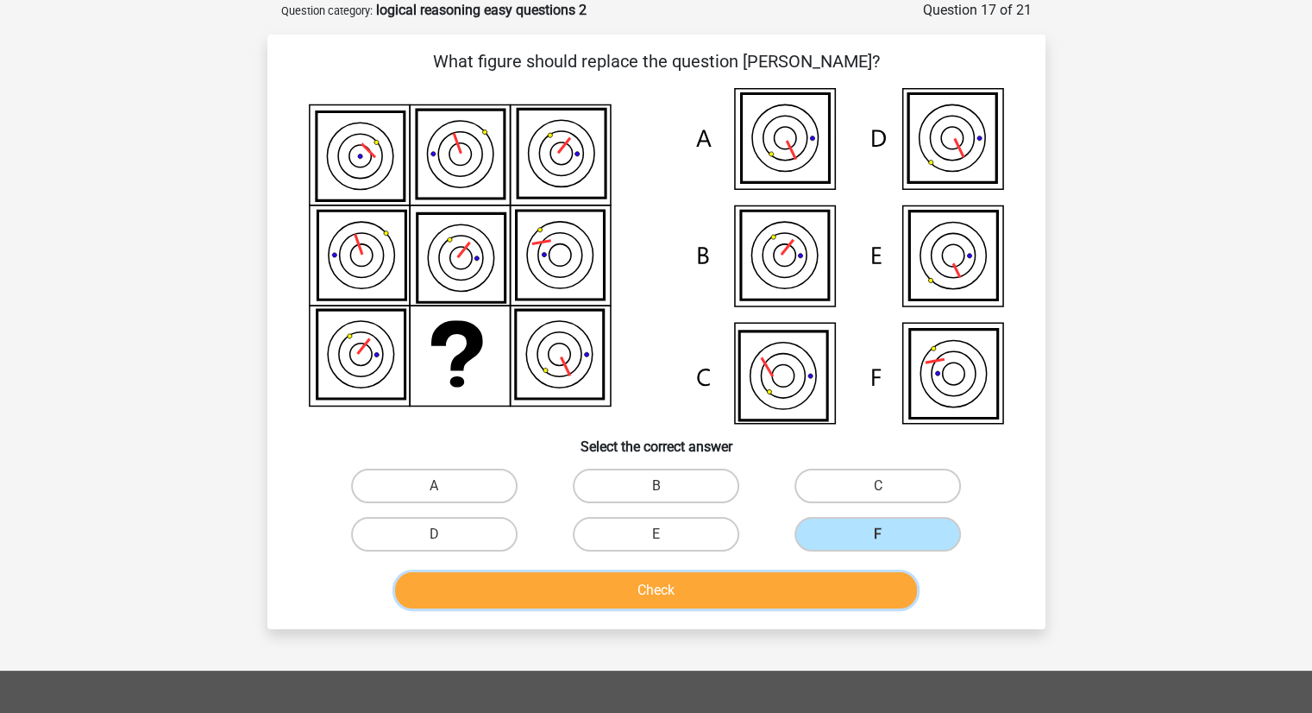
click at [766, 581] on button "Check" at bounding box center [656, 590] width 522 height 36
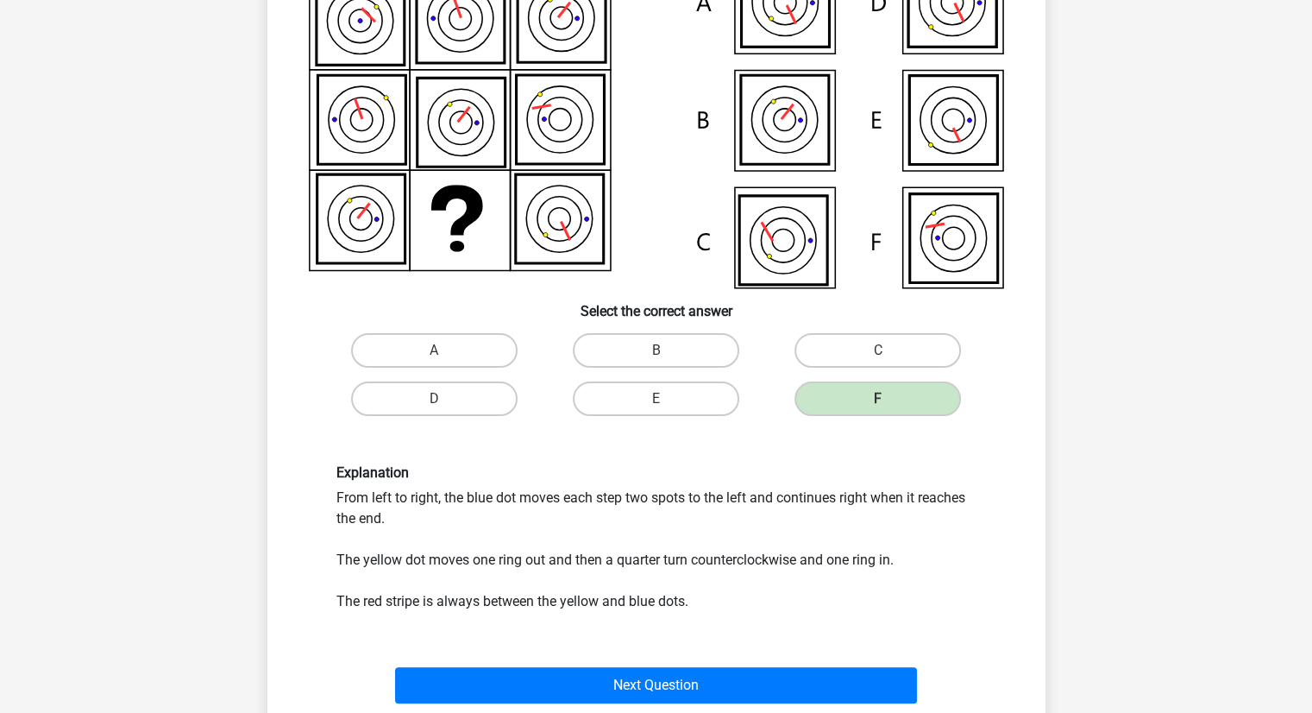
scroll to position [256, 0]
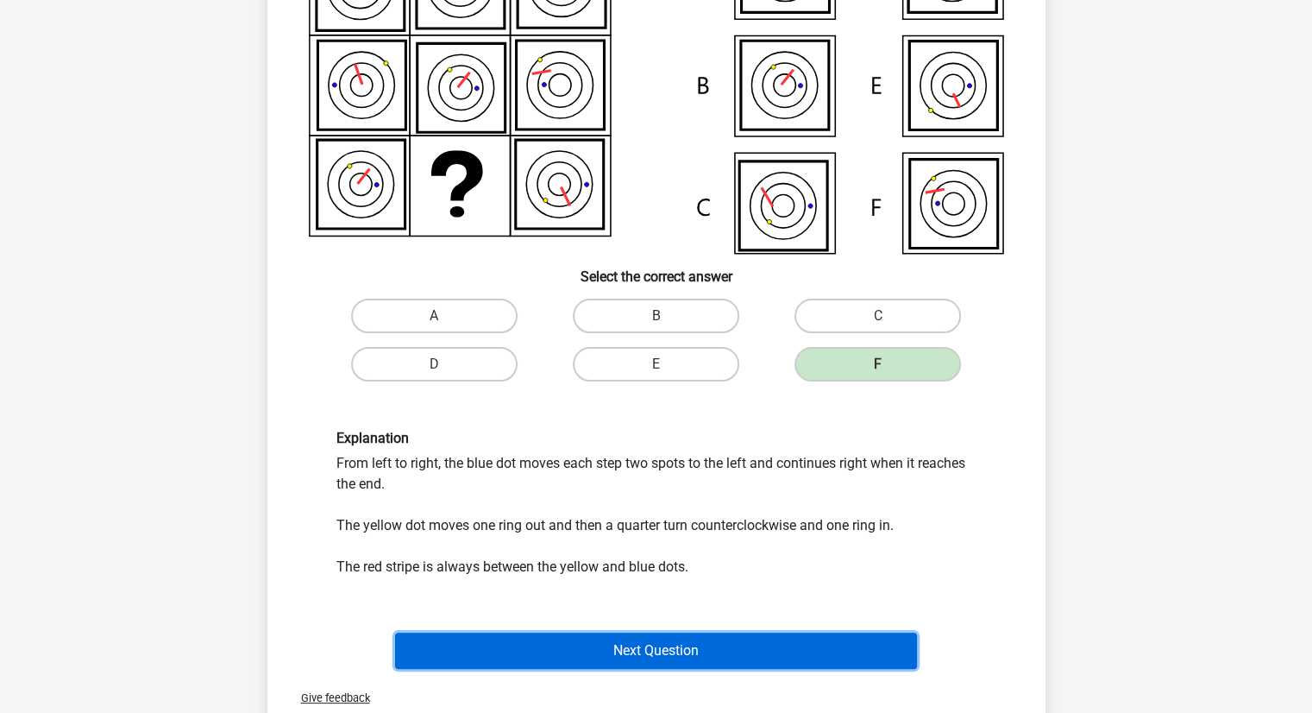
click at [677, 640] on button "Next Question" at bounding box center [656, 650] width 522 height 36
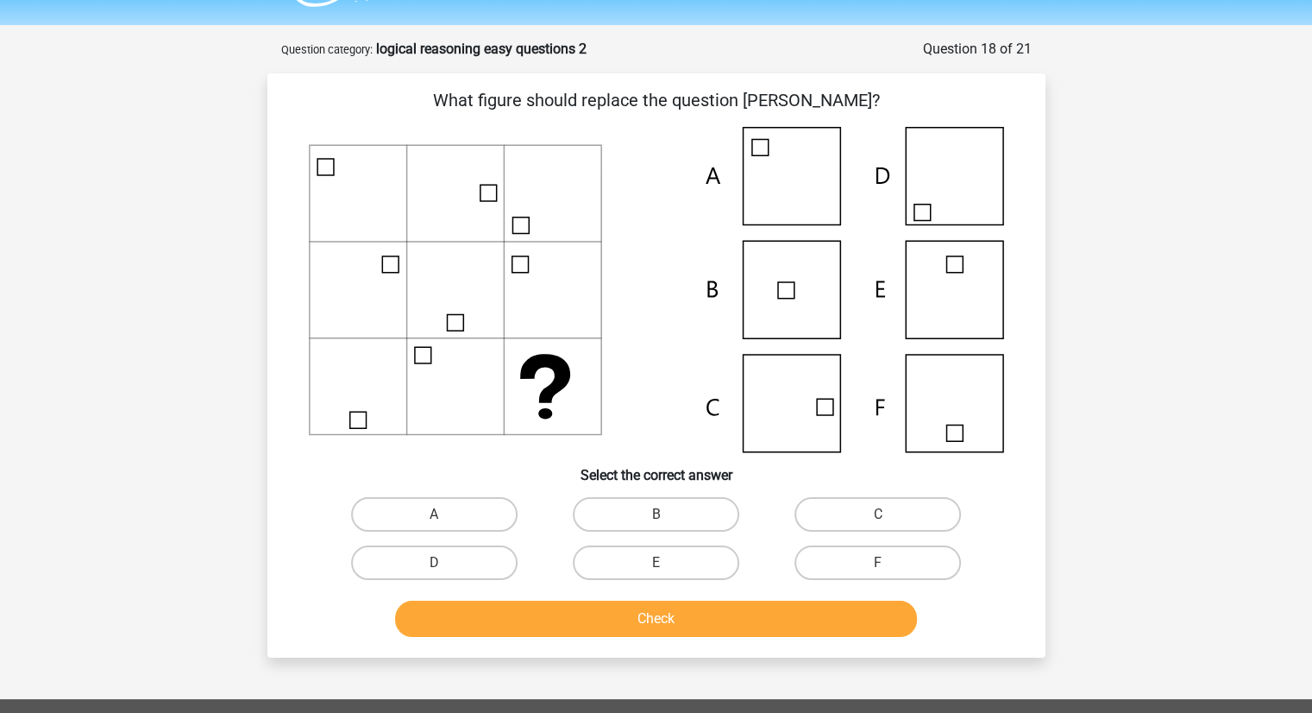
scroll to position [41, 0]
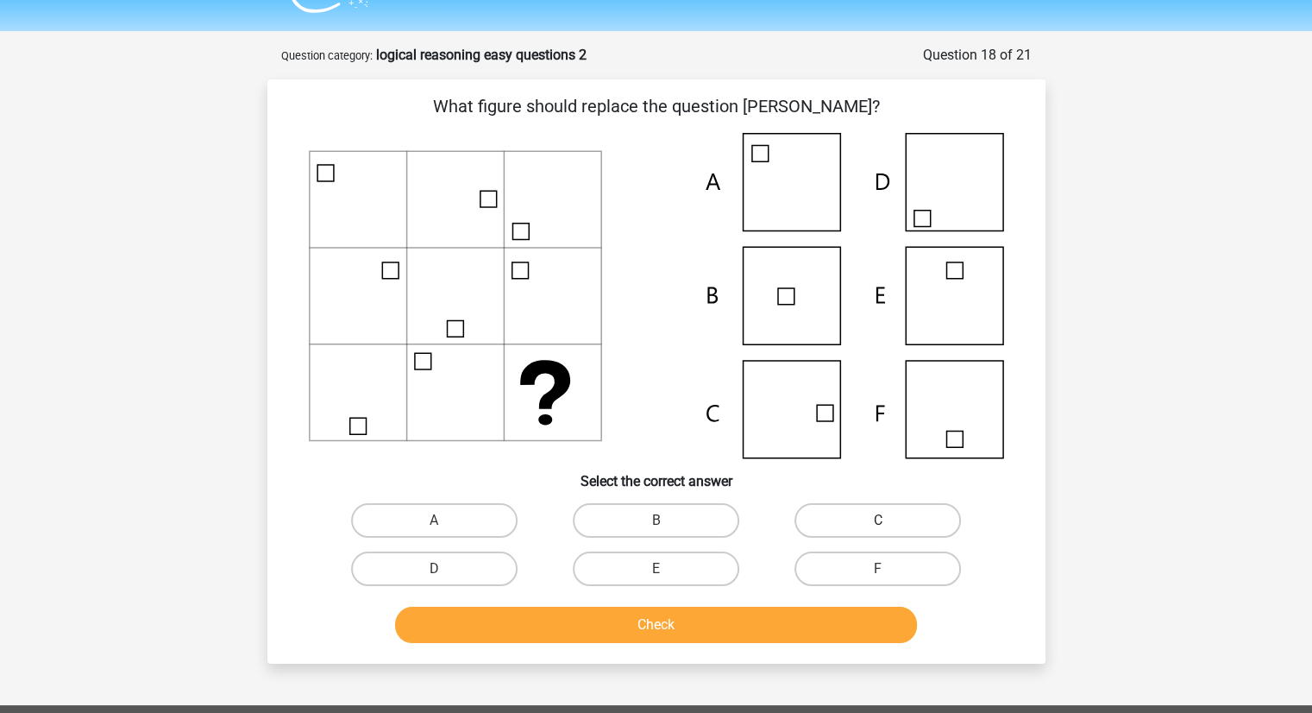
click at [864, 523] on label "C" at bounding box center [878, 520] width 166 height 35
click at [878, 523] on input "C" at bounding box center [883, 525] width 11 height 11
radio input "true"
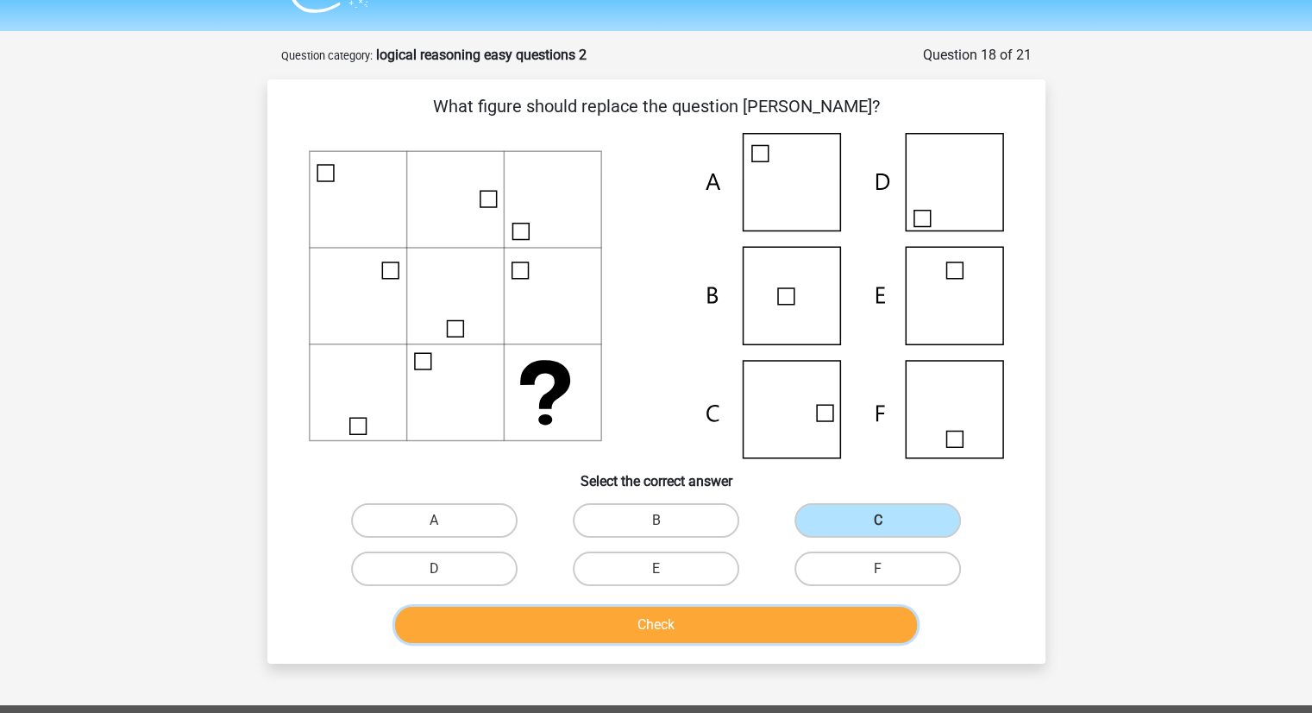
click at [664, 619] on button "Check" at bounding box center [656, 624] width 522 height 36
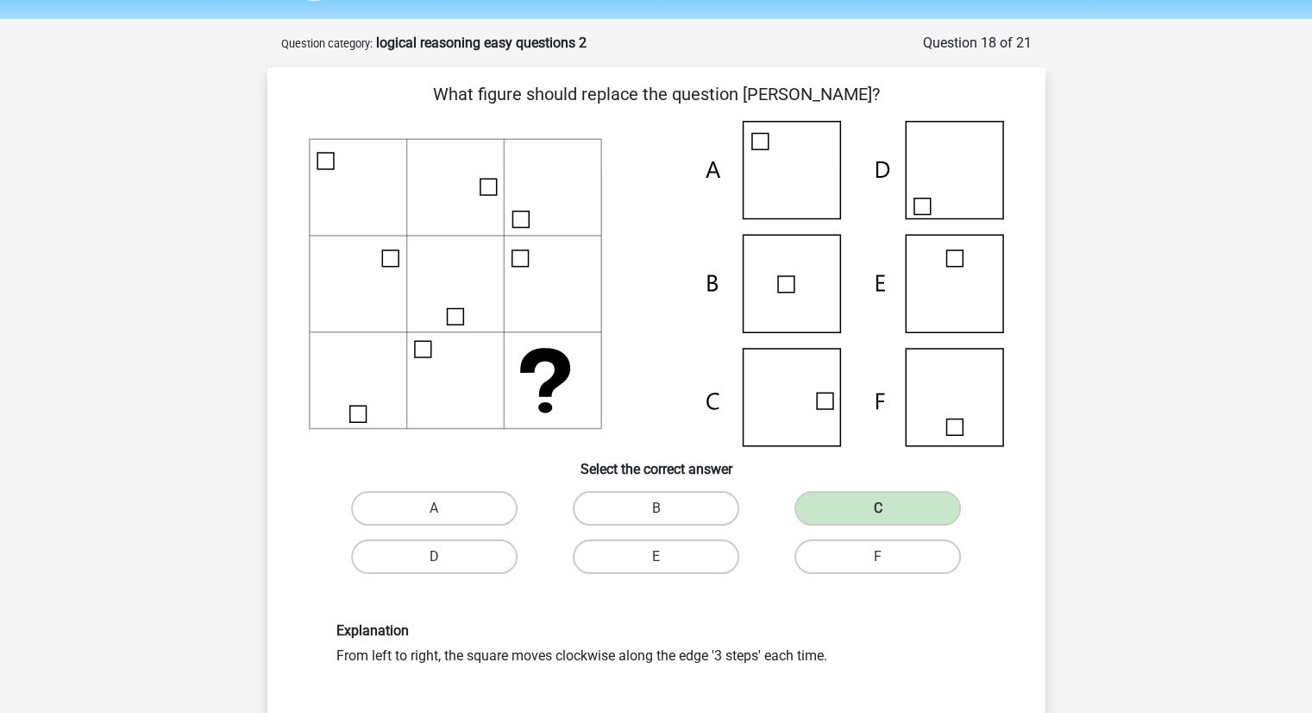
scroll to position [52, 0]
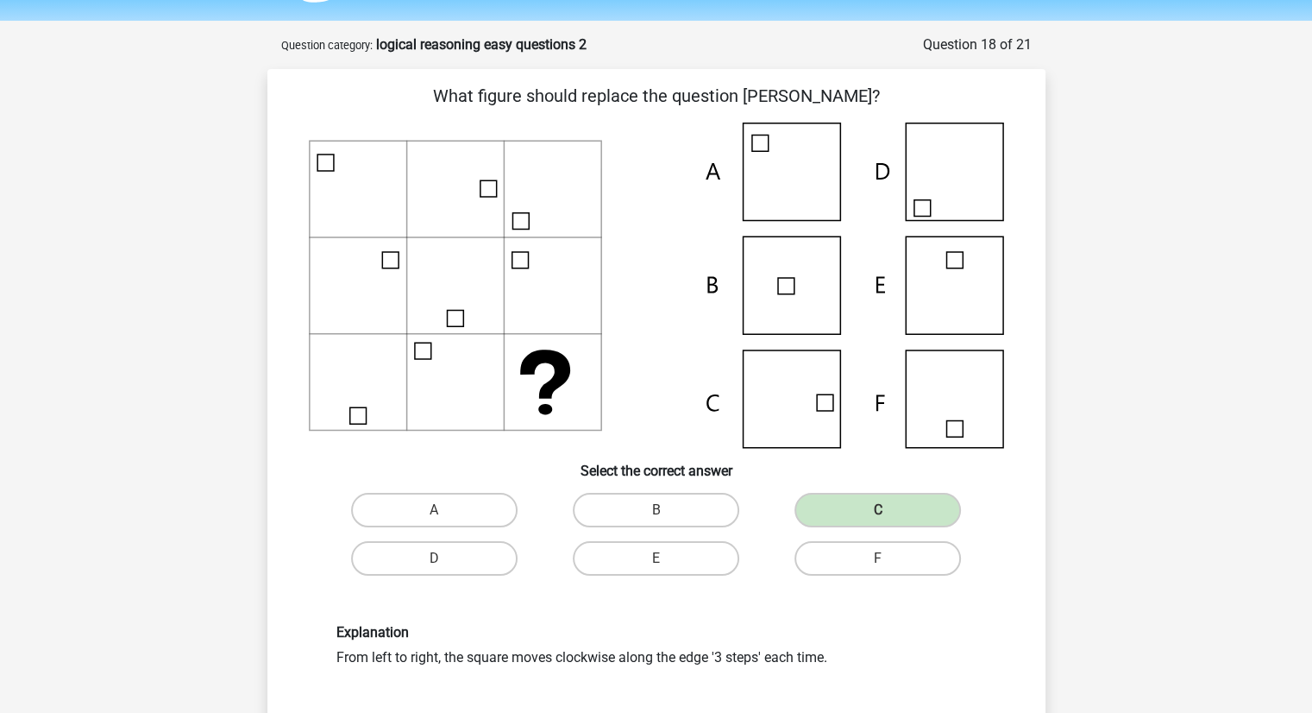
click at [198, 377] on div "Kelly kelly.schumacher93@gmail.com Nederlands English" at bounding box center [656, 648] width 1312 height 1400
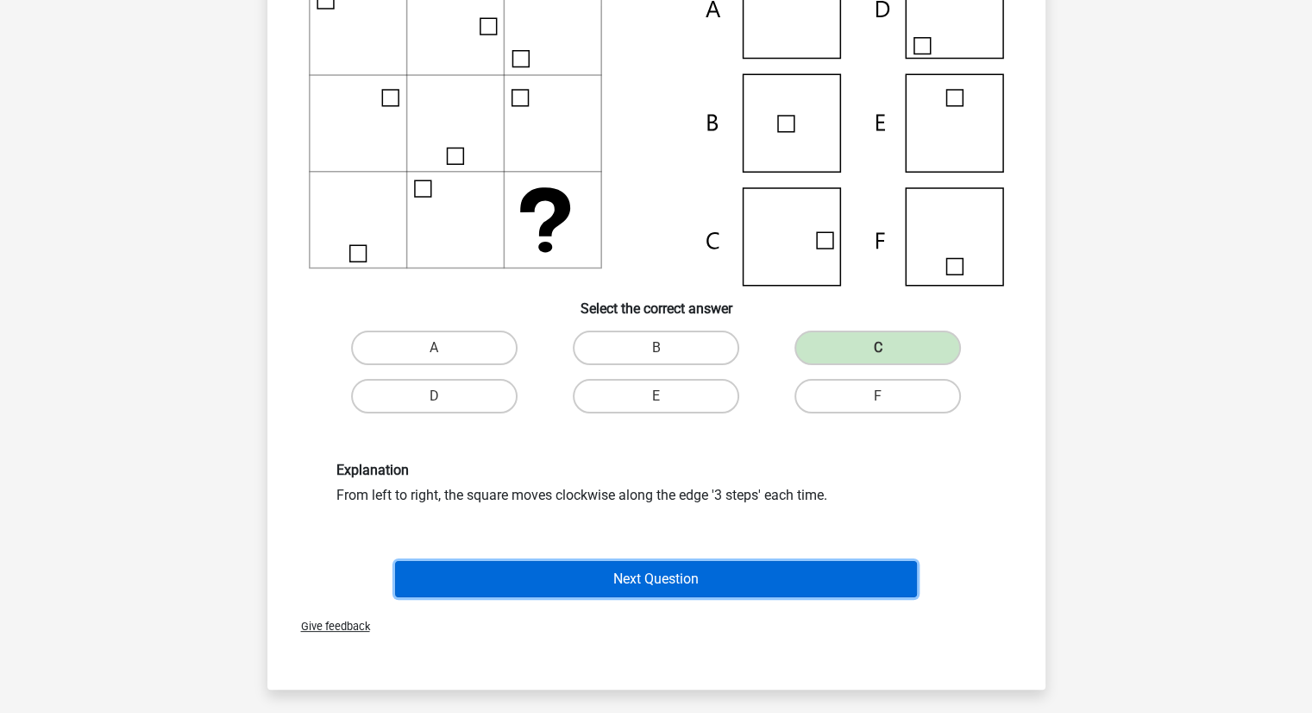
click at [677, 572] on button "Next Question" at bounding box center [656, 579] width 522 height 36
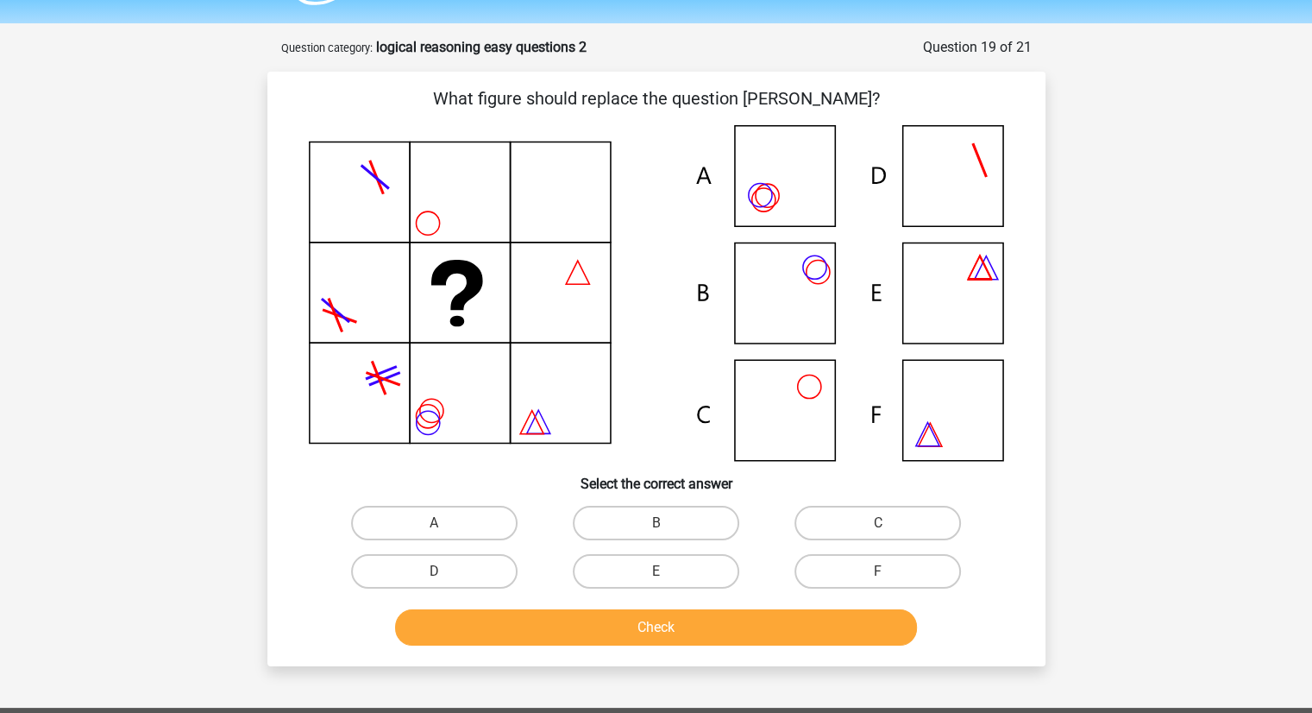
scroll to position [47, 0]
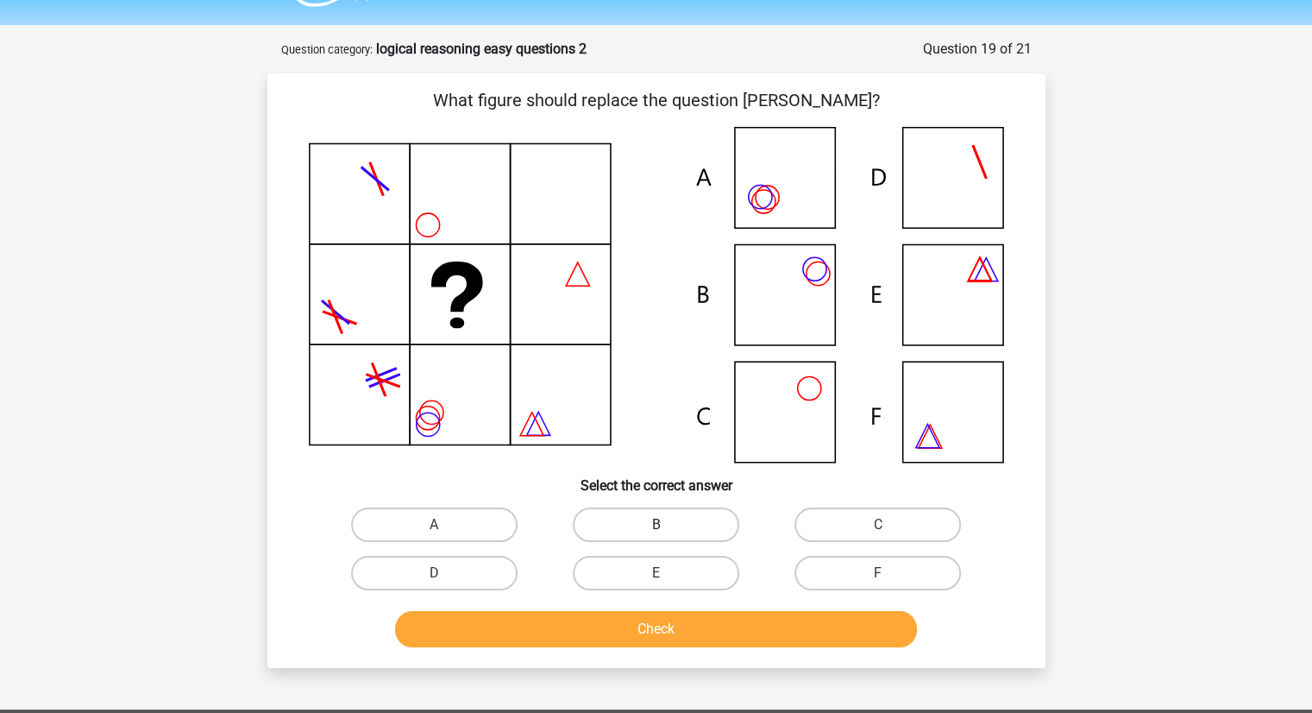
click at [609, 529] on label "B" at bounding box center [656, 524] width 166 height 35
click at [656, 529] on input "B" at bounding box center [661, 530] width 11 height 11
radio input "true"
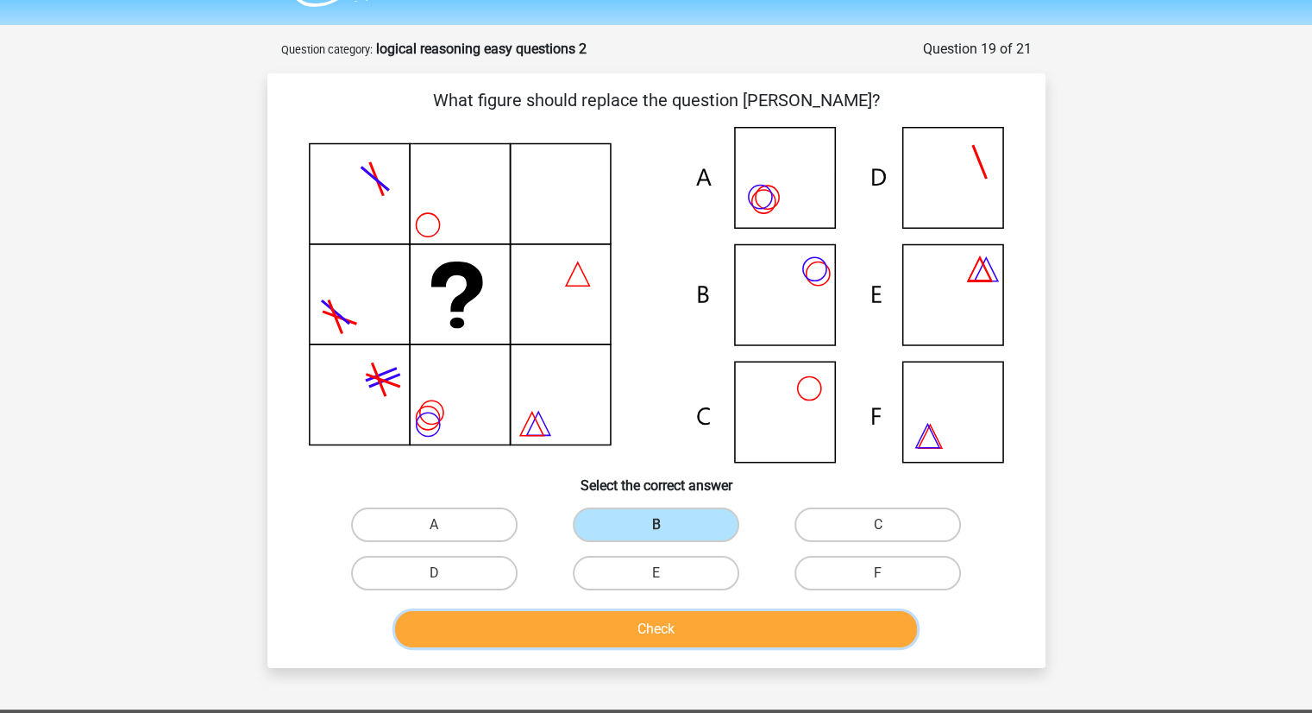
click at [611, 632] on button "Check" at bounding box center [656, 629] width 522 height 36
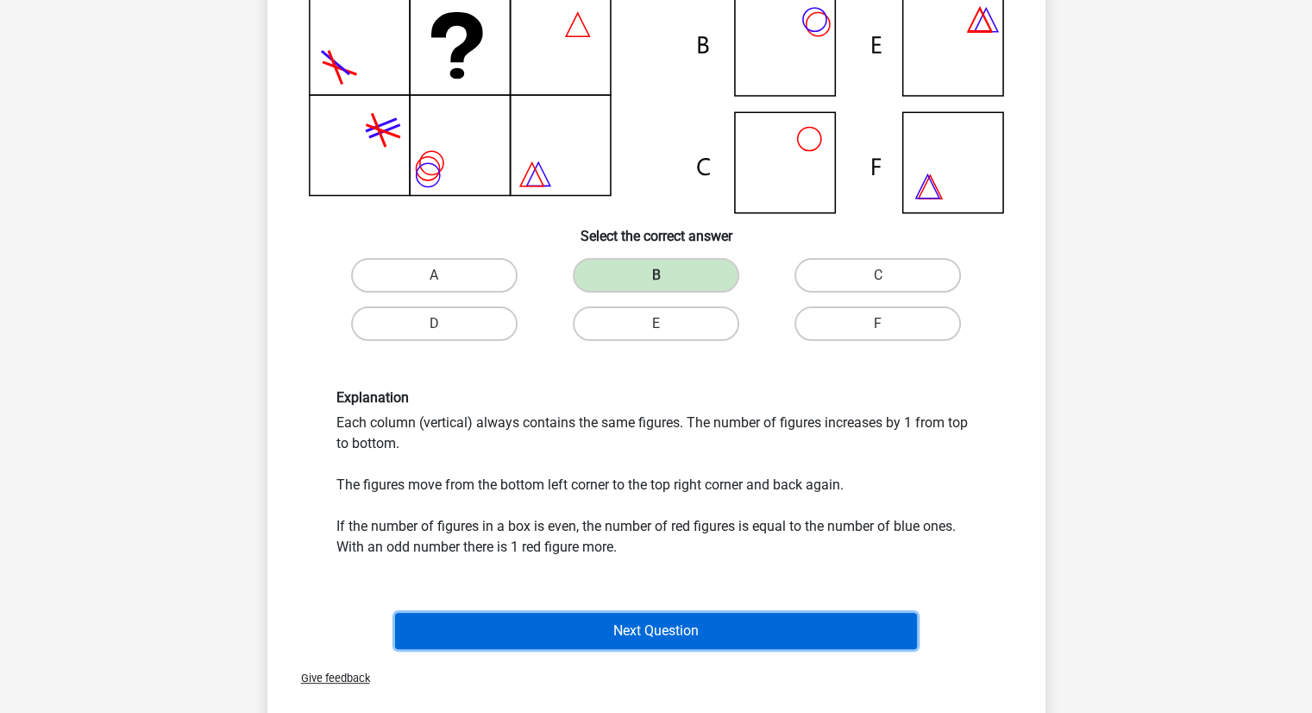
click at [638, 625] on button "Next Question" at bounding box center [656, 631] width 522 height 36
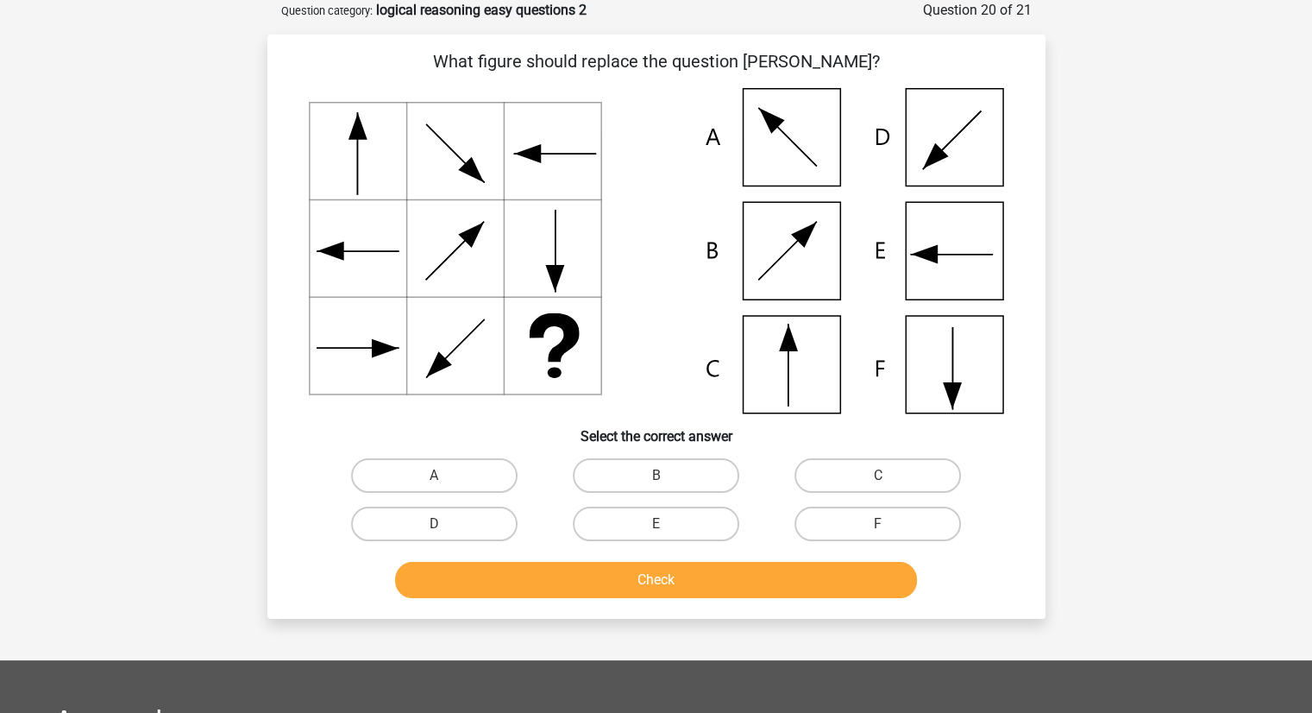
scroll to position [0, 0]
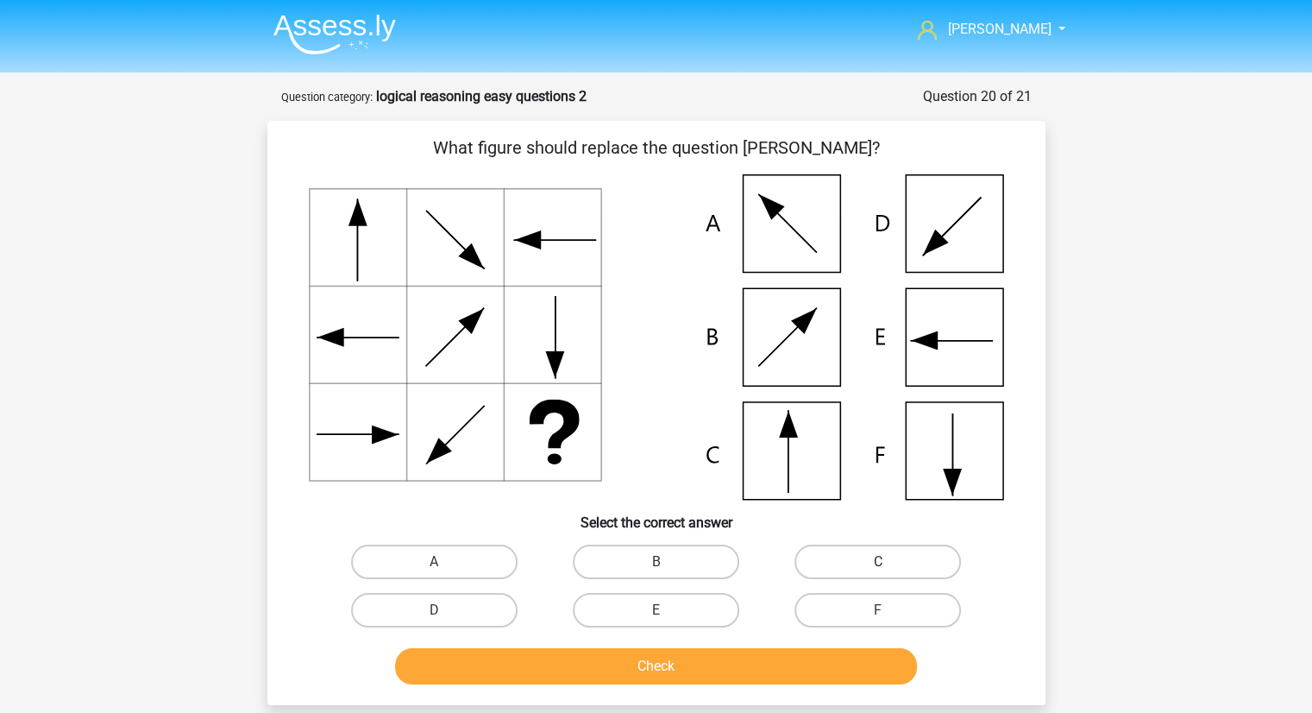
click at [831, 548] on label "C" at bounding box center [878, 561] width 166 height 35
click at [878, 562] on input "C" at bounding box center [883, 567] width 11 height 11
radio input "true"
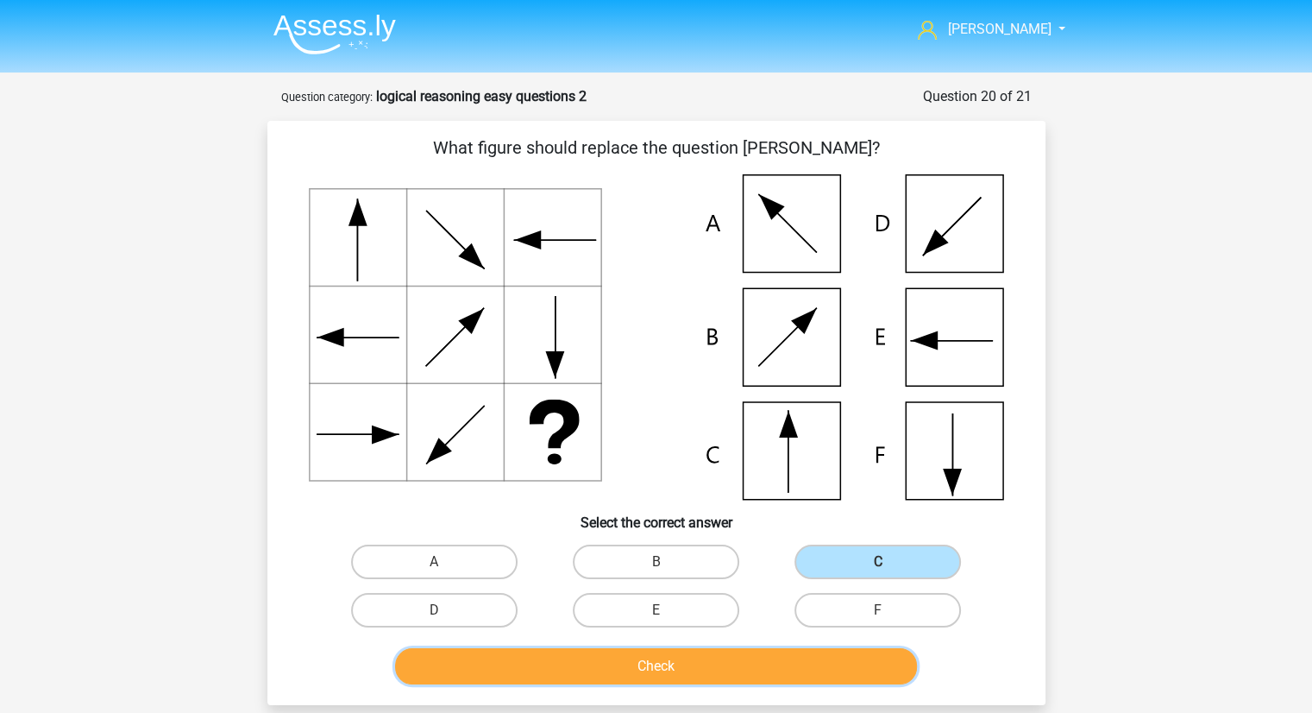
click at [733, 674] on button "Check" at bounding box center [656, 666] width 522 height 36
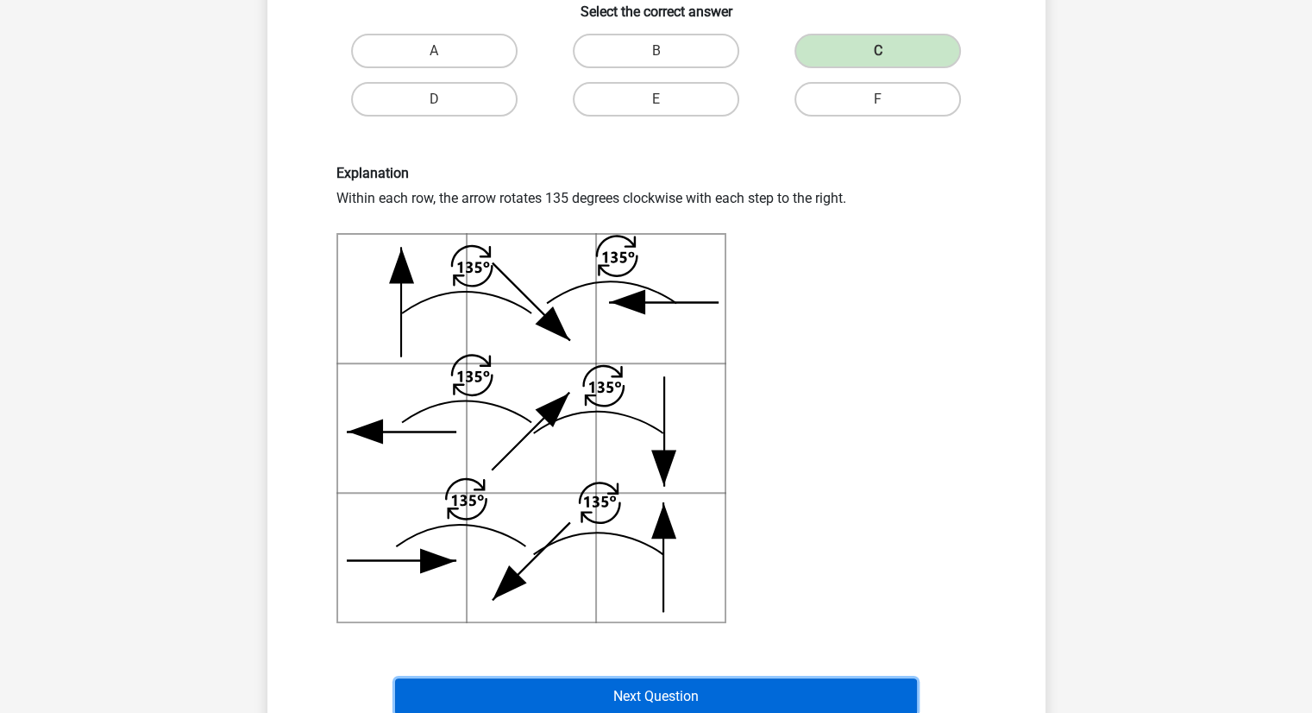
click at [680, 691] on button "Next Question" at bounding box center [656, 696] width 522 height 36
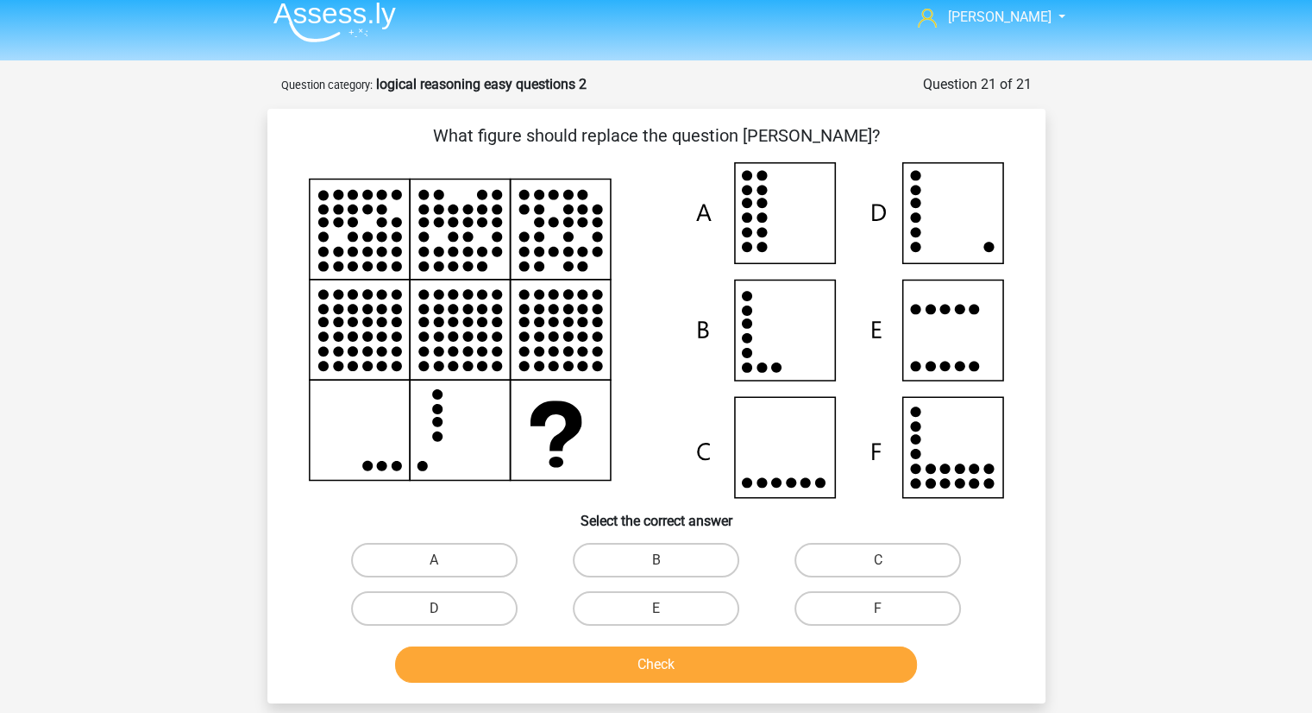
scroll to position [11, 0]
click at [469, 622] on label "D" at bounding box center [434, 609] width 166 height 35
click at [445, 620] on input "D" at bounding box center [439, 614] width 11 height 11
radio input "true"
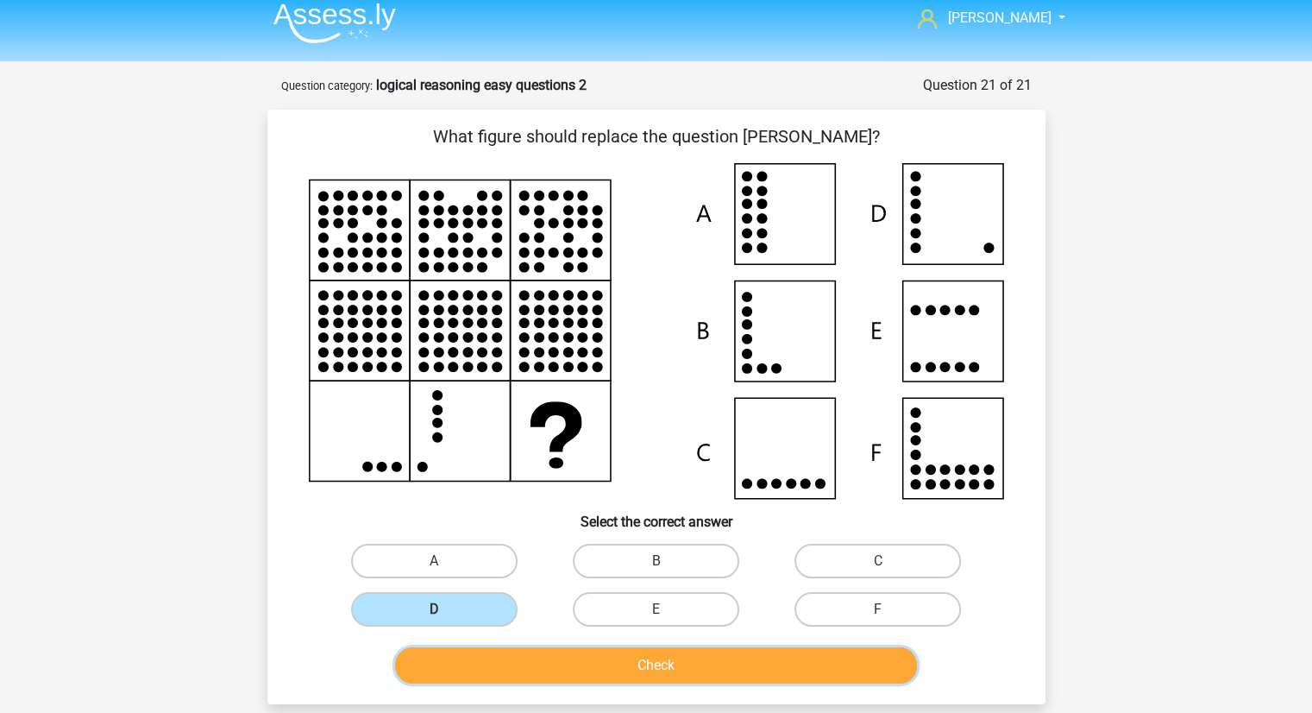
click at [556, 661] on button "Check" at bounding box center [656, 665] width 522 height 36
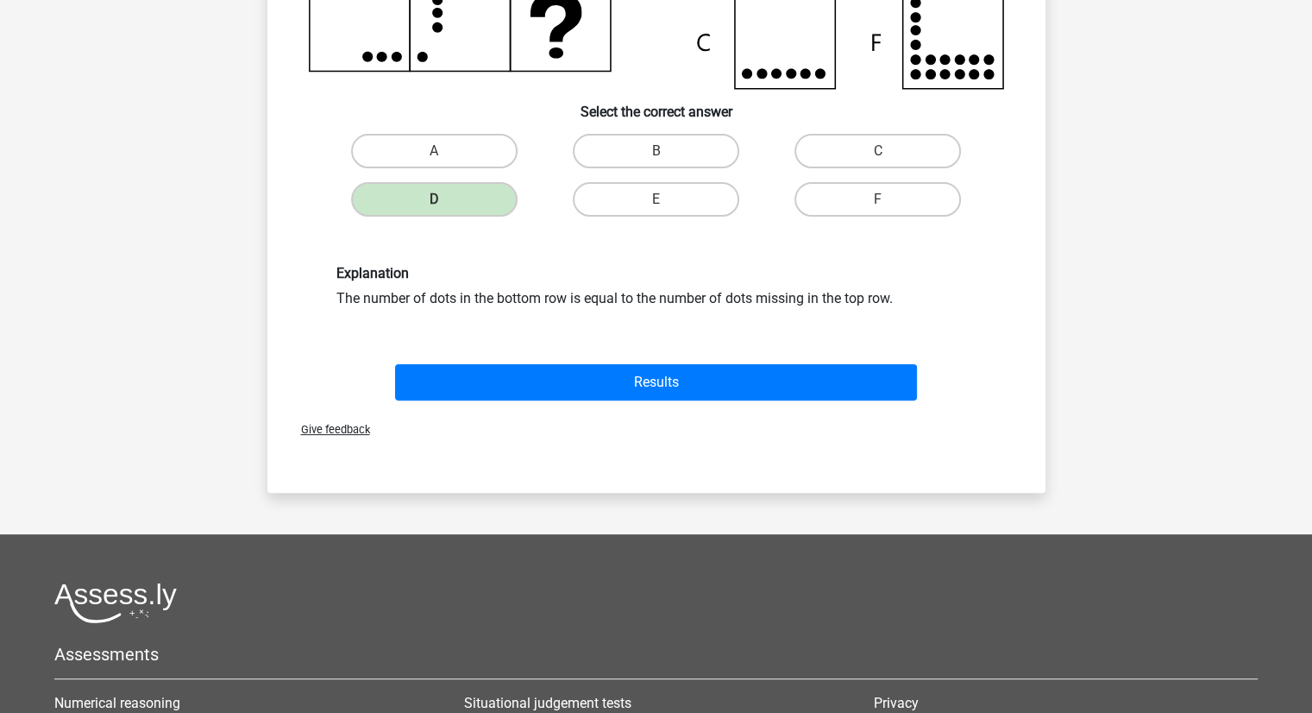
scroll to position [422, 0]
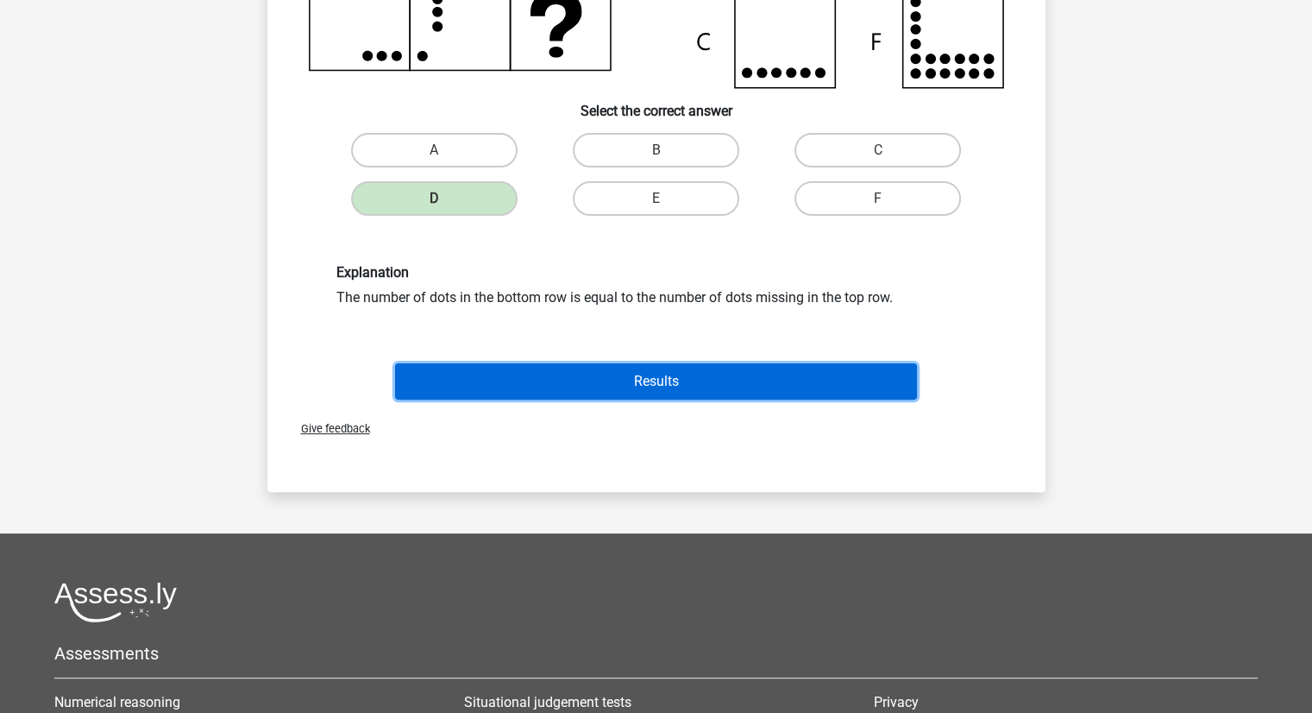
click at [688, 372] on button "Results" at bounding box center [656, 381] width 522 height 36
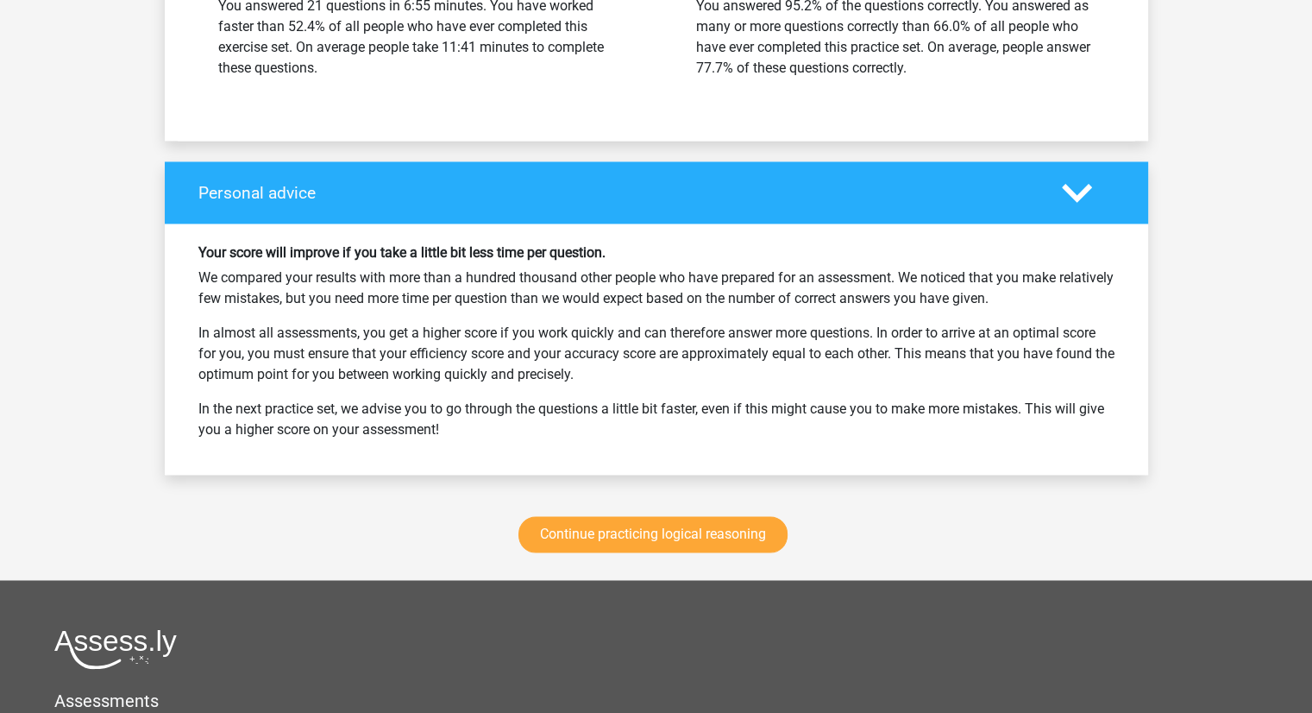
scroll to position [2646, 0]
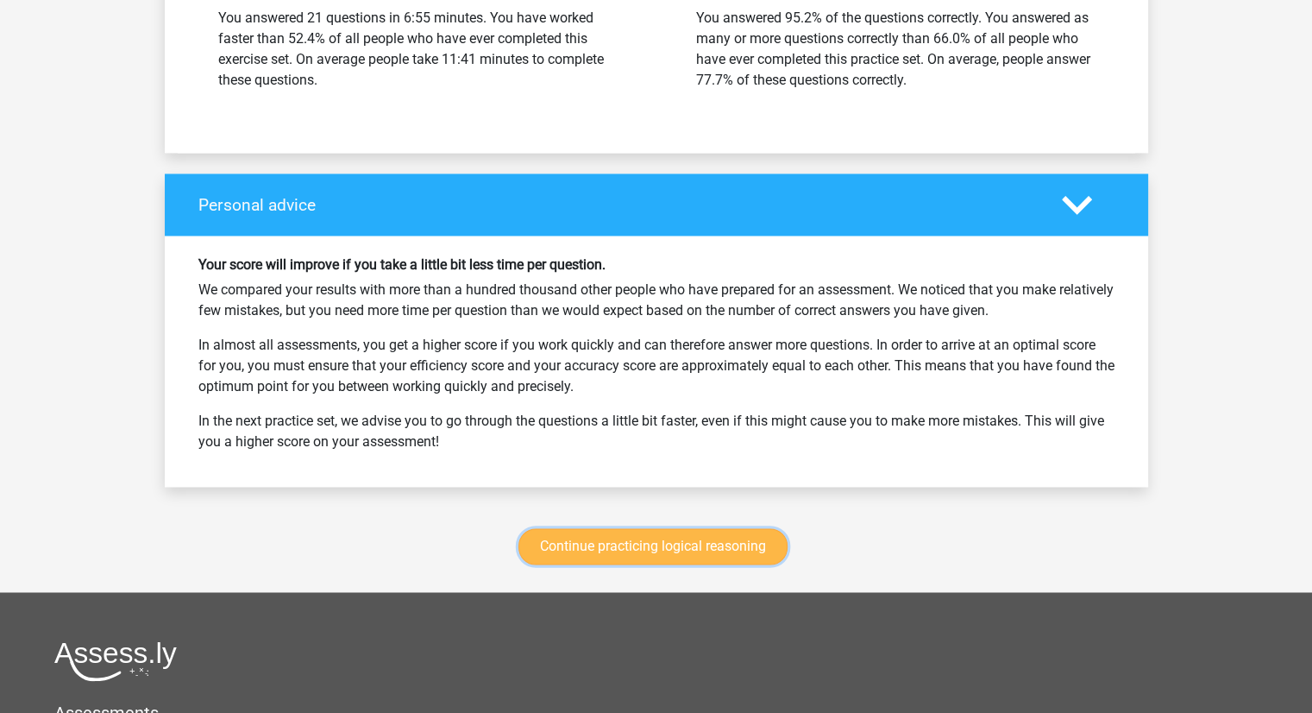
click at [714, 531] on link "Continue practicing logical reasoning" at bounding box center [652, 546] width 269 height 36
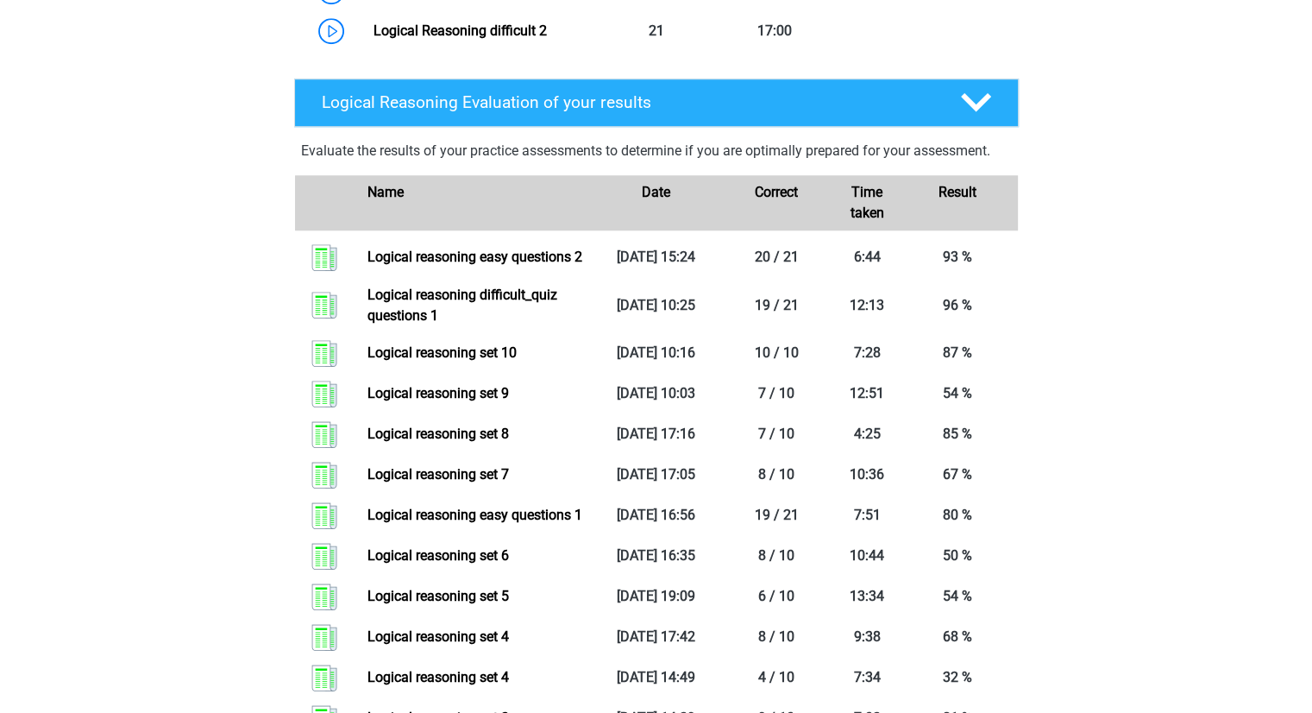
scroll to position [1379, 0]
